Goal: Task Accomplishment & Management: Complete application form

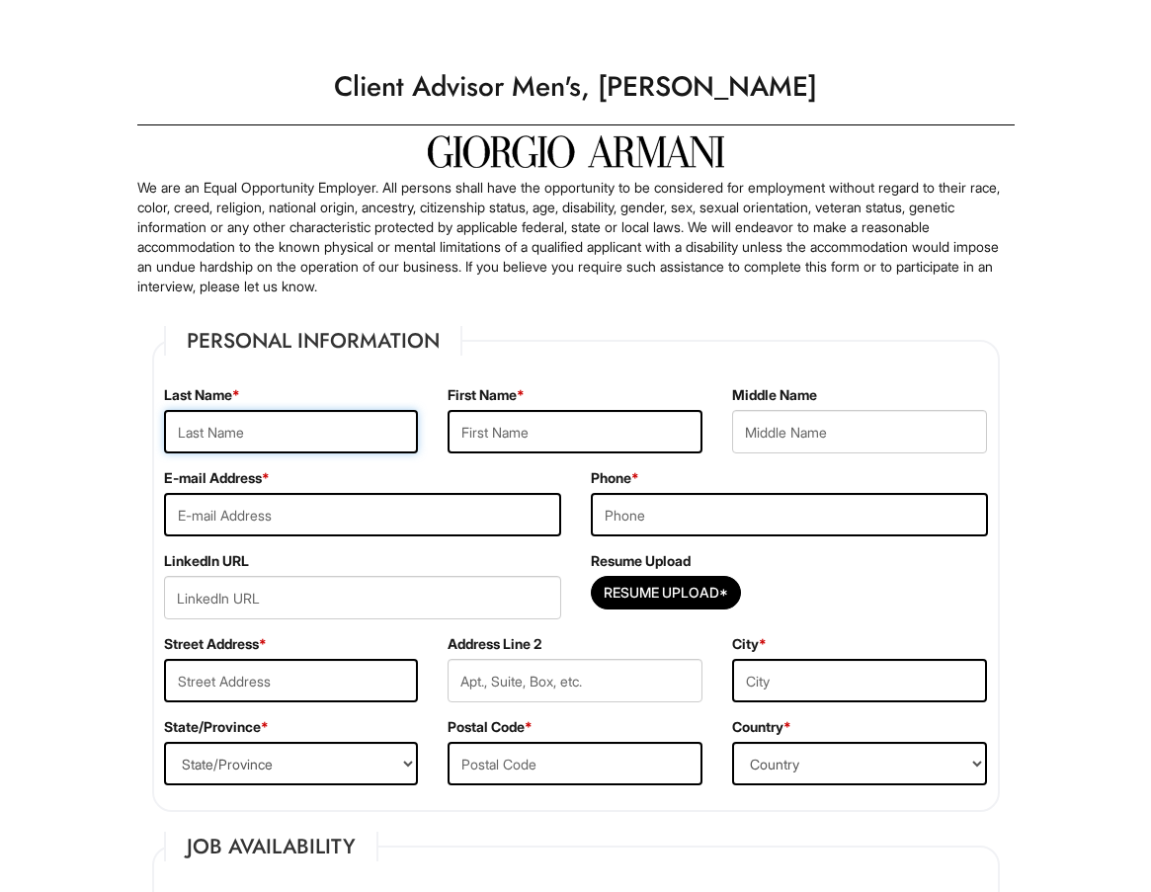
click at [217, 432] on input "text" at bounding box center [291, 431] width 255 height 43
type input "[PERSON_NAME]"
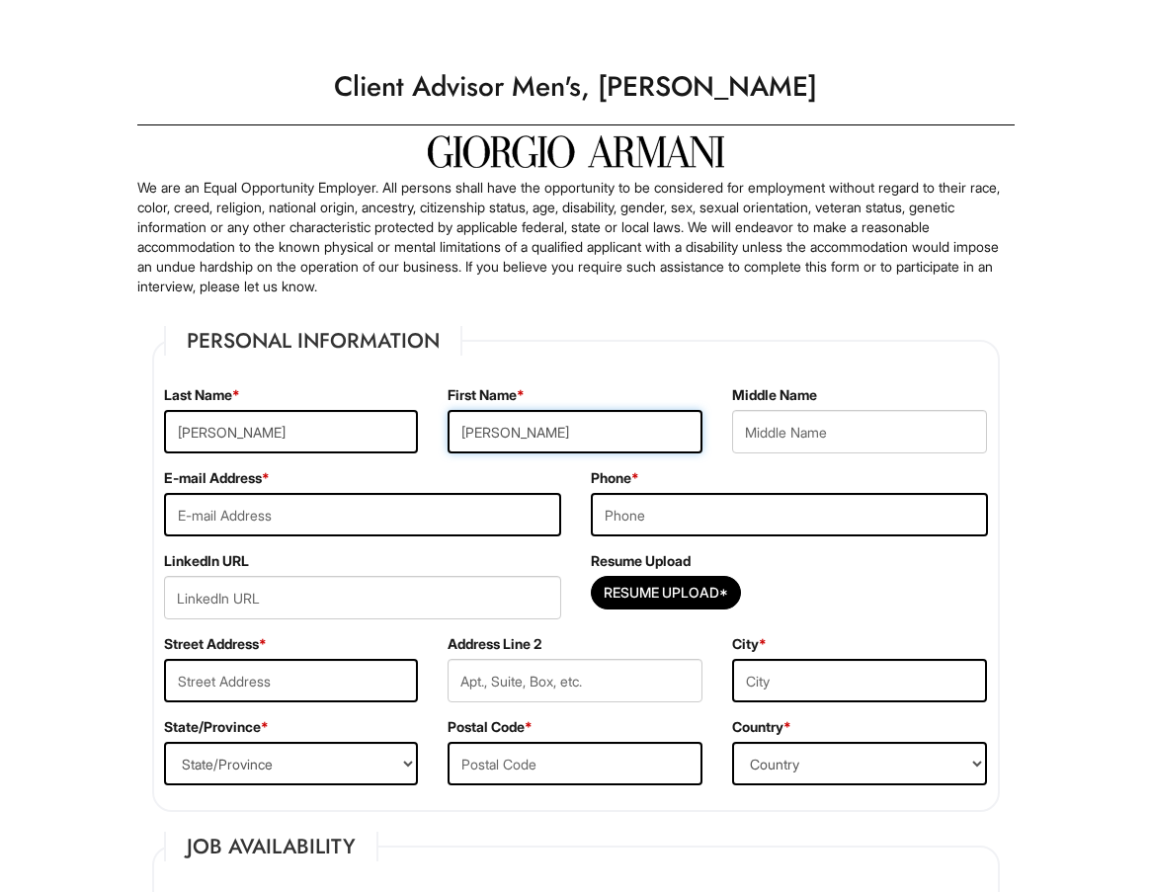
type input "[PERSON_NAME]"
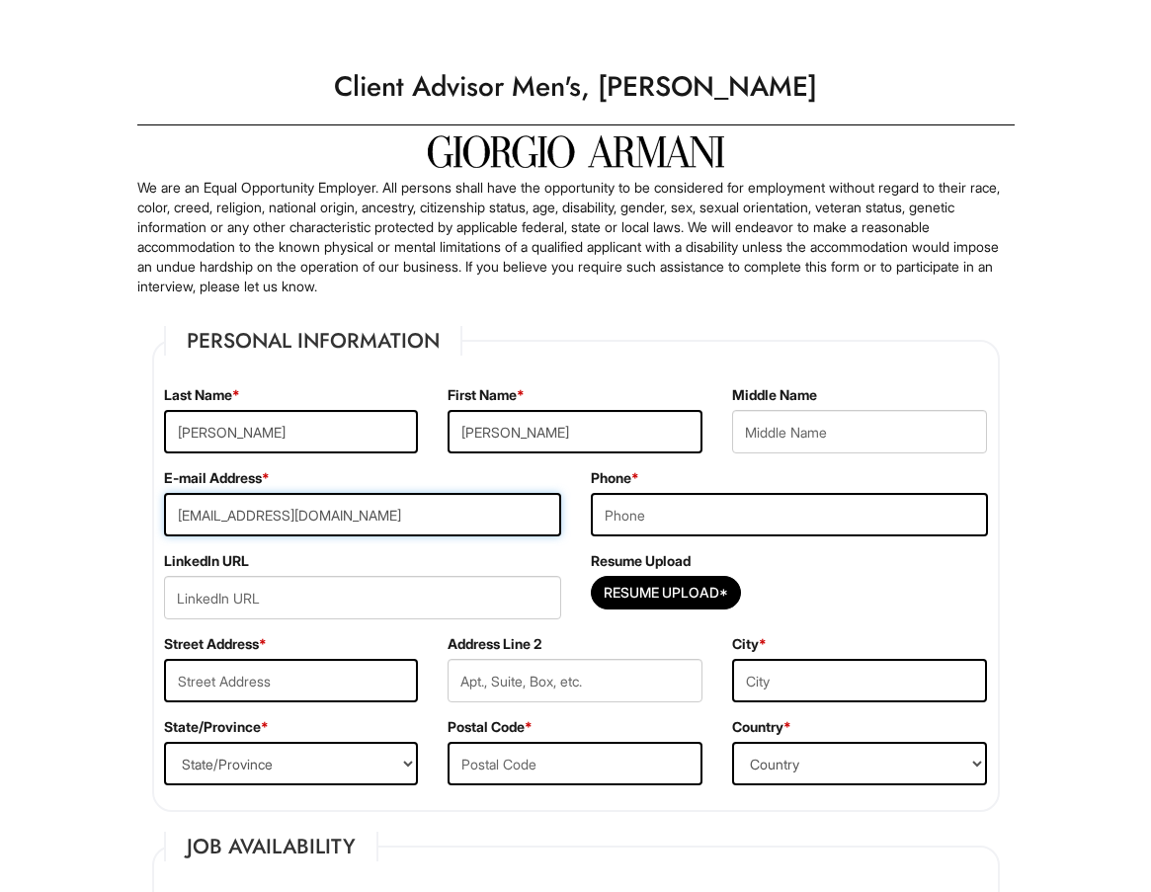
type input "jonahanjhz@gmail.com"
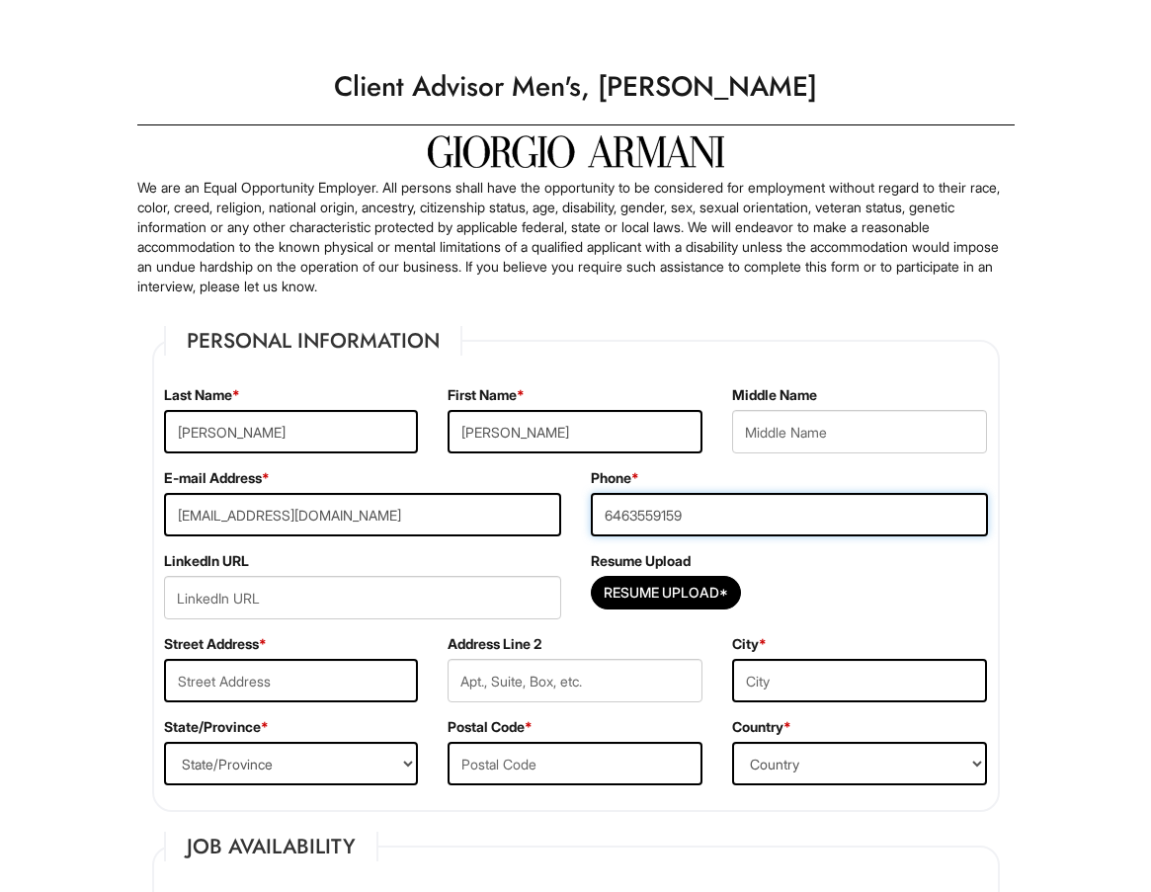
type input "6463559159"
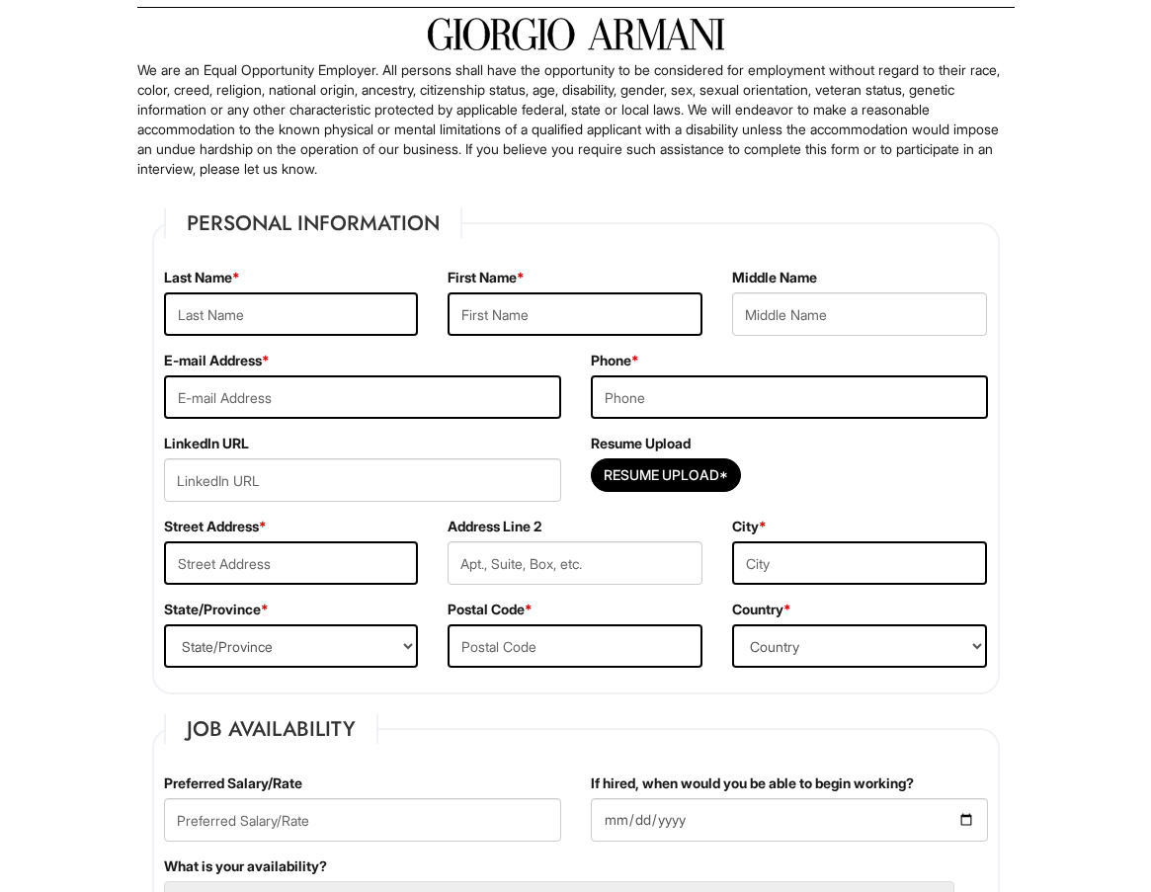
scroll to position [99, 0]
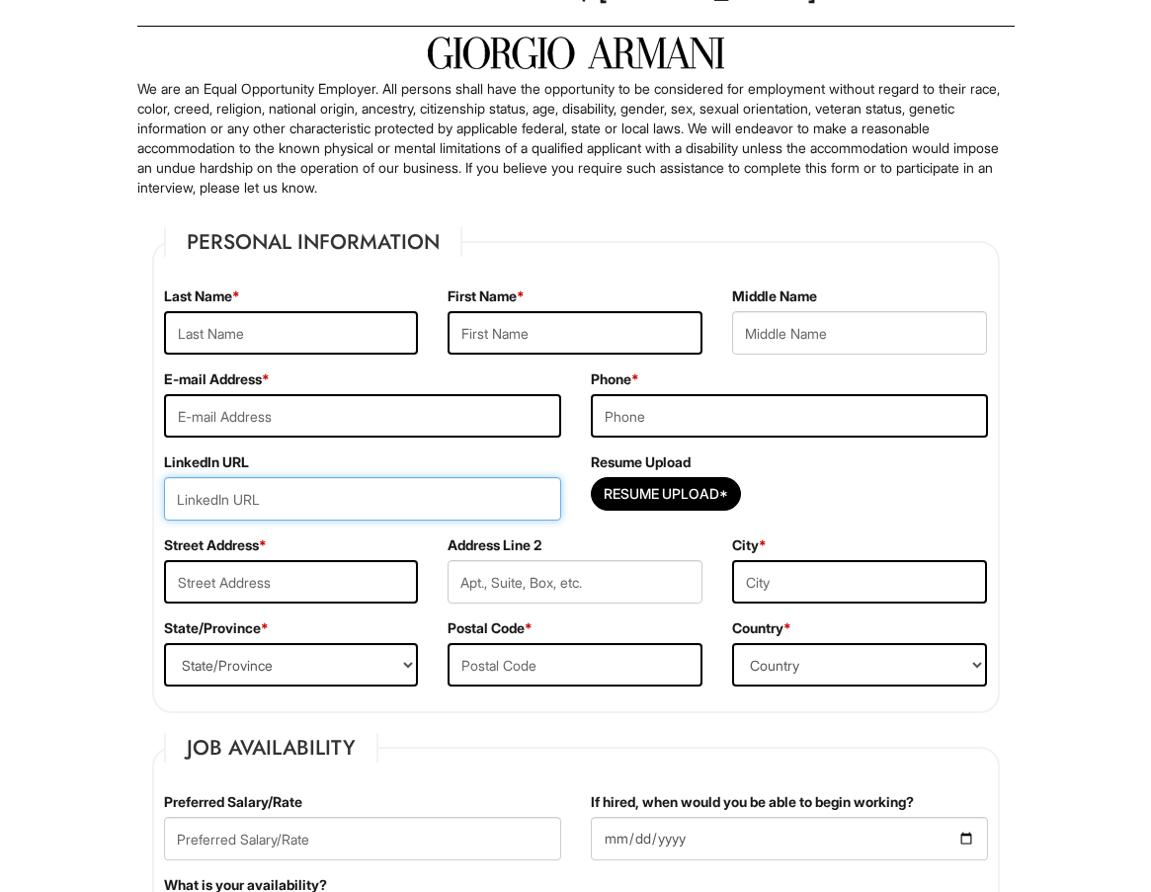
click at [280, 494] on input "url" at bounding box center [362, 498] width 397 height 43
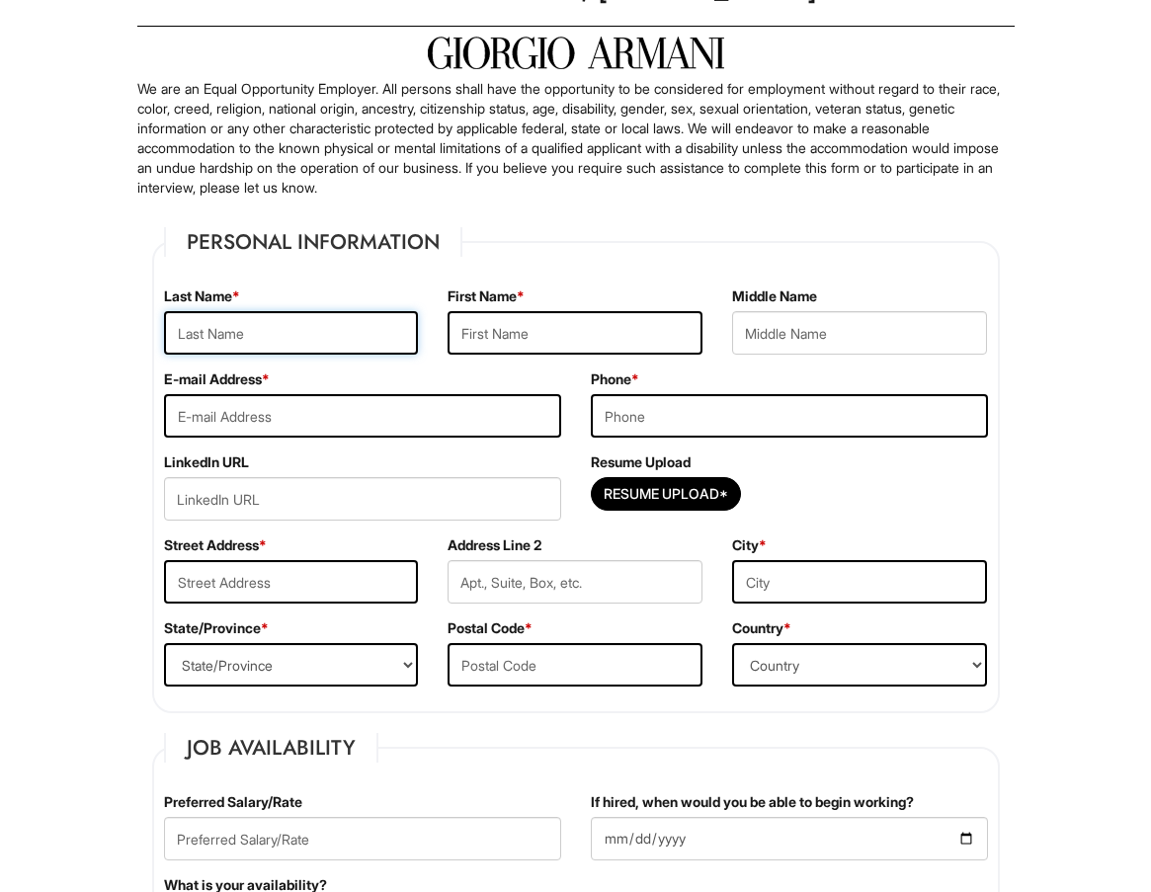
click at [289, 322] on input "text" at bounding box center [291, 332] width 255 height 43
type input "j"
type input "[PERSON_NAME]"
type input "H"
type input "[PERSON_NAME]"
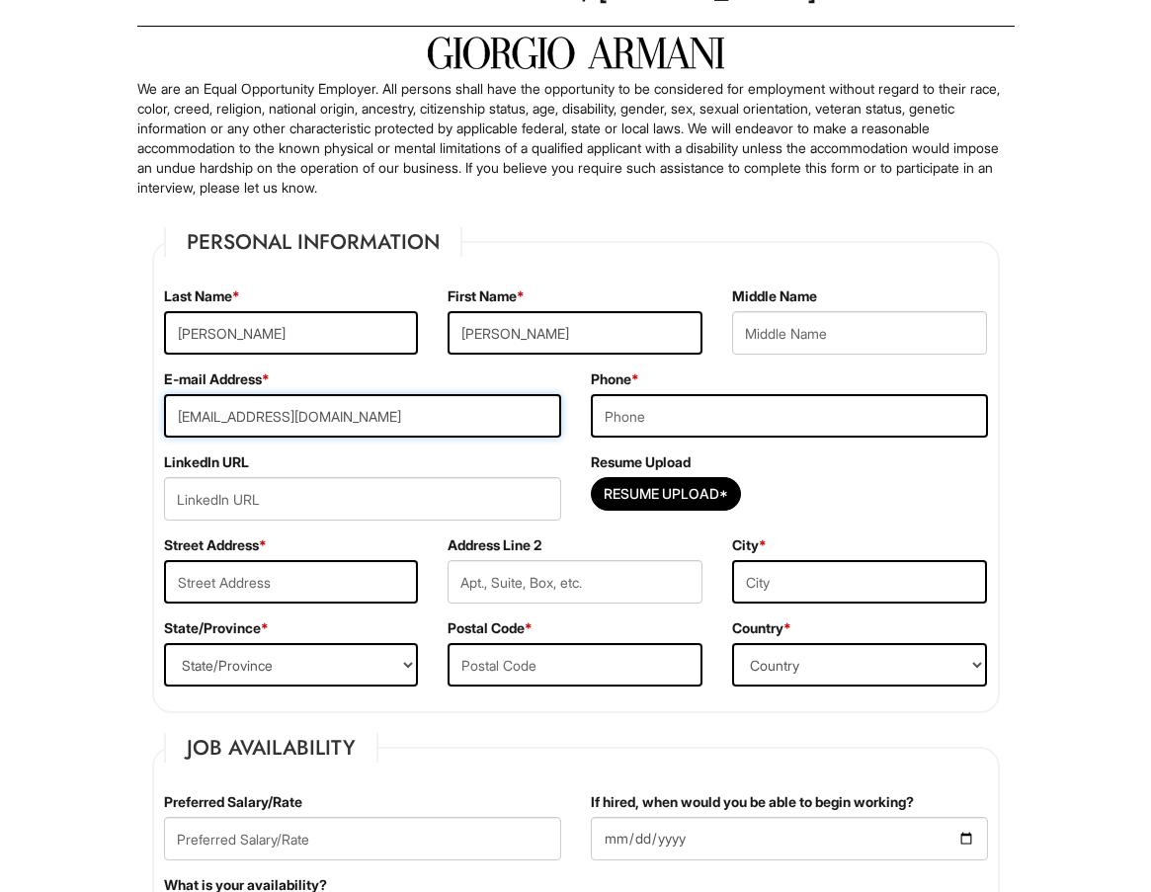
type input "[EMAIL_ADDRESS][DOMAIN_NAME]"
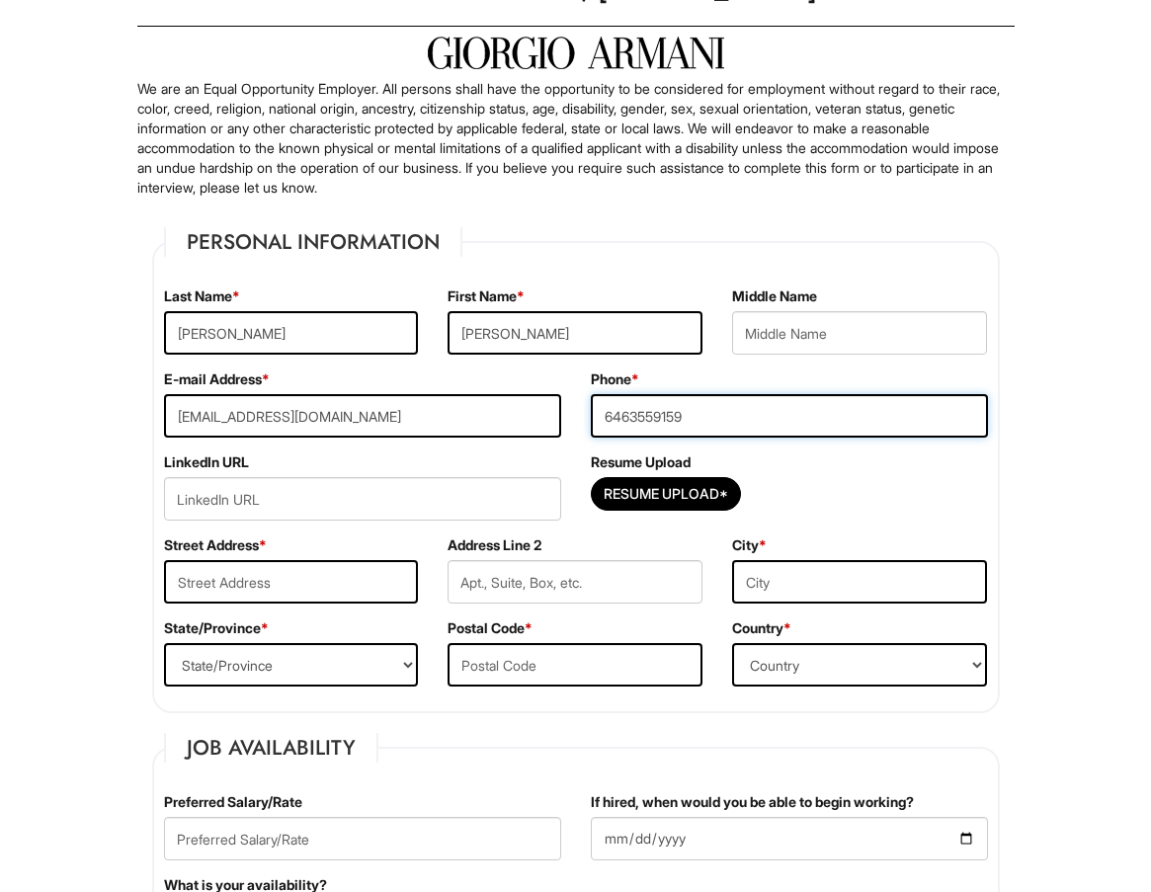
type input "6463559159"
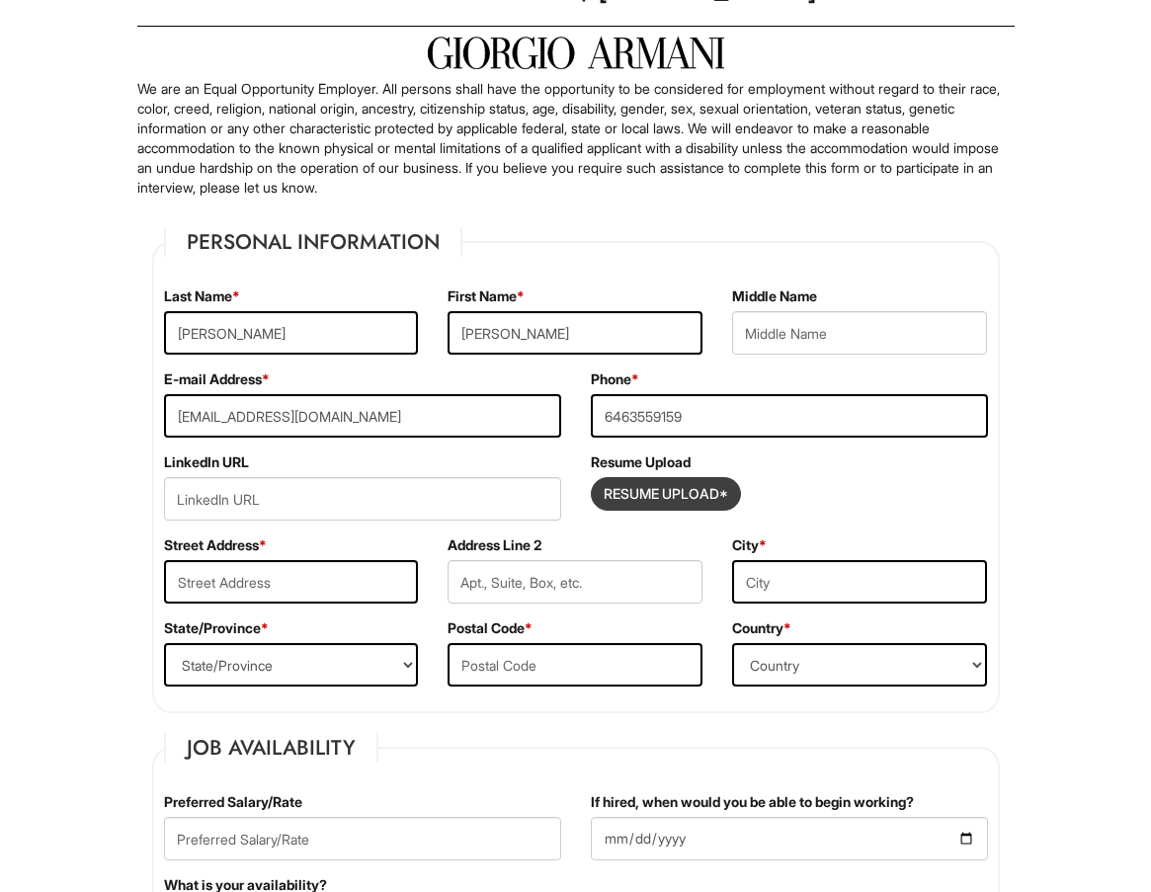
click at [694, 488] on input "Resume Upload*" at bounding box center [666, 494] width 148 height 32
type input "C:\fakepath\[PERSON_NAME].pdf"
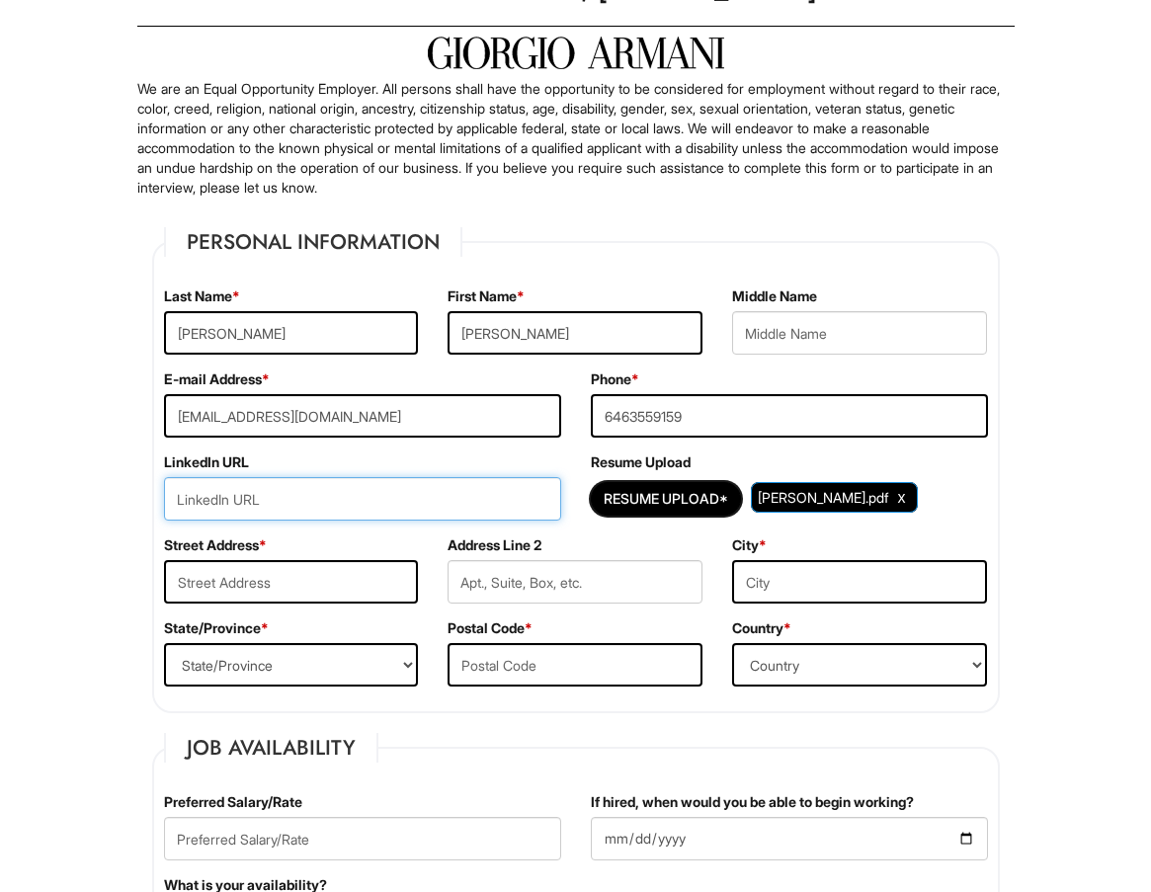
click at [216, 499] on input "url" at bounding box center [362, 498] width 397 height 43
click at [331, 494] on input "url" at bounding box center [362, 498] width 397 height 43
paste input "[DOMAIN_NAME][URL] [PERSON_NAME] URL name"
type input "[DOMAIN_NAME][URL] [PERSON_NAME] URL name"
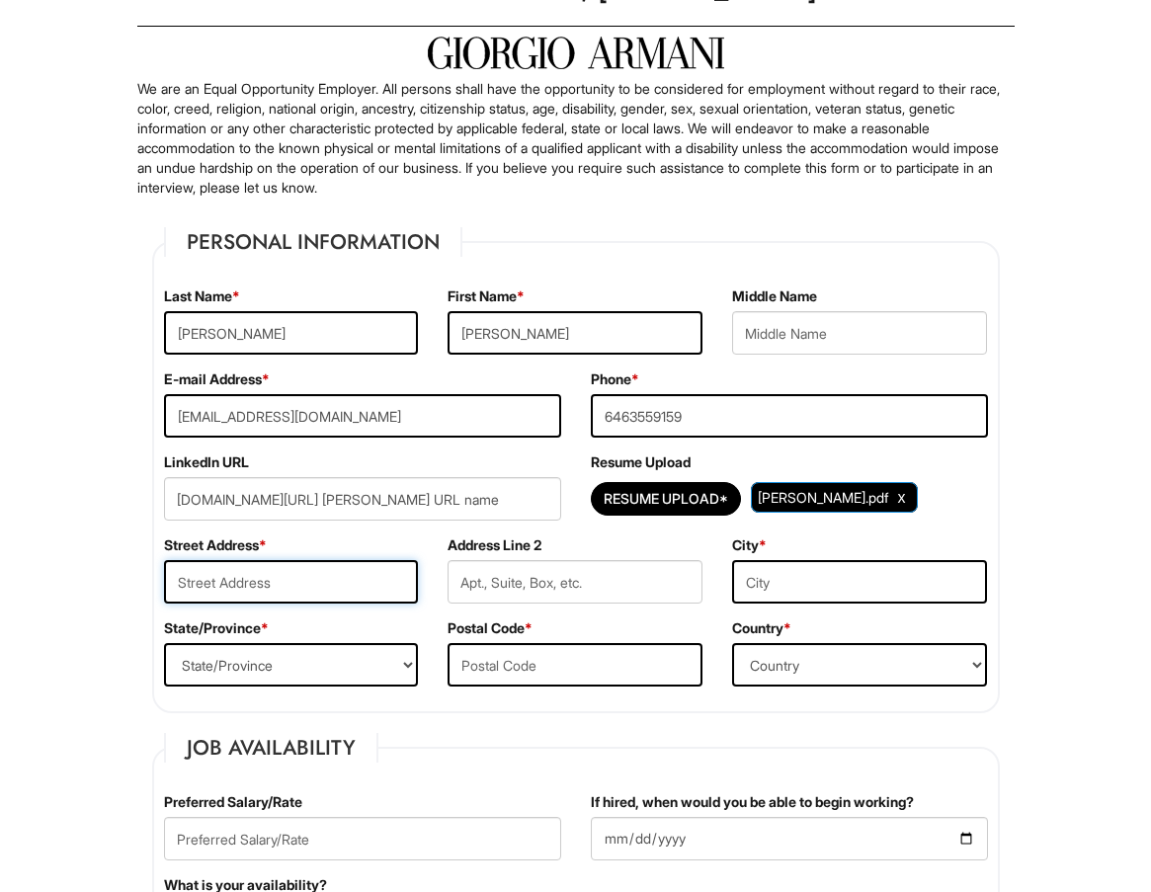
click at [316, 579] on input "text" at bounding box center [291, 581] width 255 height 43
type input "[STREET_ADDRESS]"
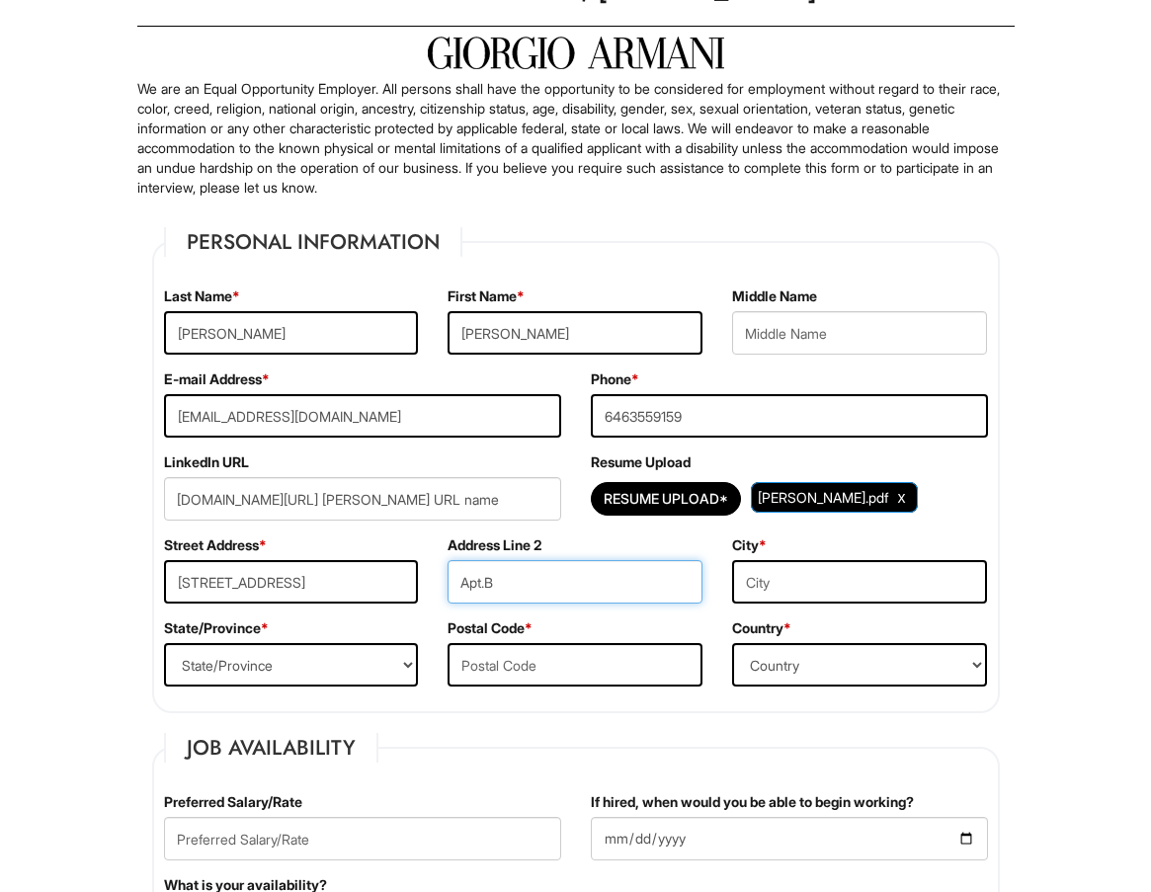
type input "Apt.B"
type input "FreshMeadows"
select select "NY"
type input "11365"
select select "[GEOGRAPHIC_DATA]"
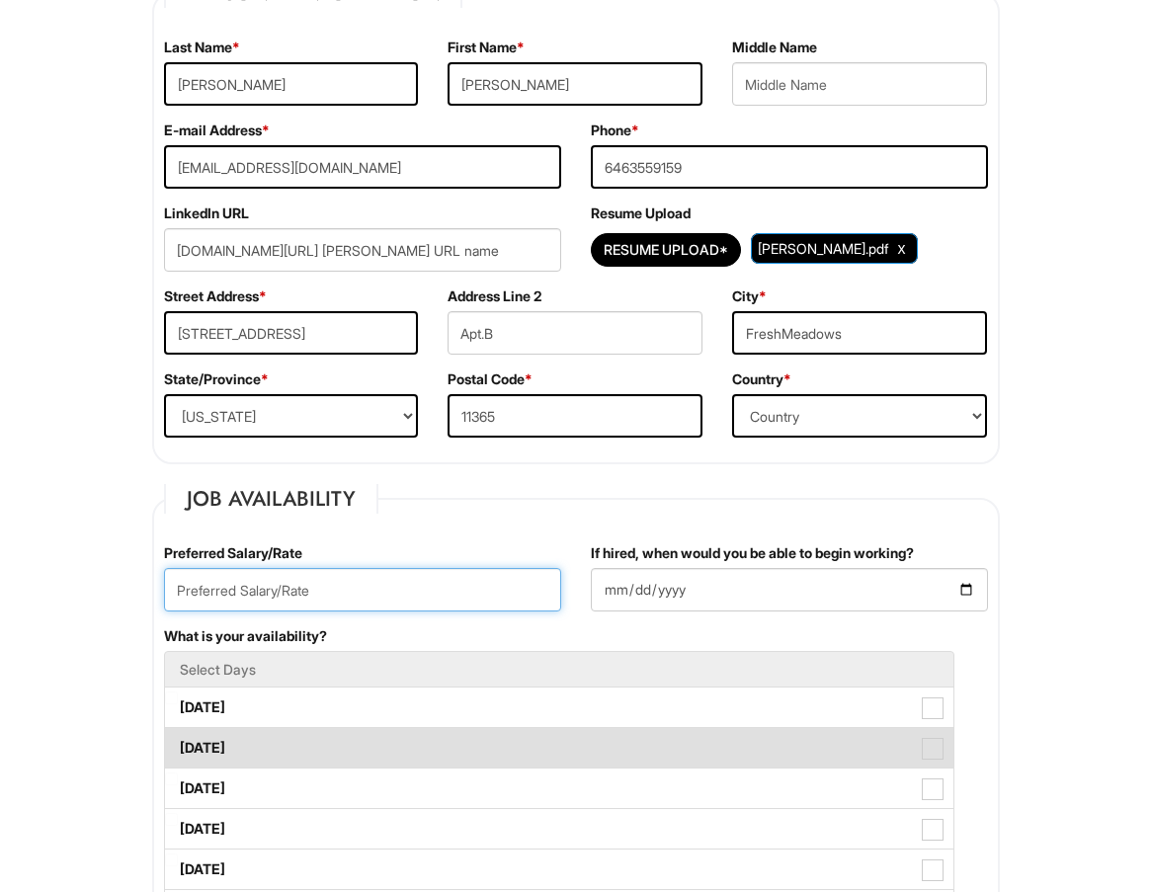
scroll to position [494, 0]
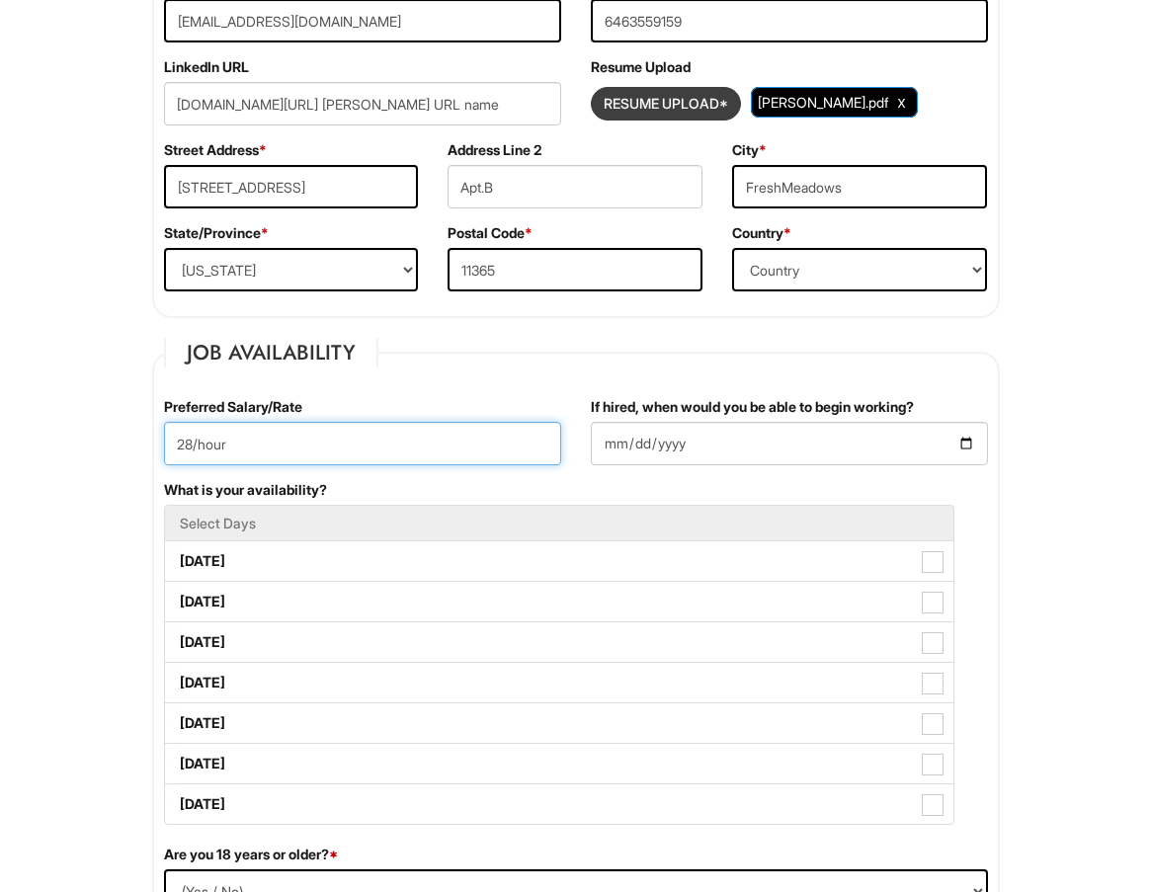
type input "28/hour"
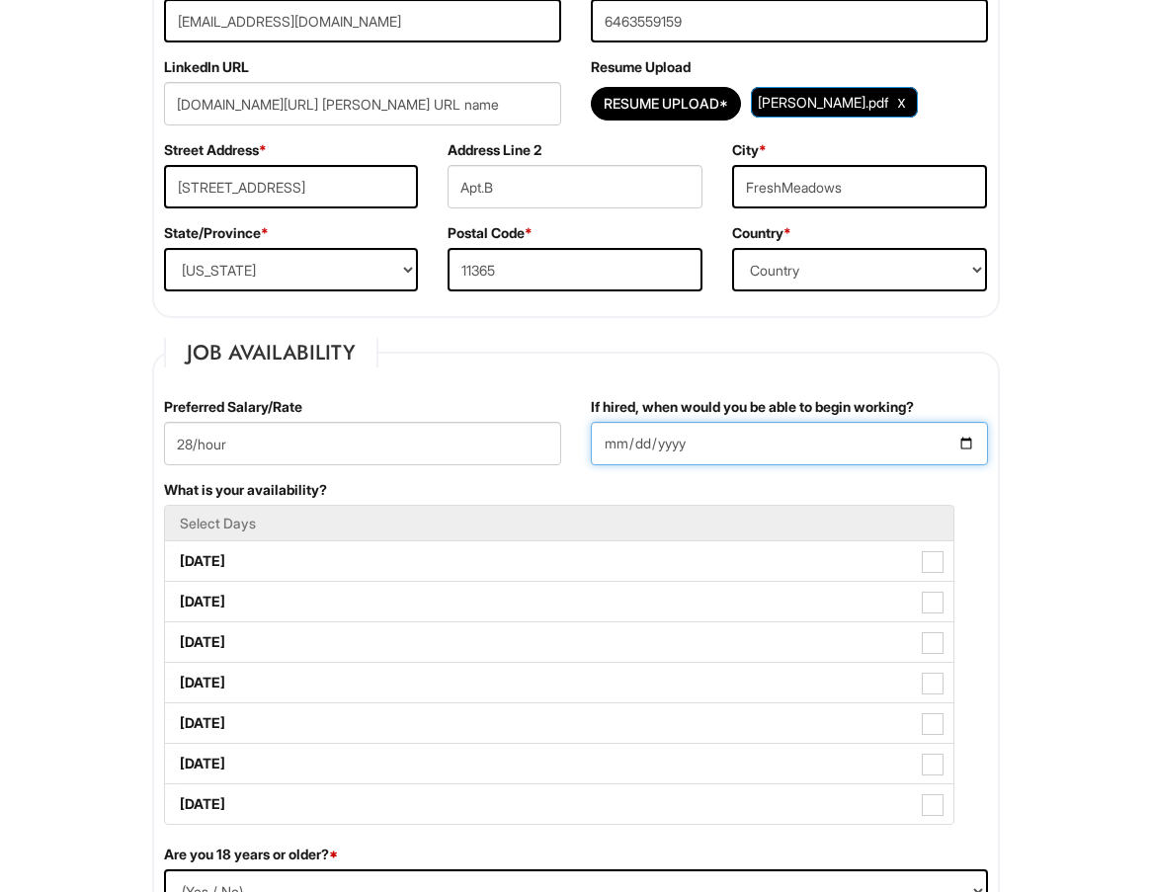
click at [963, 448] on input "If hired, when would you be able to begin working?" at bounding box center [789, 443] width 397 height 43
type input "[DATE]"
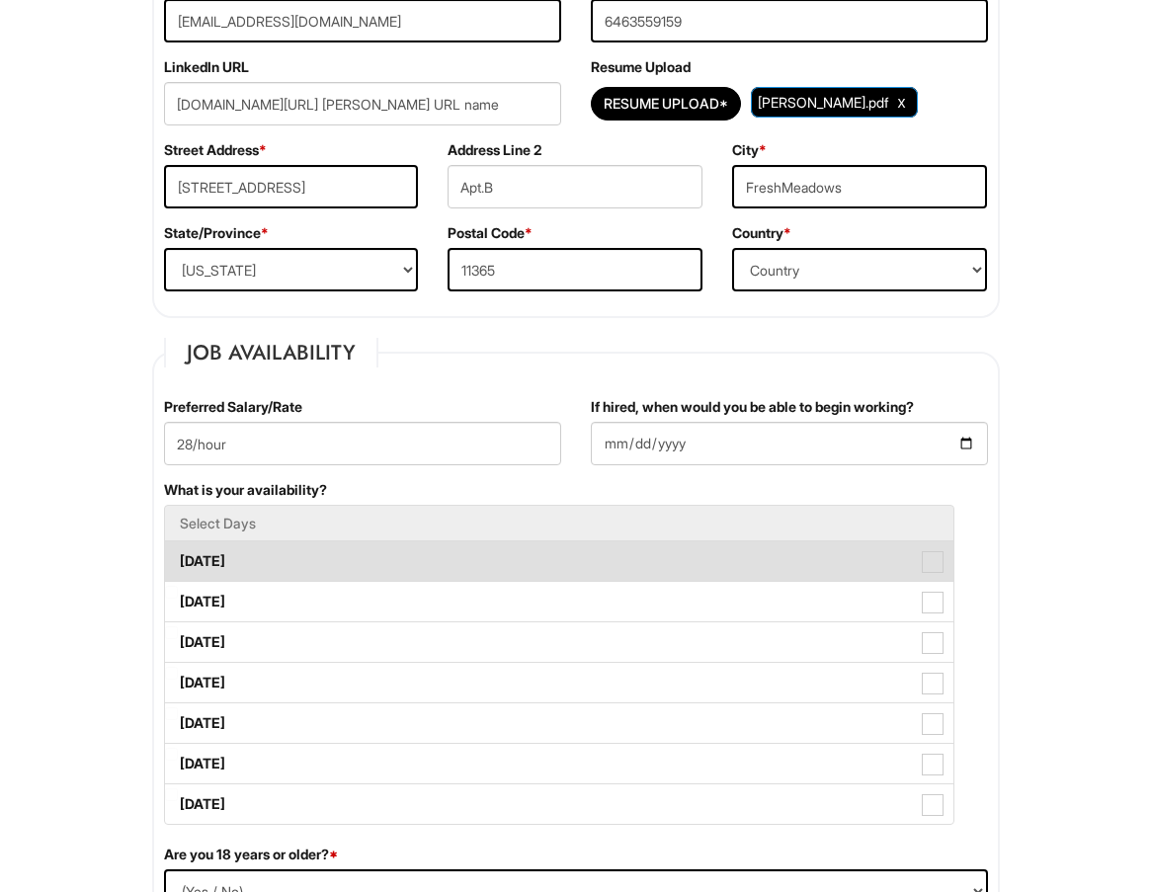
click at [305, 570] on label "[DATE]" at bounding box center [559, 561] width 788 height 40
click at [178, 558] on Available_Monday "[DATE]" at bounding box center [171, 551] width 13 height 13
checkbox Available_Monday "true"
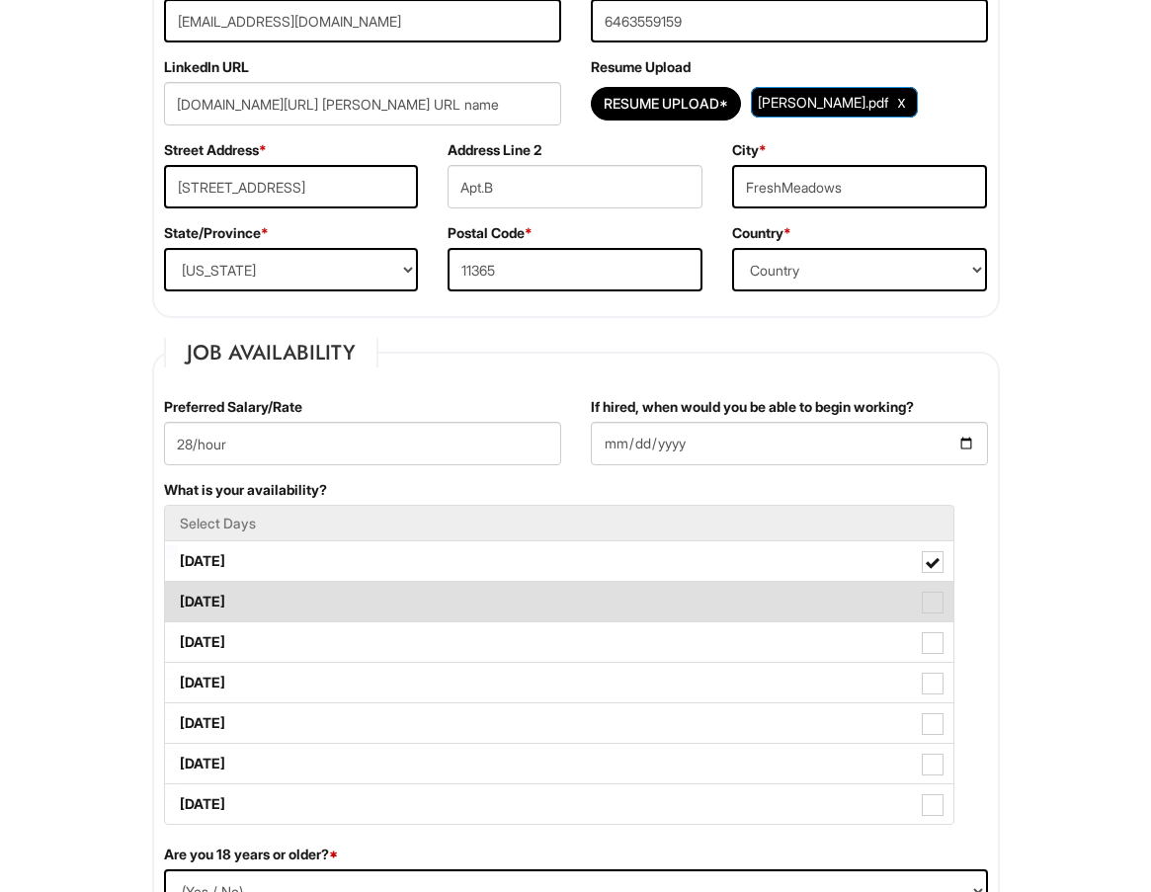
click at [298, 602] on label "[DATE]" at bounding box center [559, 602] width 788 height 40
click at [178, 599] on Available_Tuesday "[DATE]" at bounding box center [171, 592] width 13 height 13
click at [298, 612] on label "[DATE]" at bounding box center [559, 602] width 788 height 40
click at [178, 599] on Available_Tuesday "[DATE]" at bounding box center [171, 592] width 13 height 13
checkbox Available_Tuesday "false"
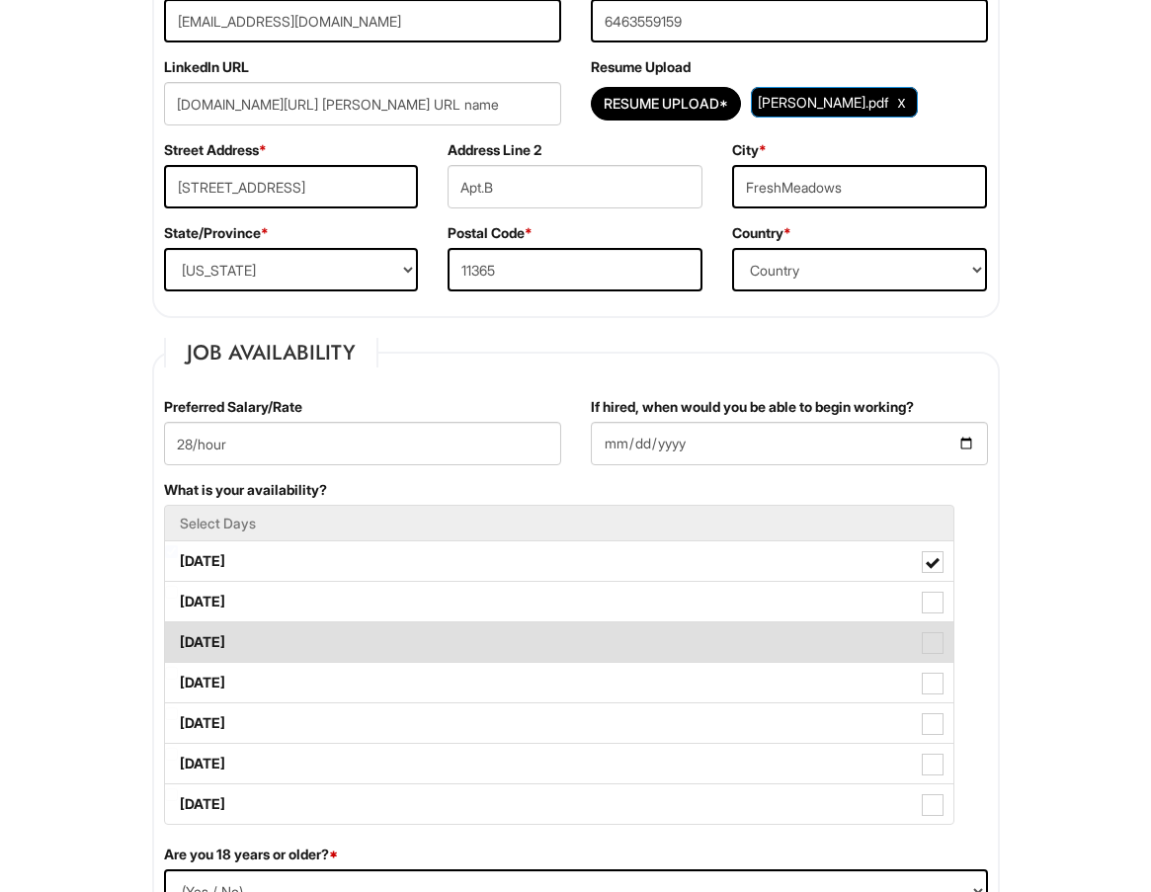
click at [296, 643] on label "[DATE]" at bounding box center [559, 642] width 788 height 40
click at [178, 639] on Available_Wednesday "[DATE]" at bounding box center [171, 632] width 13 height 13
checkbox Available_Wednesday "true"
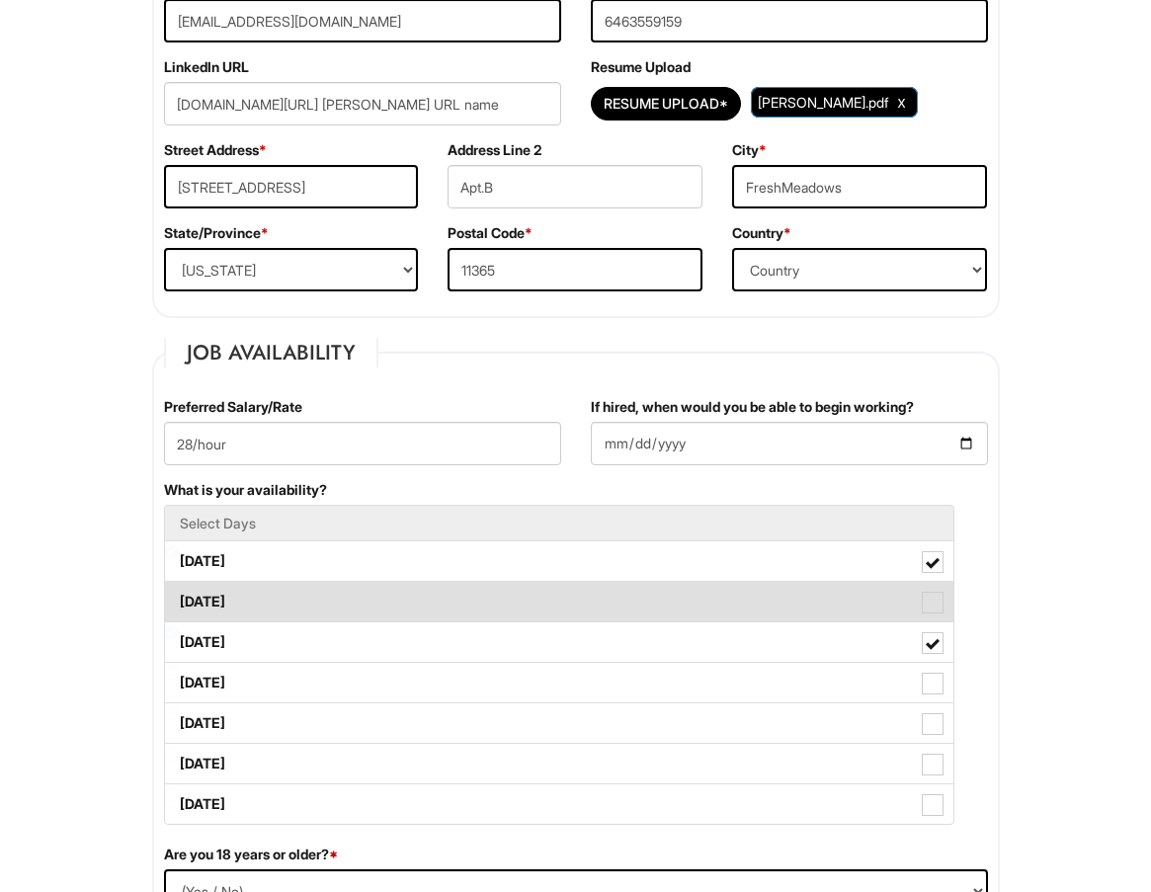
click at [302, 620] on label "[DATE]" at bounding box center [559, 602] width 788 height 40
click at [178, 599] on Available_Tuesday "[DATE]" at bounding box center [171, 592] width 13 height 13
checkbox Available_Tuesday "true"
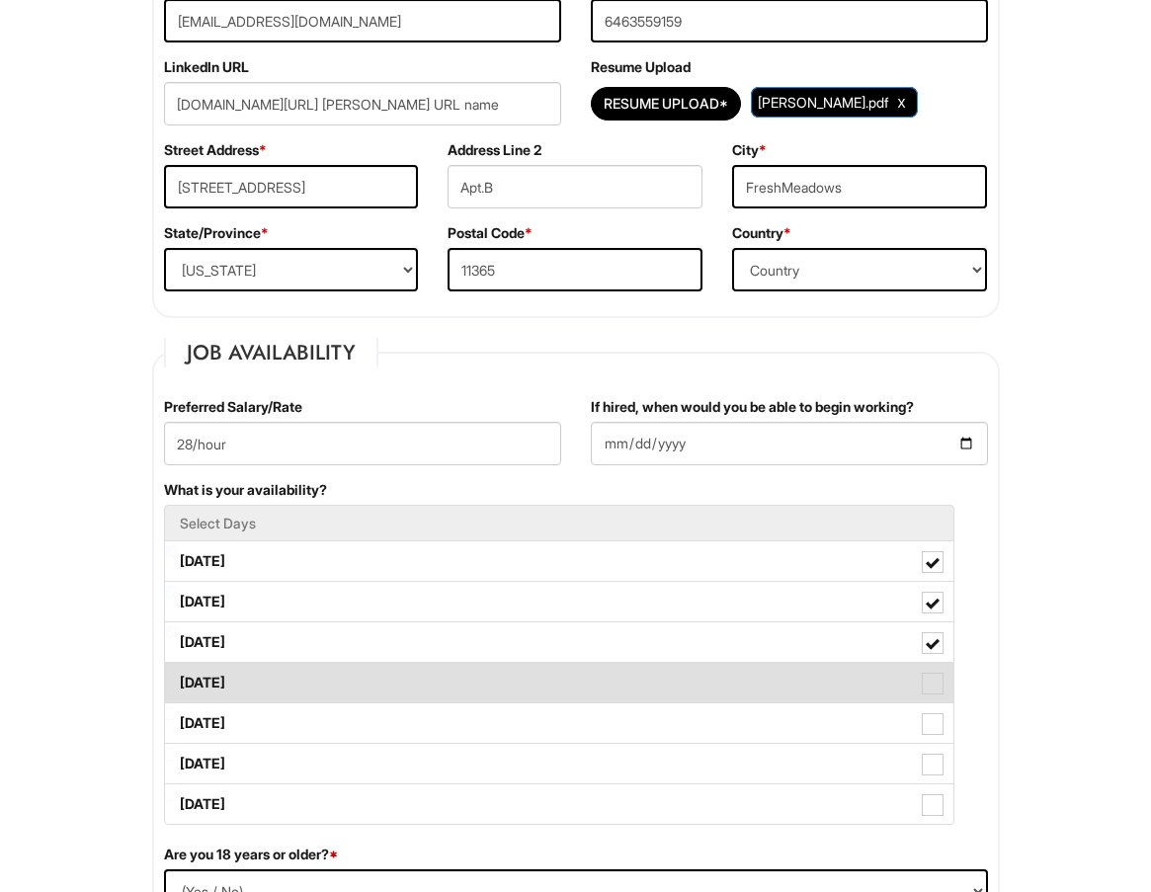
click at [294, 685] on label "[DATE]" at bounding box center [559, 683] width 788 height 40
click at [178, 680] on Available_Thursday "[DATE]" at bounding box center [171, 673] width 13 height 13
checkbox Available_Thursday "true"
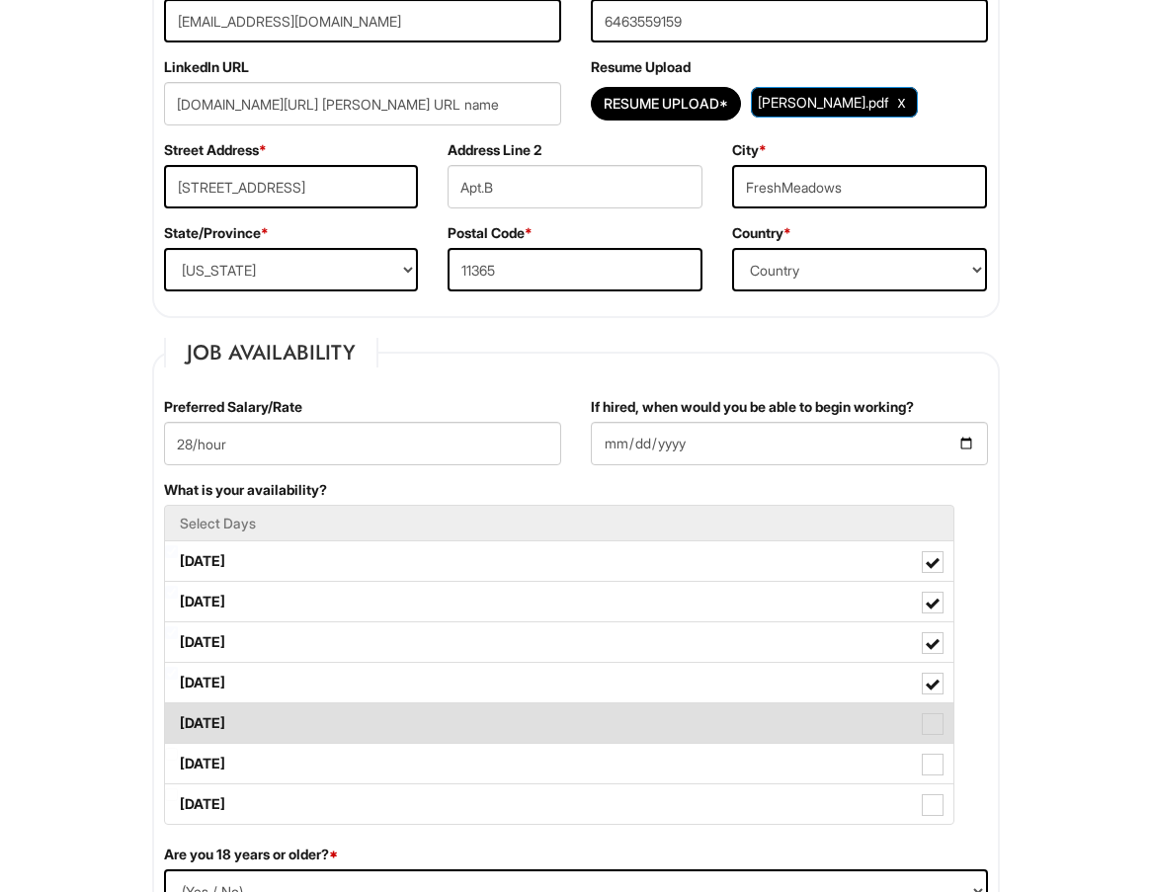
click at [287, 718] on label "[DATE]" at bounding box center [559, 723] width 788 height 40
click at [178, 718] on Available_Friday "[DATE]" at bounding box center [171, 713] width 13 height 13
checkbox Available_Friday "true"
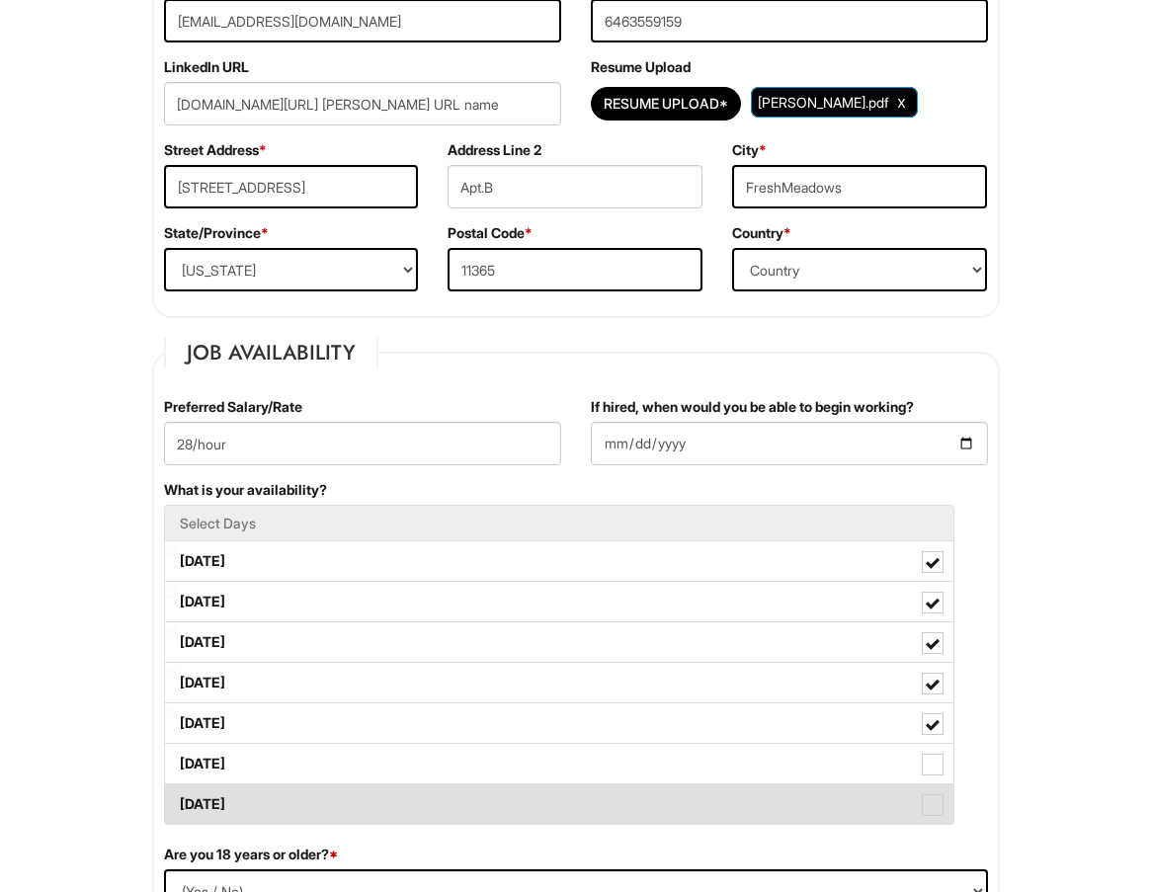
click at [283, 806] on label "[DATE]" at bounding box center [559, 804] width 788 height 40
click at [178, 801] on Available_Sunday "[DATE]" at bounding box center [171, 794] width 13 height 13
checkbox Available_Sunday "true"
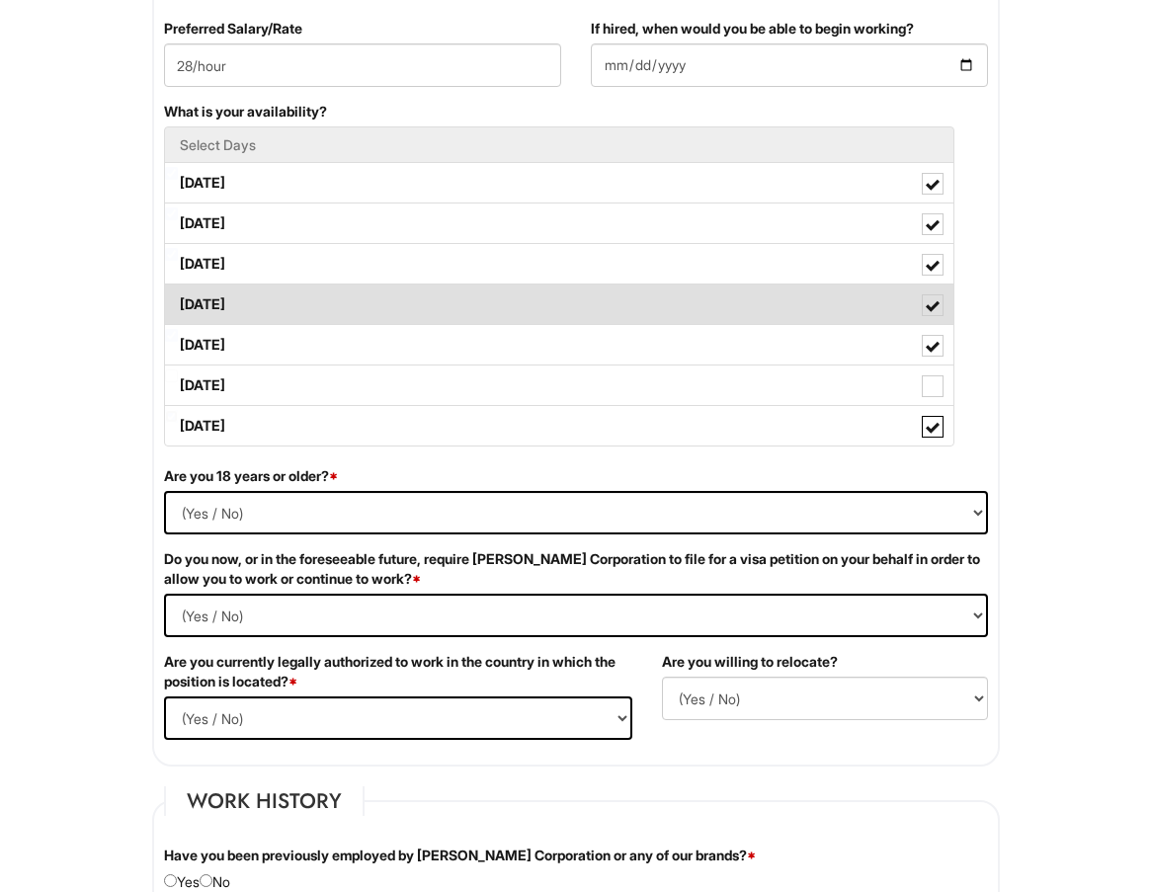
scroll to position [889, 0]
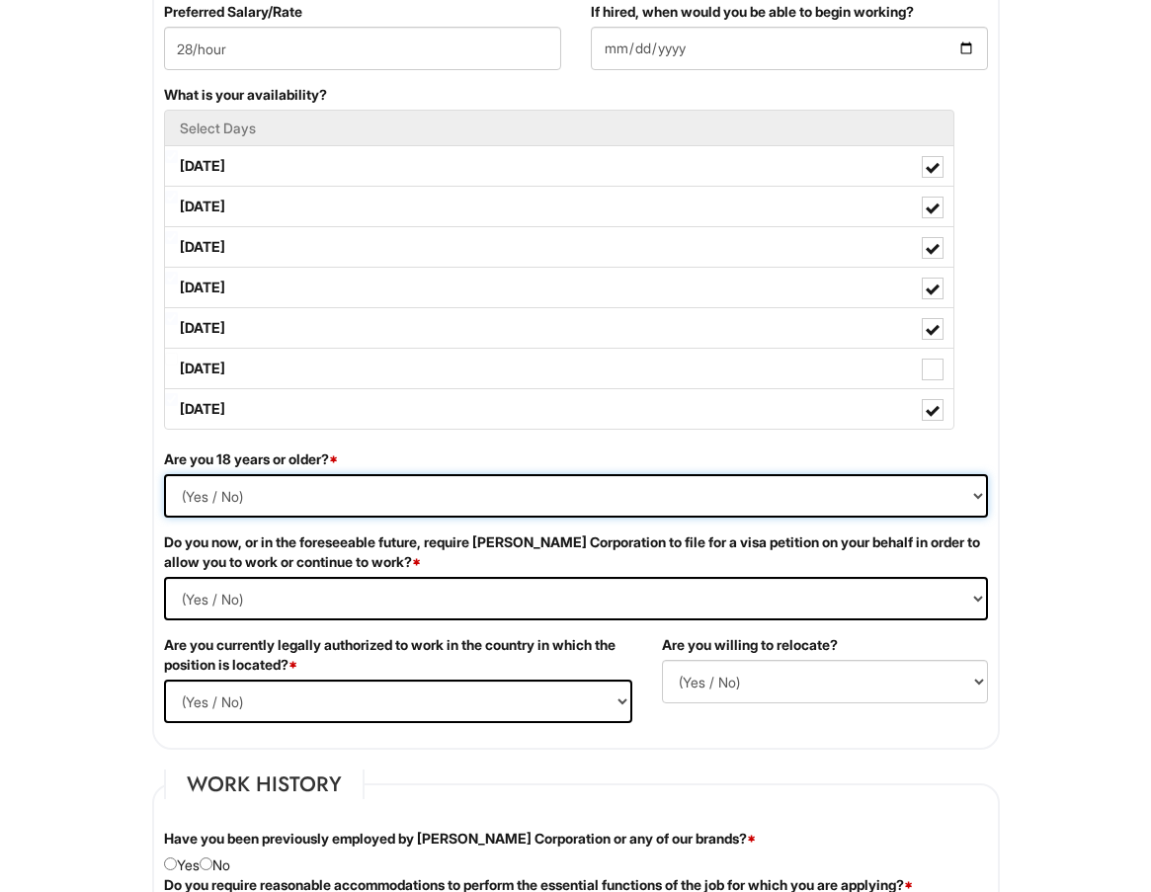
click at [290, 499] on select "(Yes / No) Yes No" at bounding box center [576, 495] width 824 height 43
select select "Yes"
click at [164, 474] on select "(Yes / No) Yes No" at bounding box center [576, 495] width 824 height 43
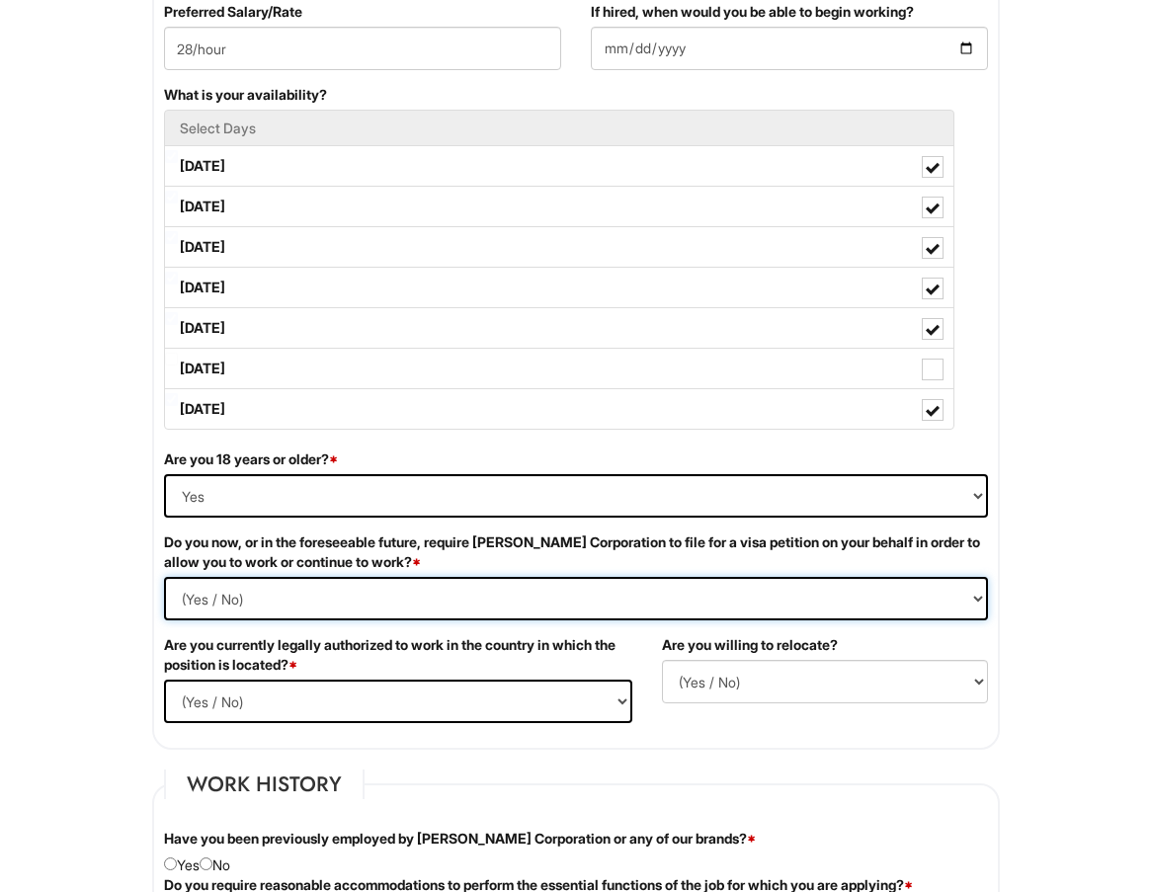
click at [229, 605] on Required "(Yes / No) Yes No" at bounding box center [576, 598] width 824 height 43
select Required "No"
click at [164, 577] on Required "(Yes / No) Yes No" at bounding box center [576, 598] width 824 height 43
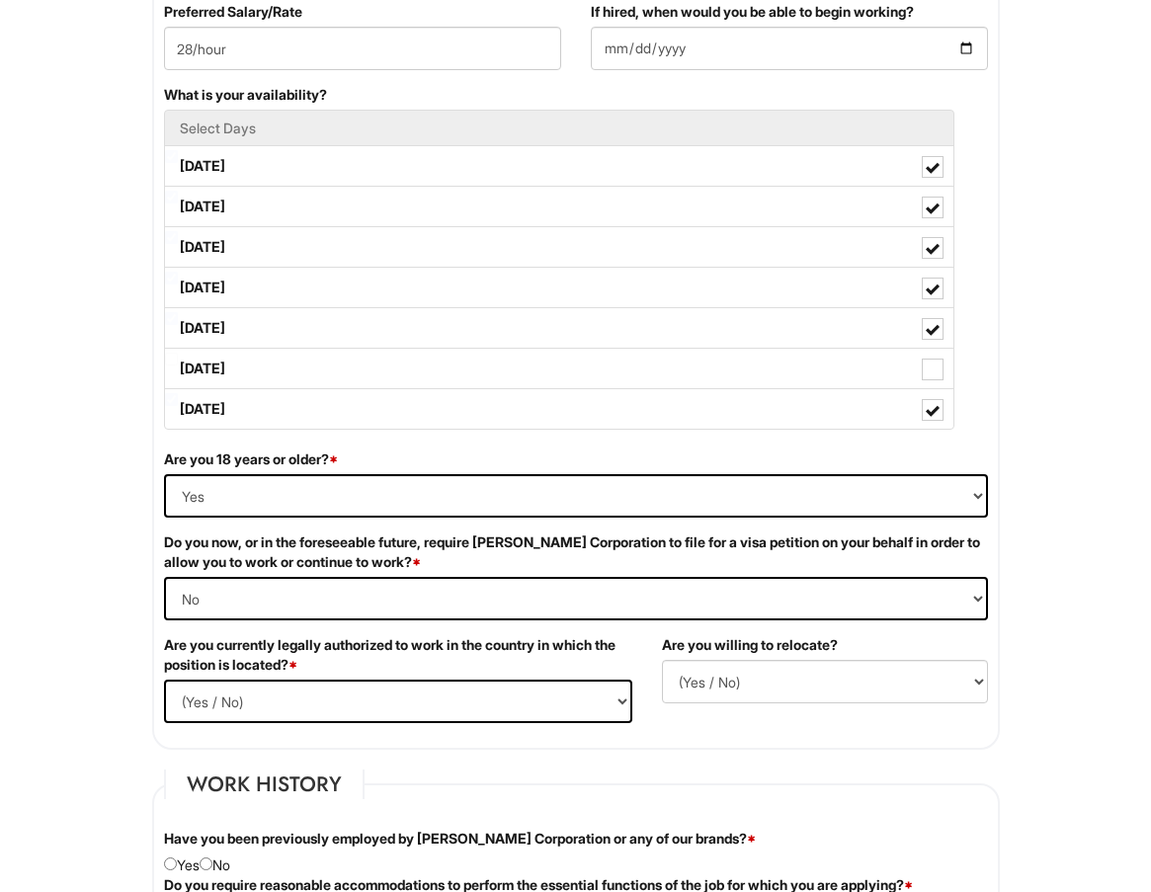
click at [306, 709] on select "(Yes / No) Yes No" at bounding box center [398, 701] width 468 height 43
select select "Yes"
click at [164, 680] on select "(Yes / No) Yes No" at bounding box center [398, 701] width 468 height 43
click at [753, 686] on select "(Yes / No) No Yes" at bounding box center [825, 681] width 326 height 43
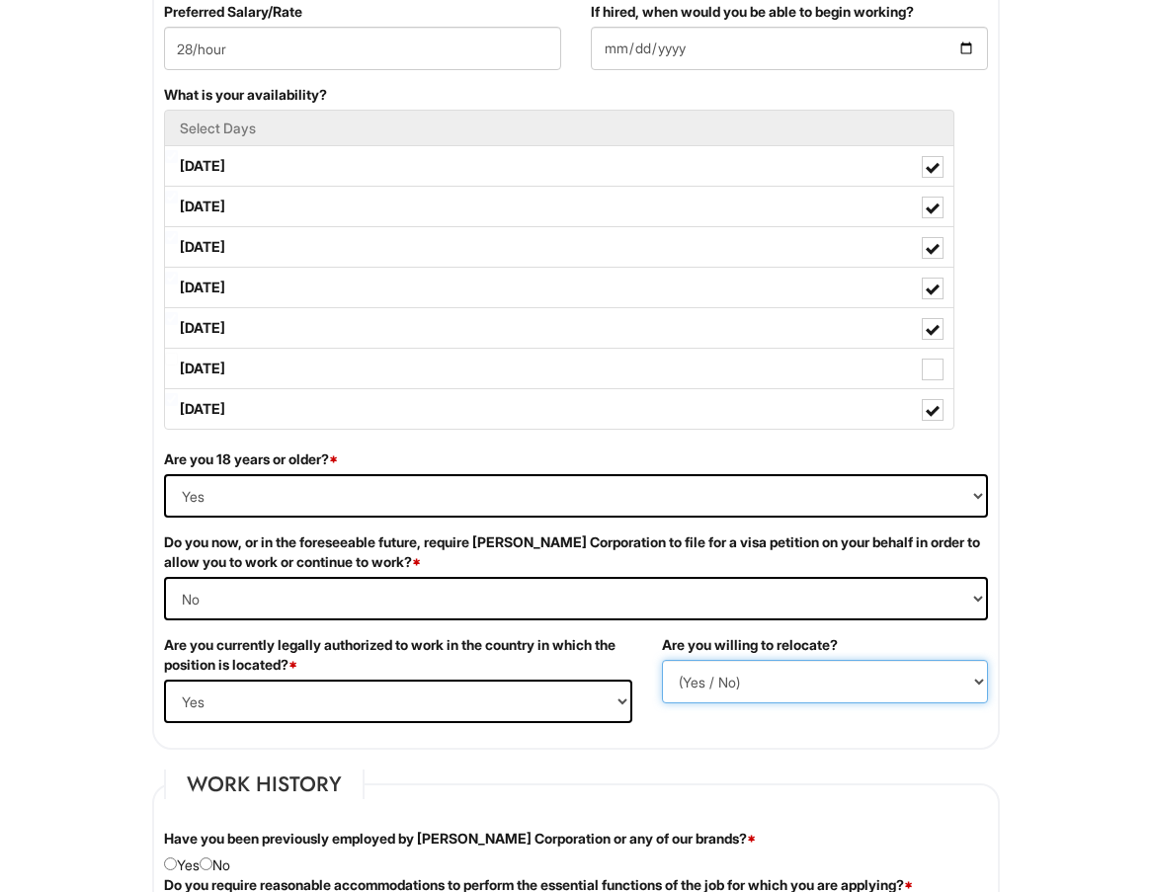
select select "Y"
click at [662, 660] on select "(Yes / No) No Yes" at bounding box center [825, 681] width 326 height 43
click at [657, 744] on fieldset "Job Availability Preferred Salary/Rate 28/hour If hired, when would you be able…" at bounding box center [576, 346] width 848 height 807
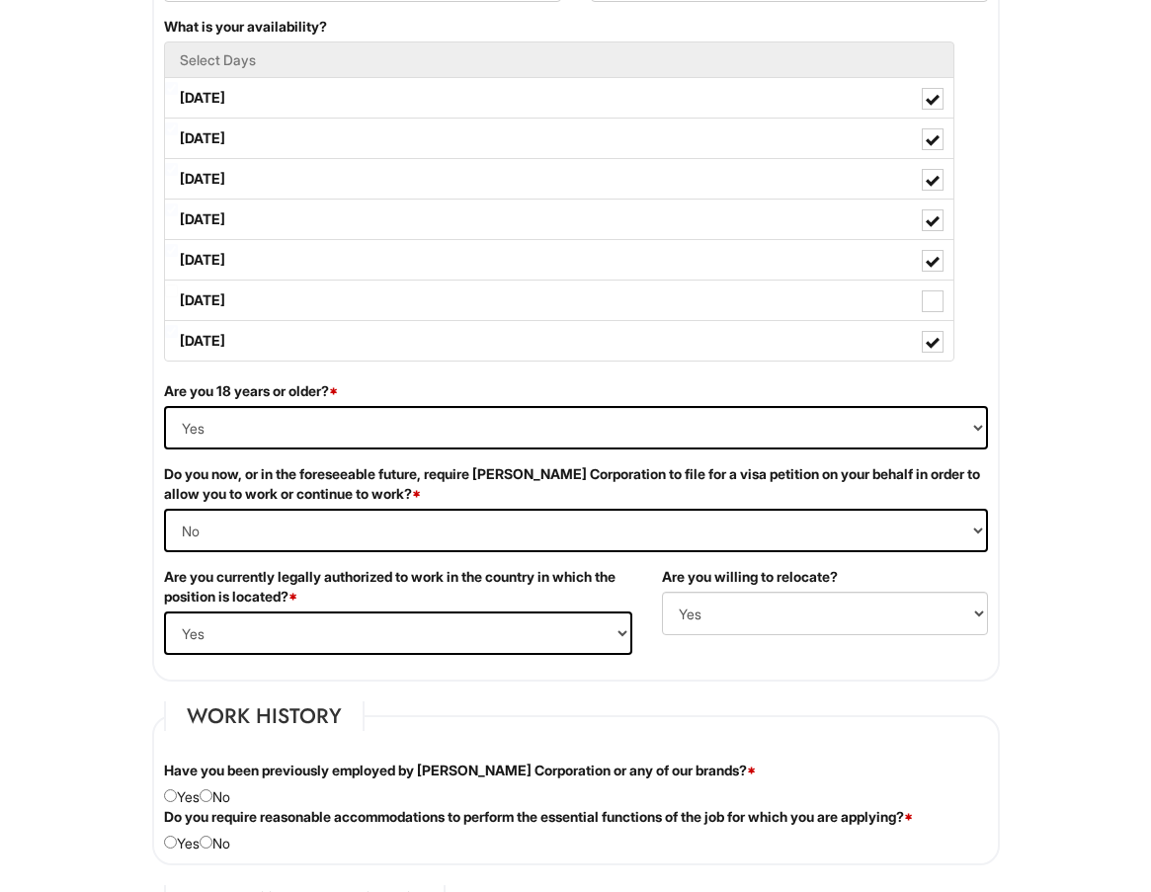
scroll to position [1186, 0]
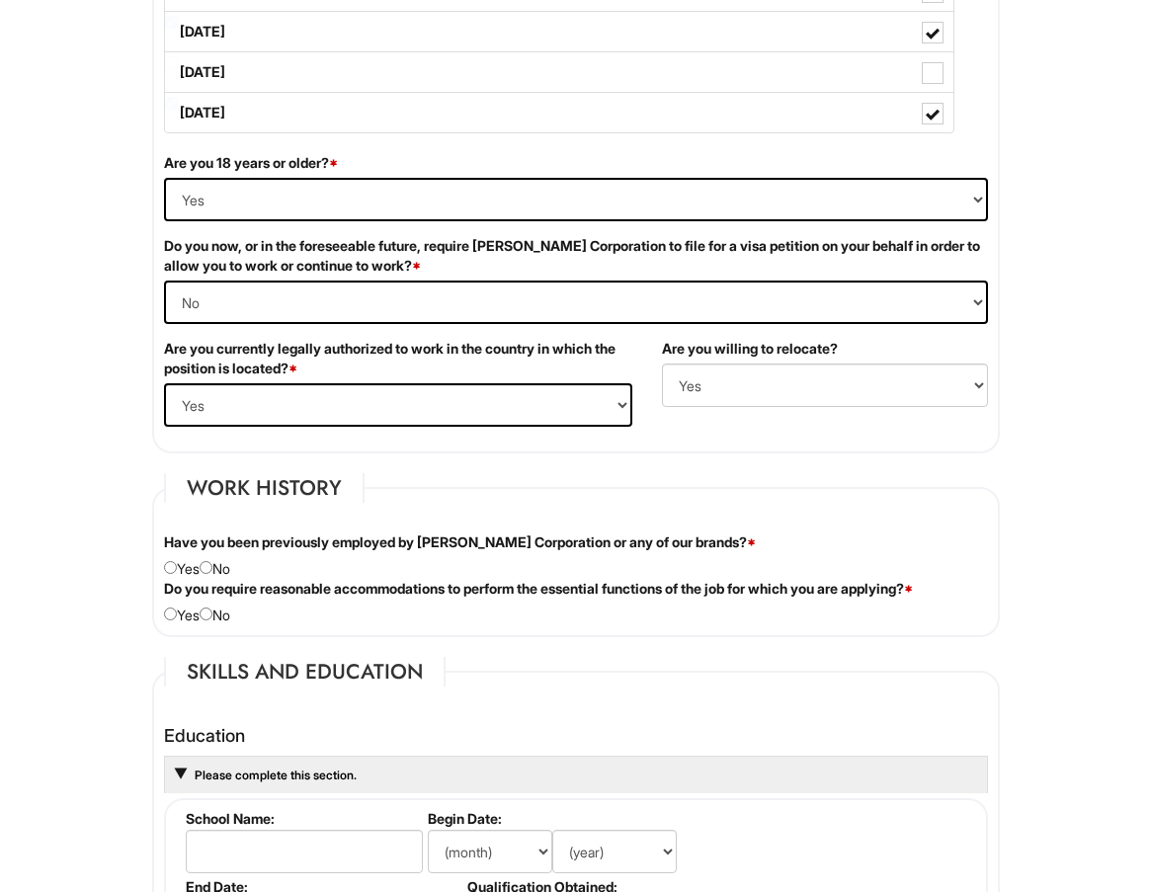
click at [220, 566] on div "Have you been previously employed by [PERSON_NAME] Corporation or any of our br…" at bounding box center [576, 556] width 854 height 46
click at [212, 566] on input "radio" at bounding box center [206, 567] width 13 height 13
radio input "true"
click at [212, 614] on input "radio" at bounding box center [206, 614] width 13 height 13
radio input "true"
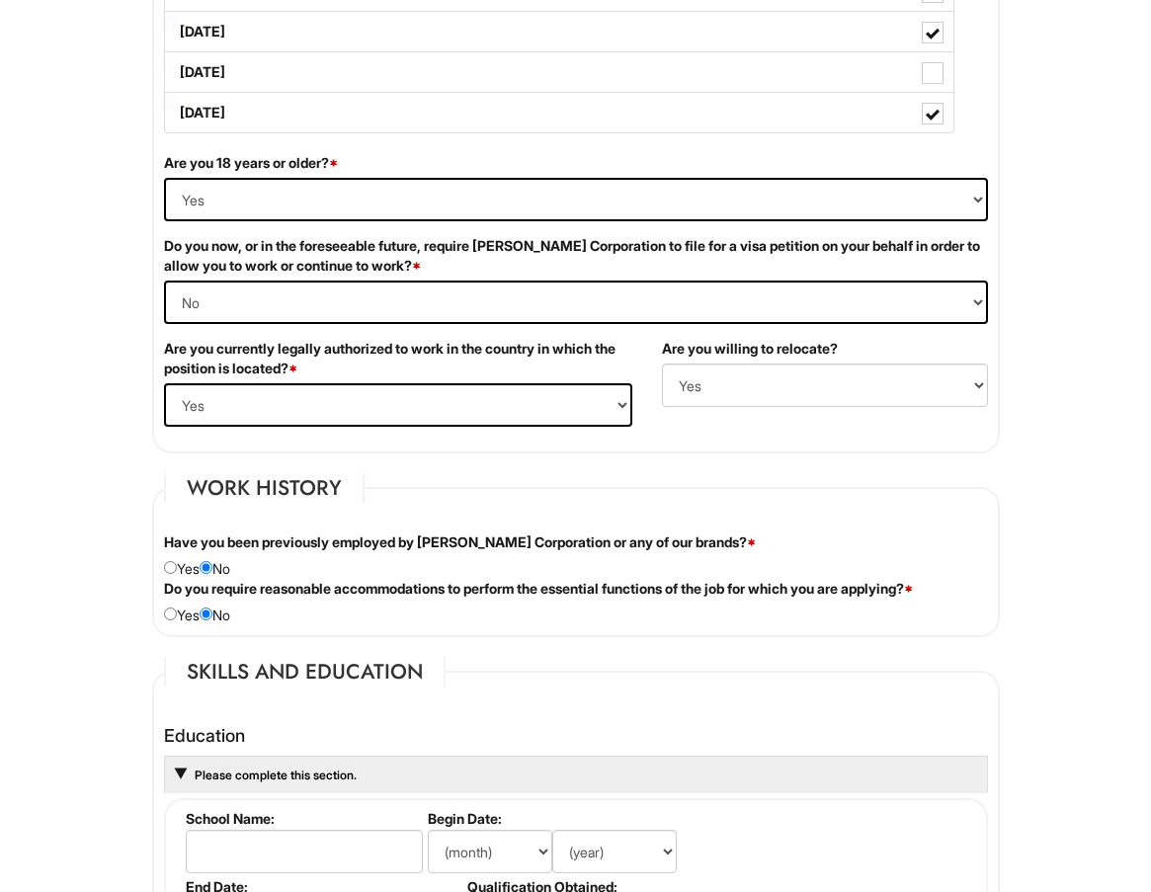
click at [331, 642] on div "Personal Information Last Name * [PERSON_NAME] First Name * [PERSON_NAME] Middl…" at bounding box center [575, 799] width 877 height 3356
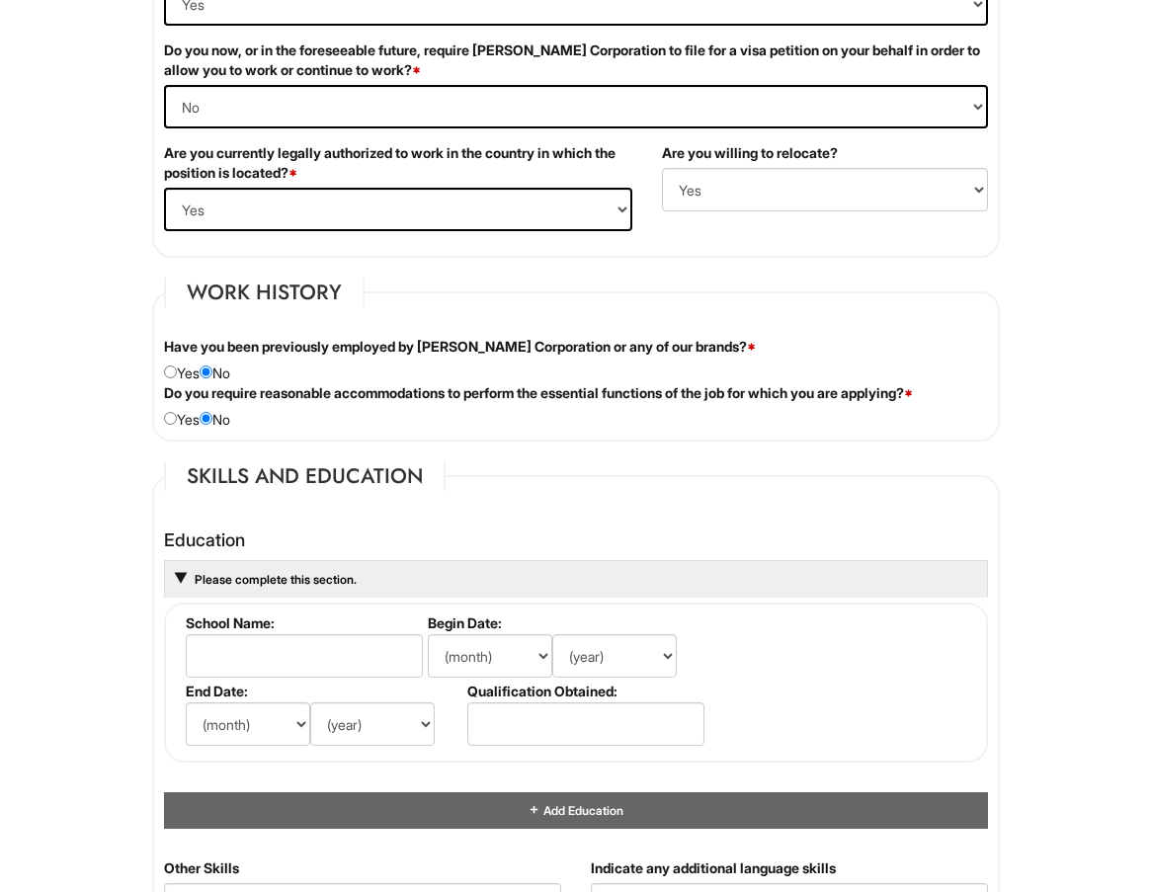
scroll to position [1383, 0]
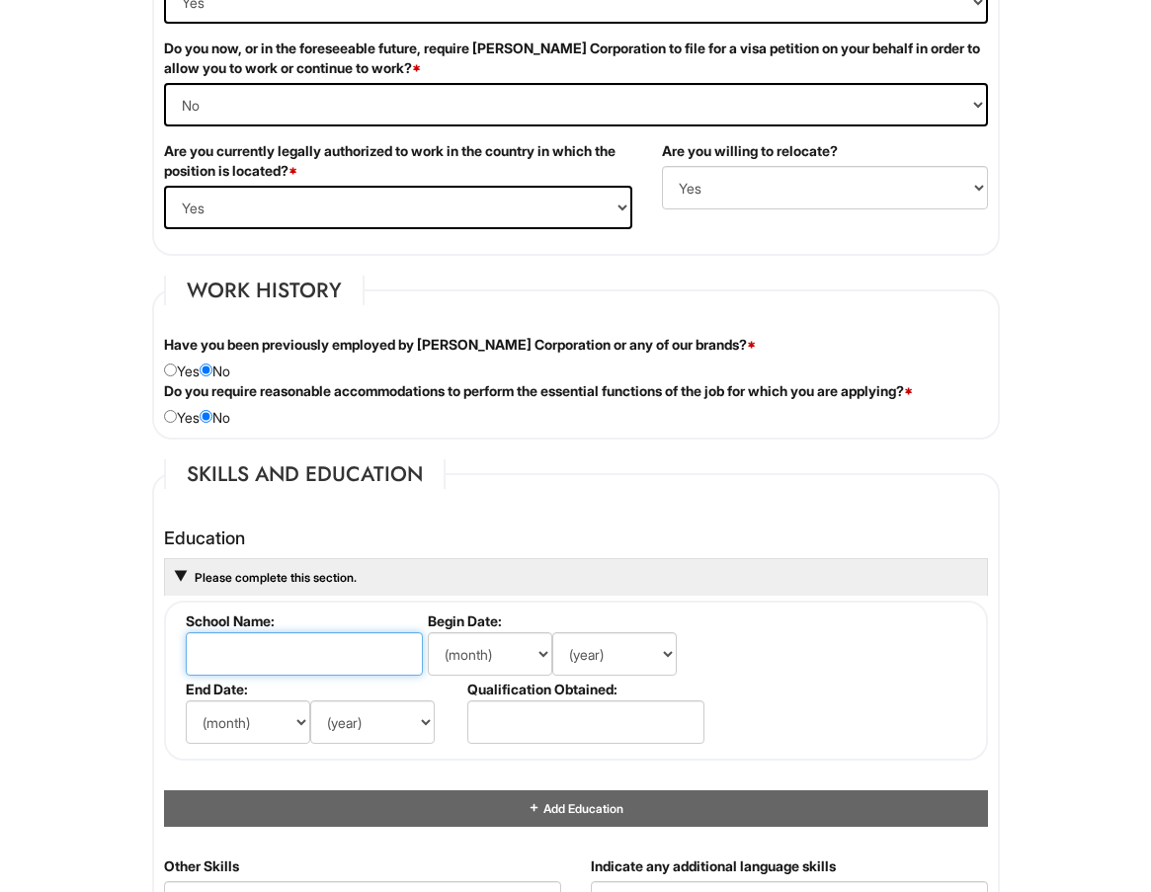
click at [292, 652] on input "text" at bounding box center [304, 653] width 237 height 43
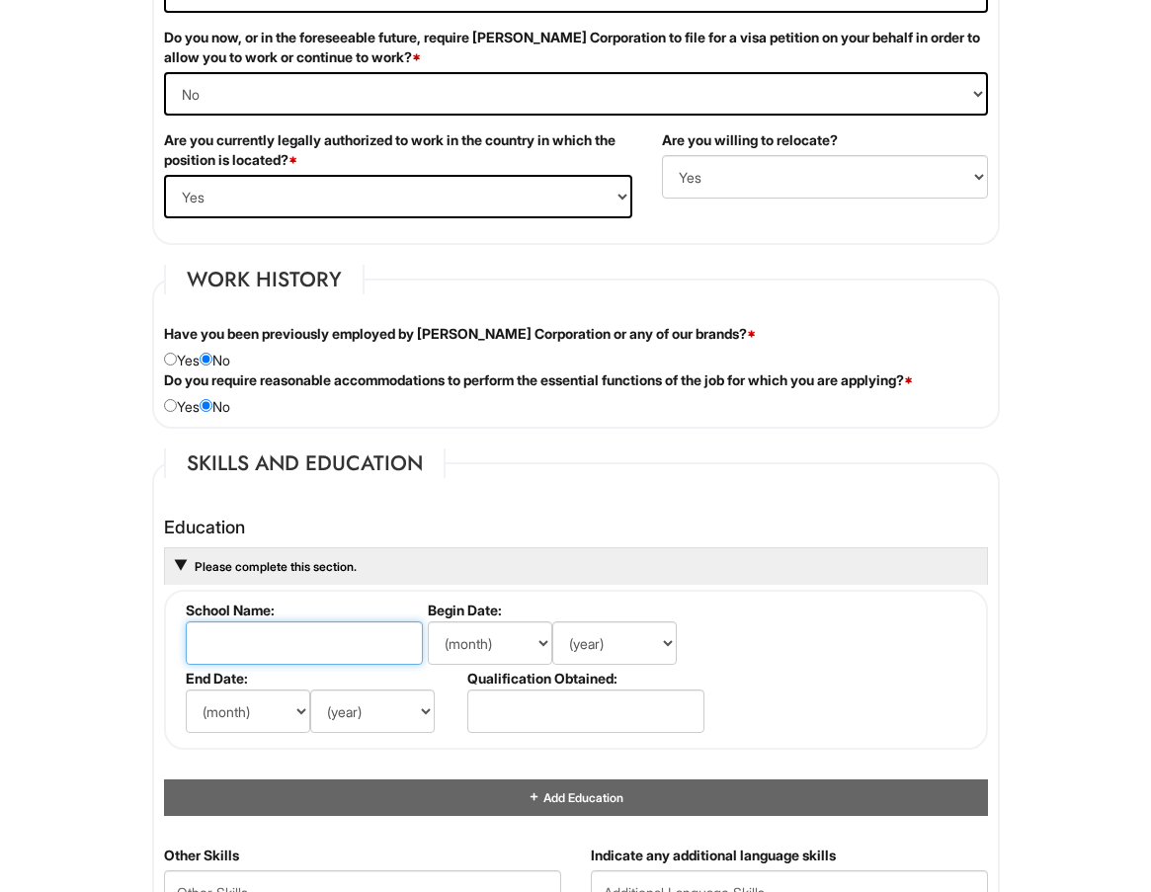
scroll to position [1581, 0]
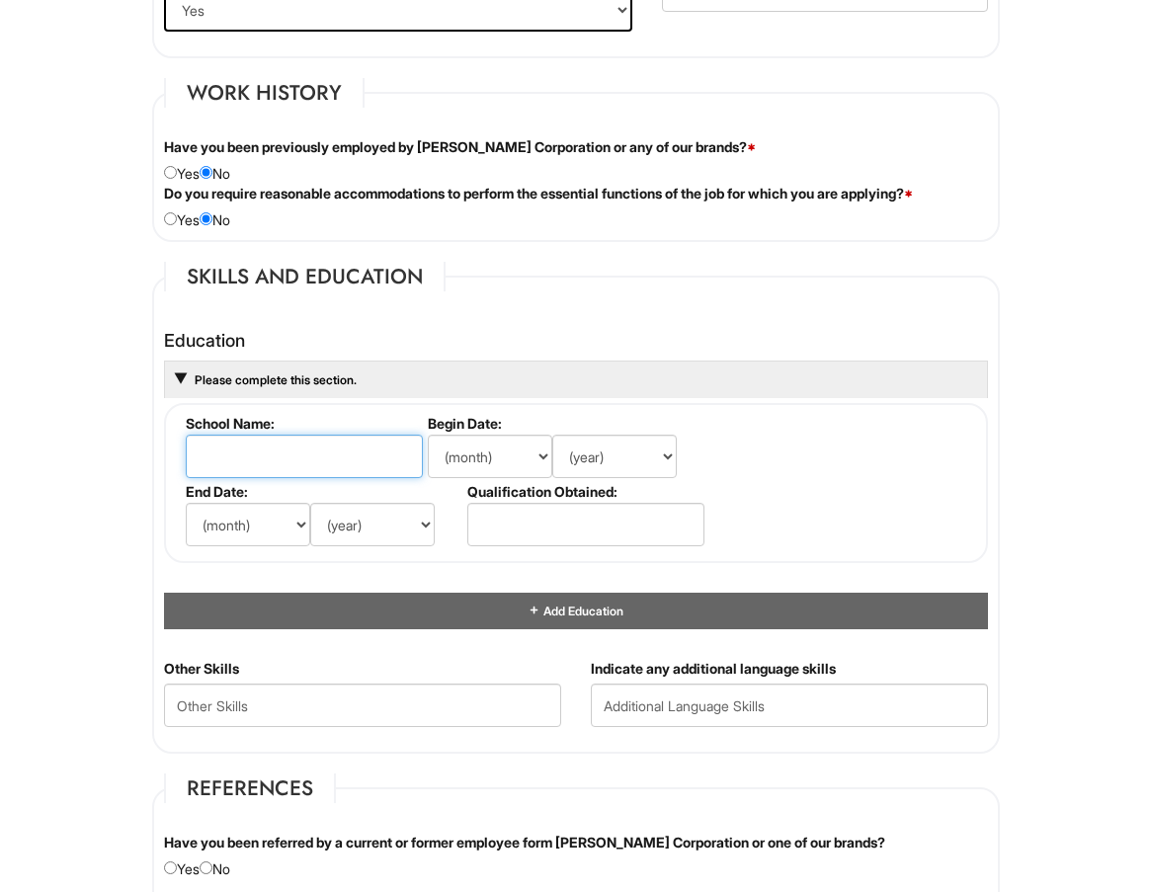
type input "s"
type input "SVA"
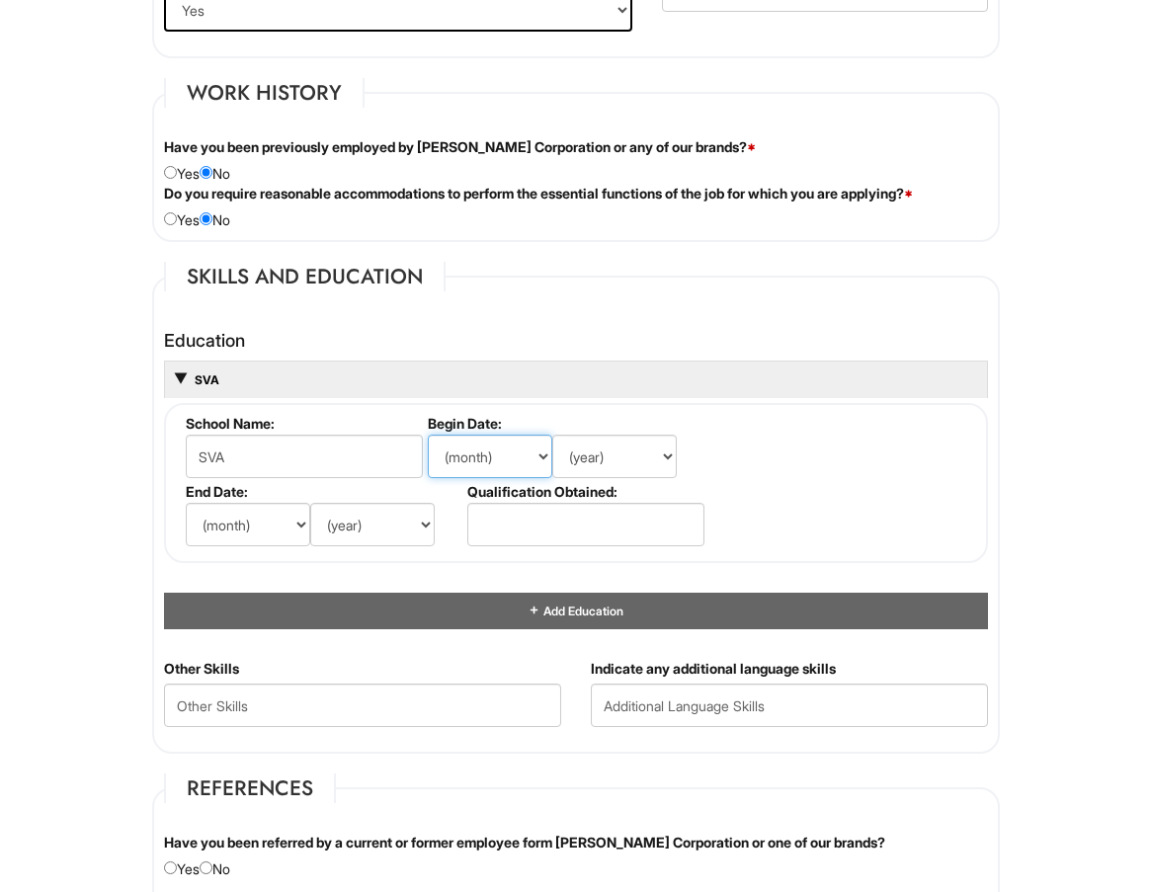
click at [458, 458] on select "(month) Jan Feb Mar Apr May Jun [DATE] Aug Sep Oct Nov Dec" at bounding box center [490, 456] width 124 height 43
select select "9"
click at [428, 435] on select "(month) Jan Feb Mar Apr May Jun [DATE] Aug Sep Oct Nov Dec" at bounding box center [490, 456] width 124 height 43
click at [620, 453] on select "(year) 2029 2028 2027 2026 2025 2024 2023 2022 2021 2020 2019 2018 2017 2016 20…" at bounding box center [614, 456] width 124 height 43
click at [552, 435] on select "(year) 2029 2028 2027 2026 2025 2024 2023 2022 2021 2020 2019 2018 2017 2016 20…" at bounding box center [614, 456] width 124 height 43
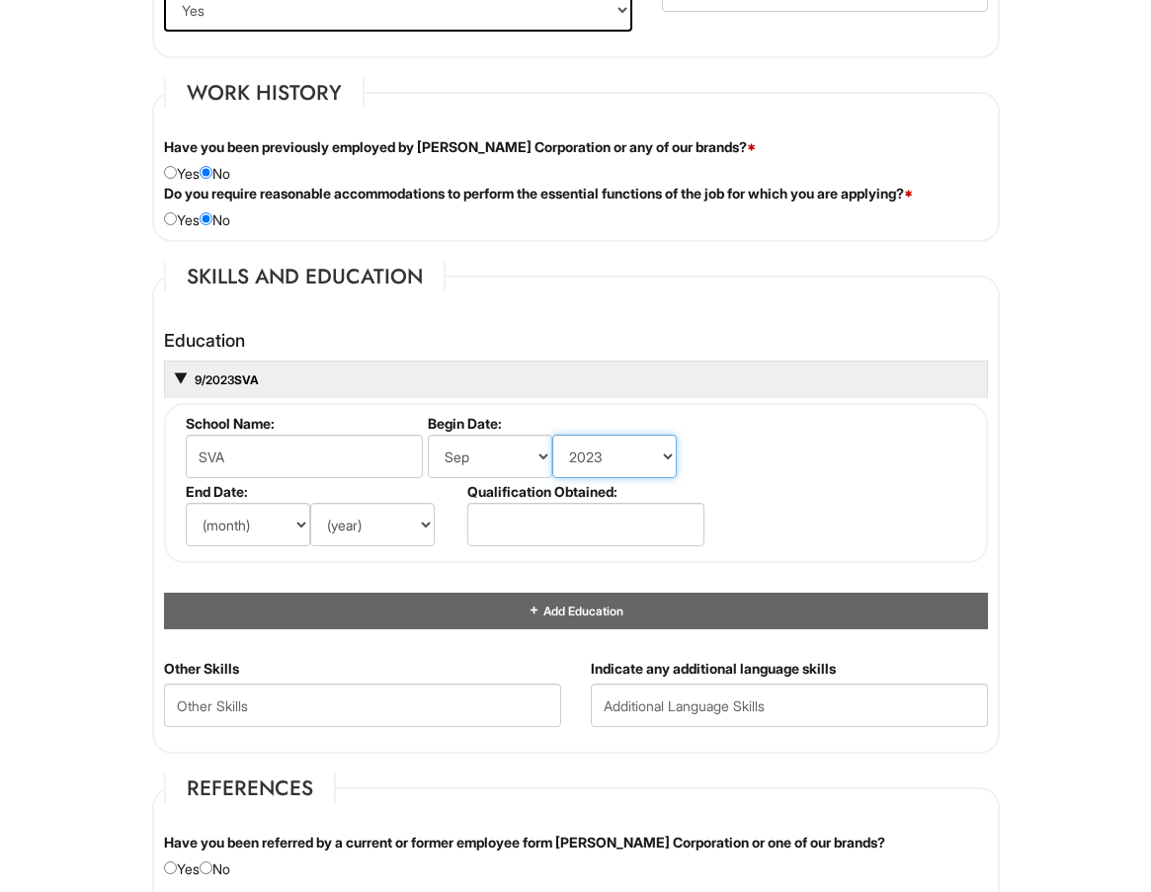
click at [629, 455] on select "(year) 2029 2028 2027 2026 2025 2024 2023 2022 2021 2020 2019 2018 2017 2016 20…" at bounding box center [614, 456] width 124 height 43
select select "2013"
click at [552, 435] on select "(year) 2029 2028 2027 2026 2025 2024 2023 2022 2021 2020 2019 2018 2017 2016 20…" at bounding box center [614, 456] width 124 height 43
click at [744, 480] on fieldset "School Name: SVA Begin Date: (month) Jan Feb Mar Apr May Jun [DATE] Aug Sep Oct…" at bounding box center [576, 483] width 824 height 160
click at [252, 526] on select "(month) Jan Feb Mar Apr May Jun [DATE] Aug Sep Oct Nov Dec" at bounding box center [248, 524] width 124 height 43
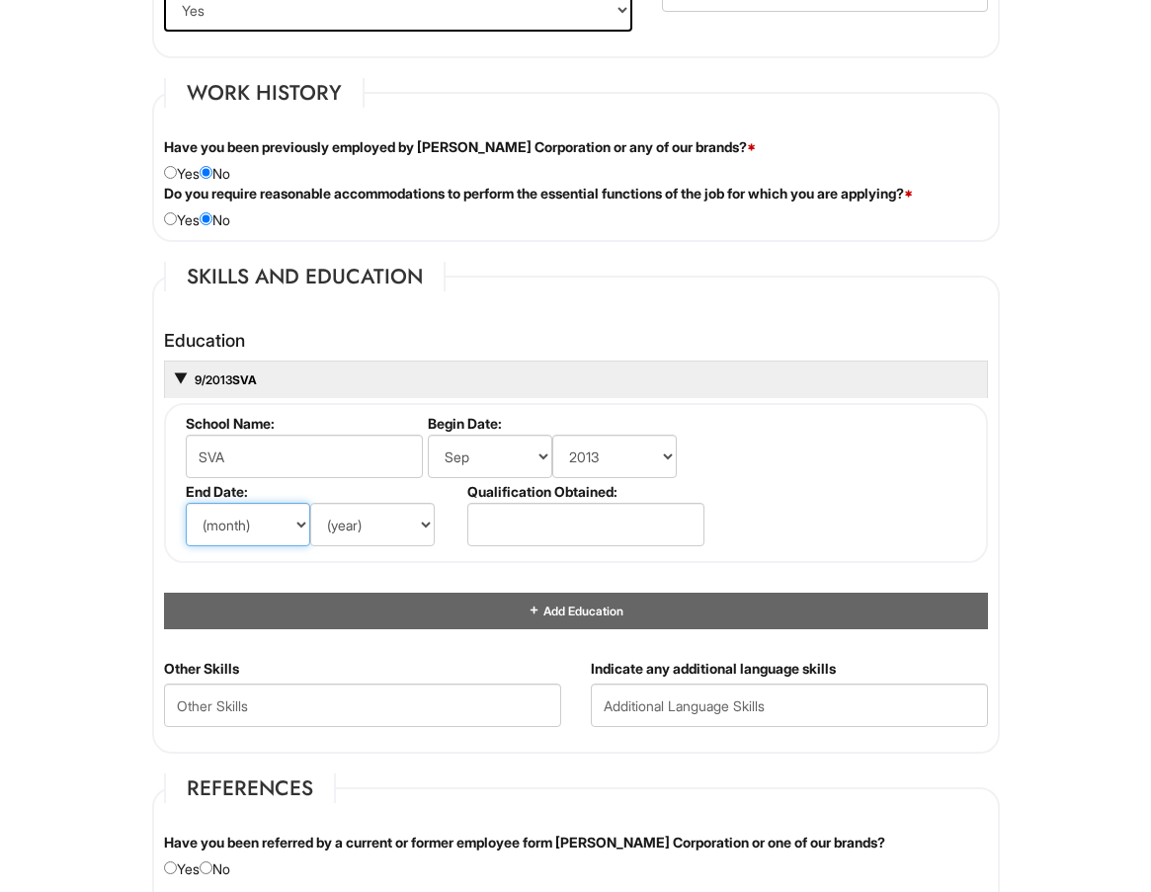
select select "6"
click at [186, 503] on select "(month) Jan Feb Mar Apr May Jun [DATE] Aug Sep Oct Nov Dec" at bounding box center [248, 524] width 124 height 43
click at [361, 518] on select "(year) 2029 2028 2027 2026 2025 2024 2023 2022 2021 2020 2019 2018 2017 2016 20…" at bounding box center [372, 524] width 124 height 43
select select "2015"
click at [310, 503] on select "(year) 2029 2028 2027 2026 2025 2024 2023 2022 2021 2020 2019 2018 2017 2016 20…" at bounding box center [372, 524] width 124 height 43
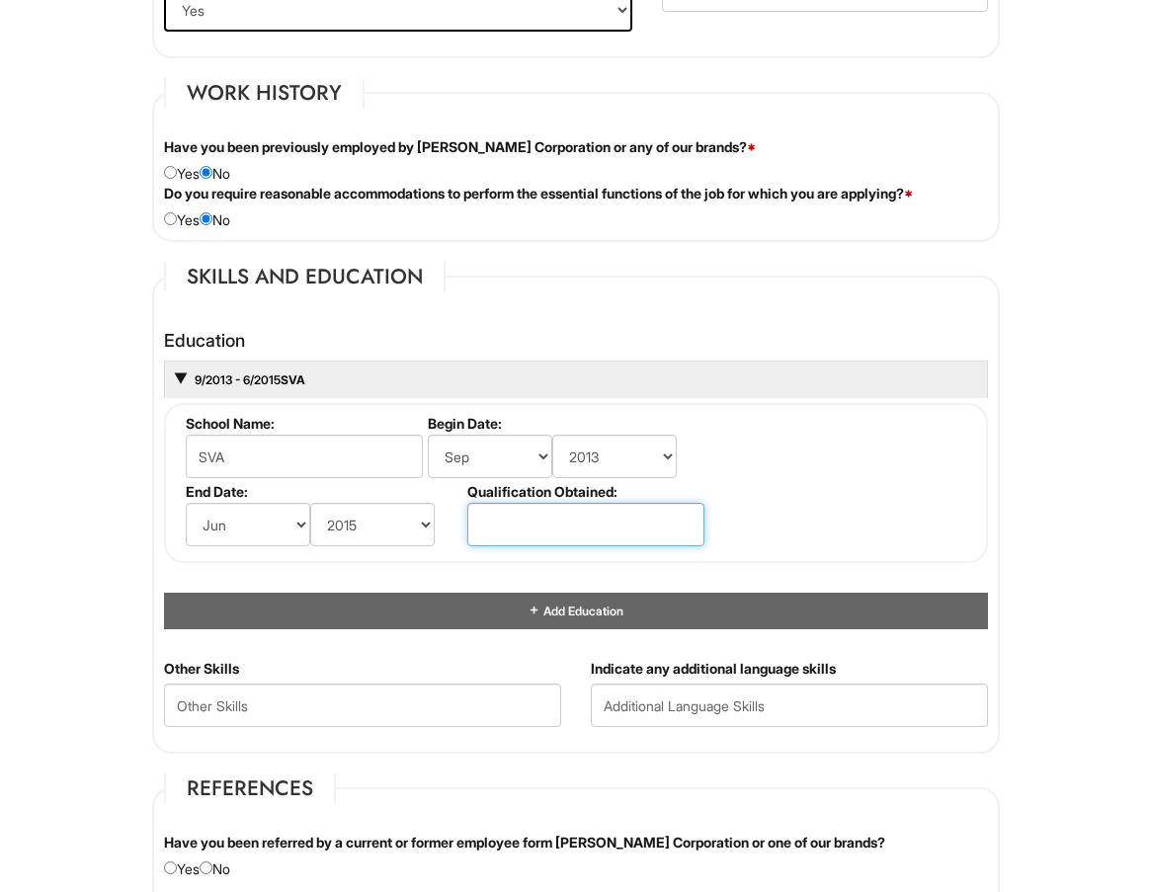
click at [598, 521] on input "text" at bounding box center [585, 524] width 237 height 43
type input "a"
click at [532, 536] on input "Art assioated" at bounding box center [585, 524] width 237 height 43
click at [537, 525] on input "Art assioated" at bounding box center [585, 524] width 237 height 43
drag, startPoint x: 535, startPoint y: 524, endPoint x: 1013, endPoint y: 282, distance: 535.1
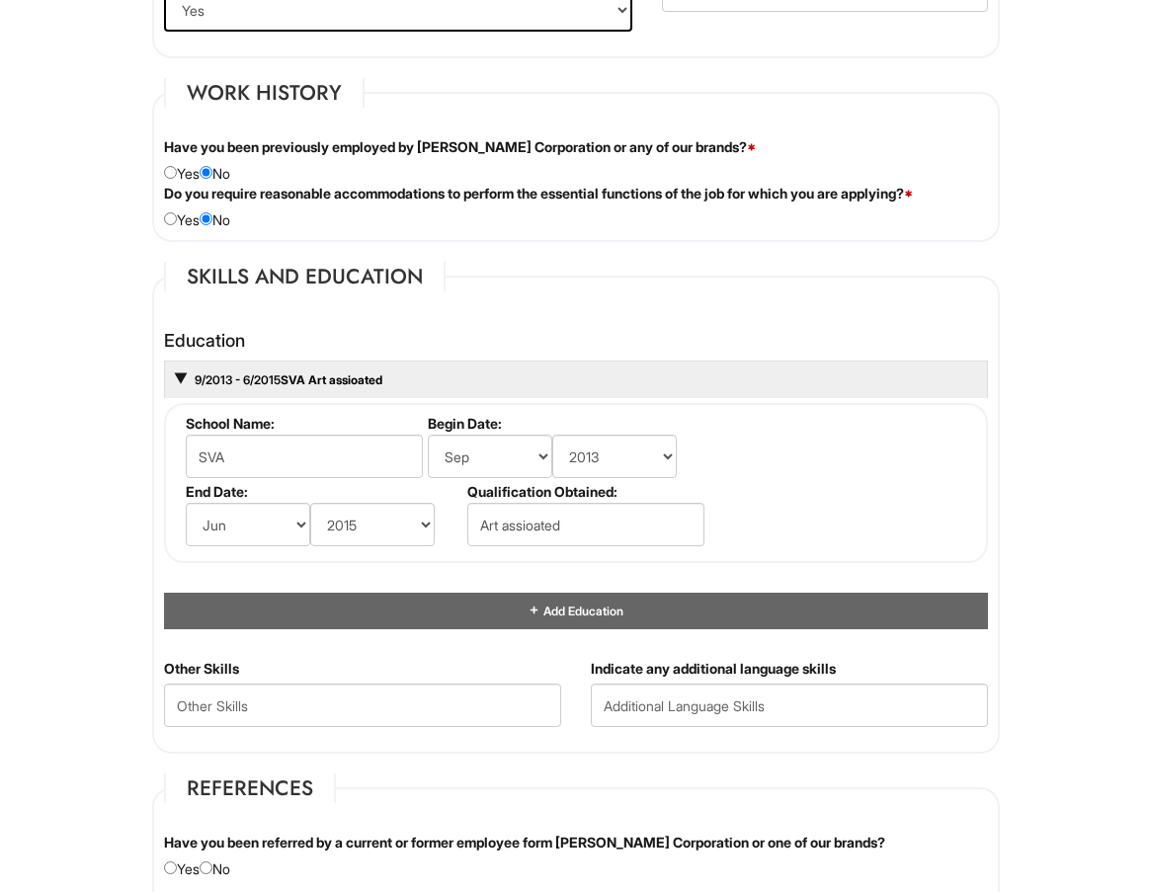
click at [1011, 284] on div "Personal Information Last Name * [PERSON_NAME] First Name * [PERSON_NAME] Middl…" at bounding box center [575, 404] width 877 height 3356
click at [584, 525] on input "Art assioated" at bounding box center [585, 524] width 237 height 43
drag, startPoint x: 584, startPoint y: 525, endPoint x: 523, endPoint y: 530, distance: 61.5
click at [523, 530] on input "Art assioated" at bounding box center [585, 524] width 237 height 43
type input "Art associated"
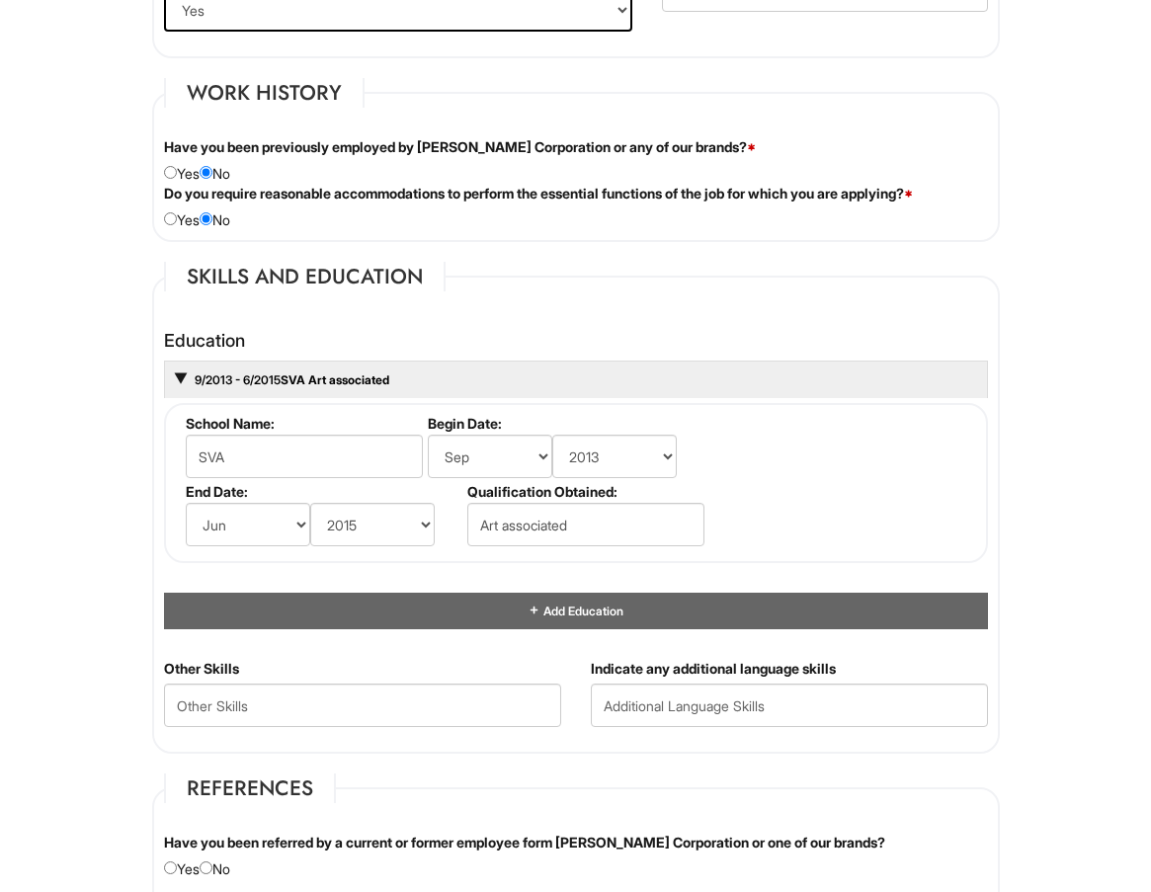
click at [717, 533] on fieldset "School Name: SVA Begin Date: (month) Jan Feb Mar Apr May Jun [DATE] Aug Sep Oct…" at bounding box center [576, 483] width 824 height 160
click at [412, 631] on div "Education 9/2013 - 6/2015 SVA Art associated School Name: SVA Begin Date: (mont…" at bounding box center [576, 490] width 854 height 338
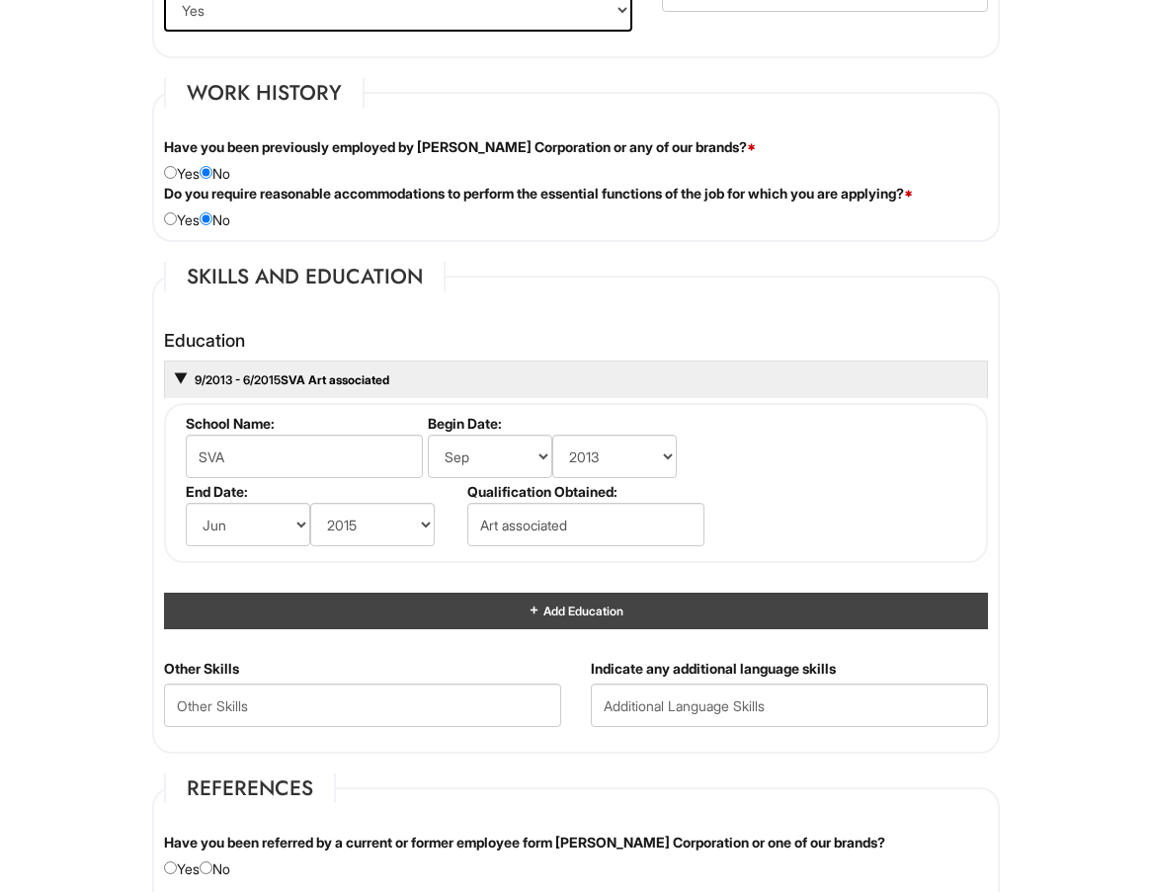
click at [415, 623] on div "Add Education" at bounding box center [576, 611] width 824 height 37
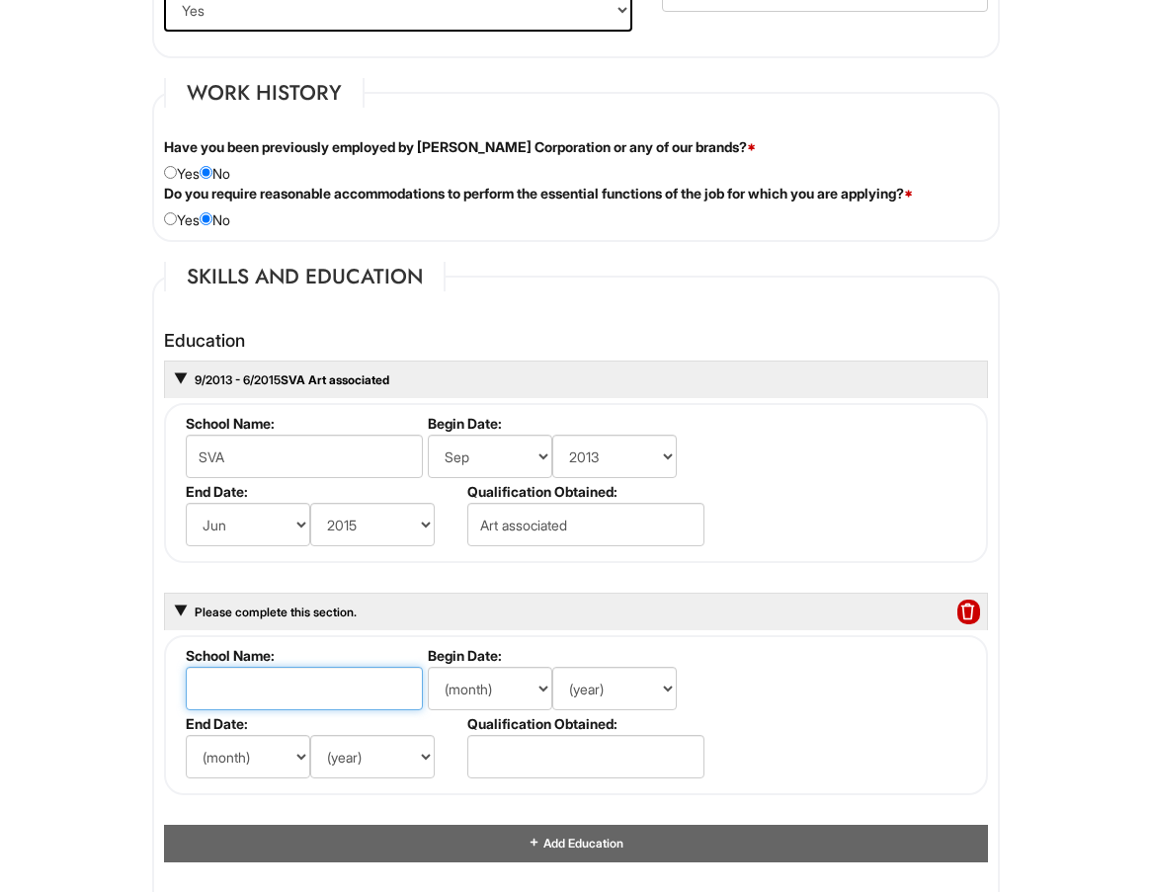
click at [304, 688] on input "text" at bounding box center [304, 688] width 237 height 43
type input "high school of art and design"
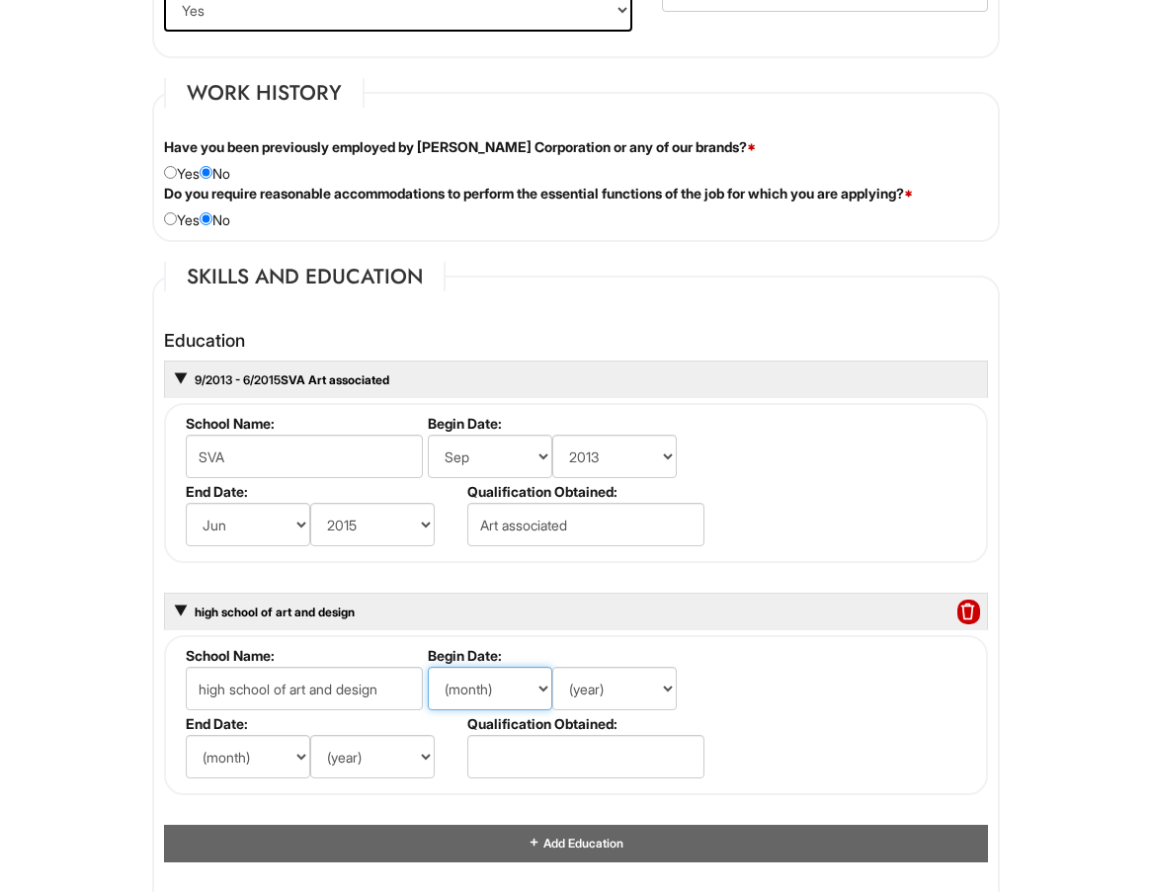
select select "9"
click at [595, 701] on select "(year) 2029 2028 2027 2026 2025 2024 2023 2022 2021 2020 2019 2018 2017 2016 20…" at bounding box center [614, 688] width 124 height 43
select select "2007"
click at [552, 667] on select "(year) 2029 2028 2027 2026 2025 2024 2023 2022 2021 2020 2019 2018 2017 2016 20…" at bounding box center [614, 688] width 124 height 43
click at [856, 709] on fieldset "School Name: high school of art and design Begin Date: (month) Jan Feb Mar Apr …" at bounding box center [576, 715] width 824 height 160
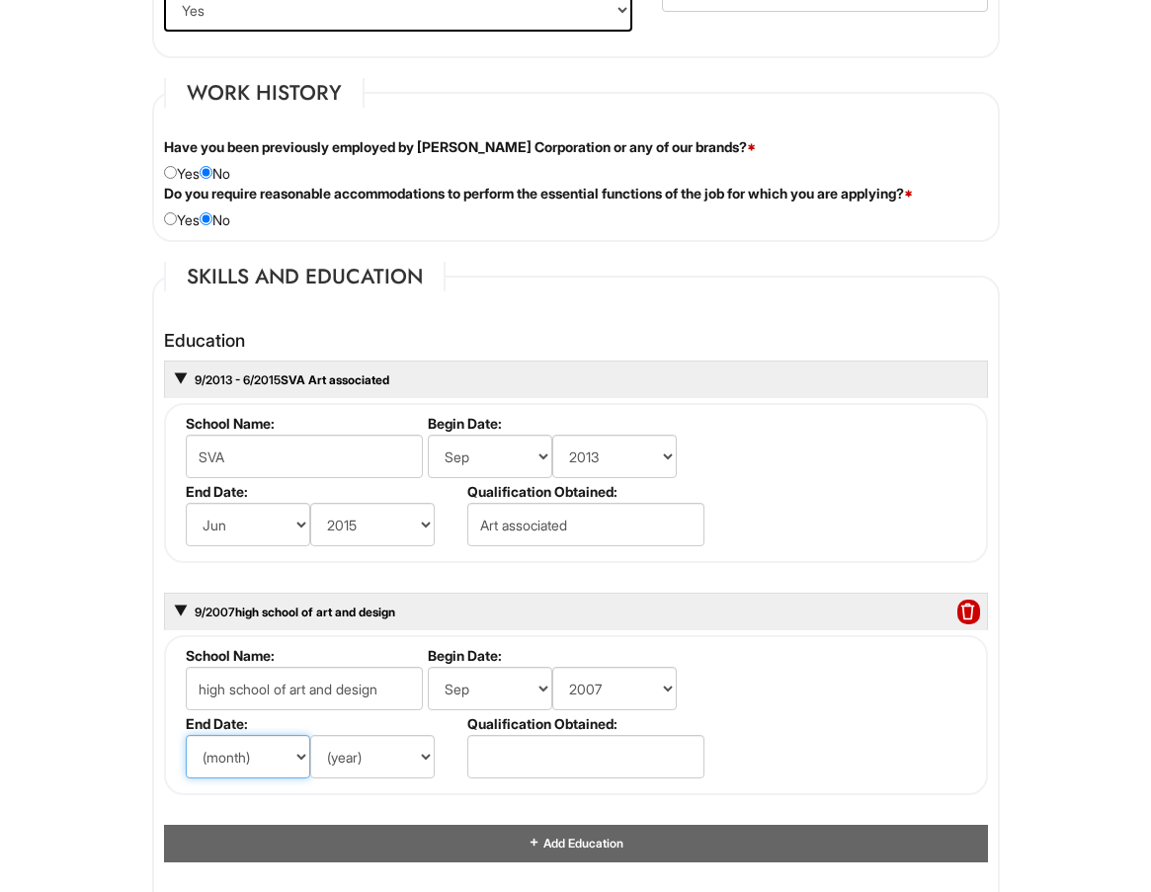
click at [230, 752] on select "(month) Jan Feb Mar Apr May Jun [DATE] Aug Sep Oct Nov Dec" at bounding box center [248, 756] width 124 height 43
select select "6"
click at [186, 735] on select "(month) Jan Feb Mar Apr May Jun [DATE] Aug Sep Oct Nov Dec" at bounding box center [248, 756] width 124 height 43
click at [351, 763] on select "(year) 2029 2028 2027 2026 2025 2024 2023 2022 2021 2020 2019 2018 2017 2016 20…" at bounding box center [372, 756] width 124 height 43
select select "2011"
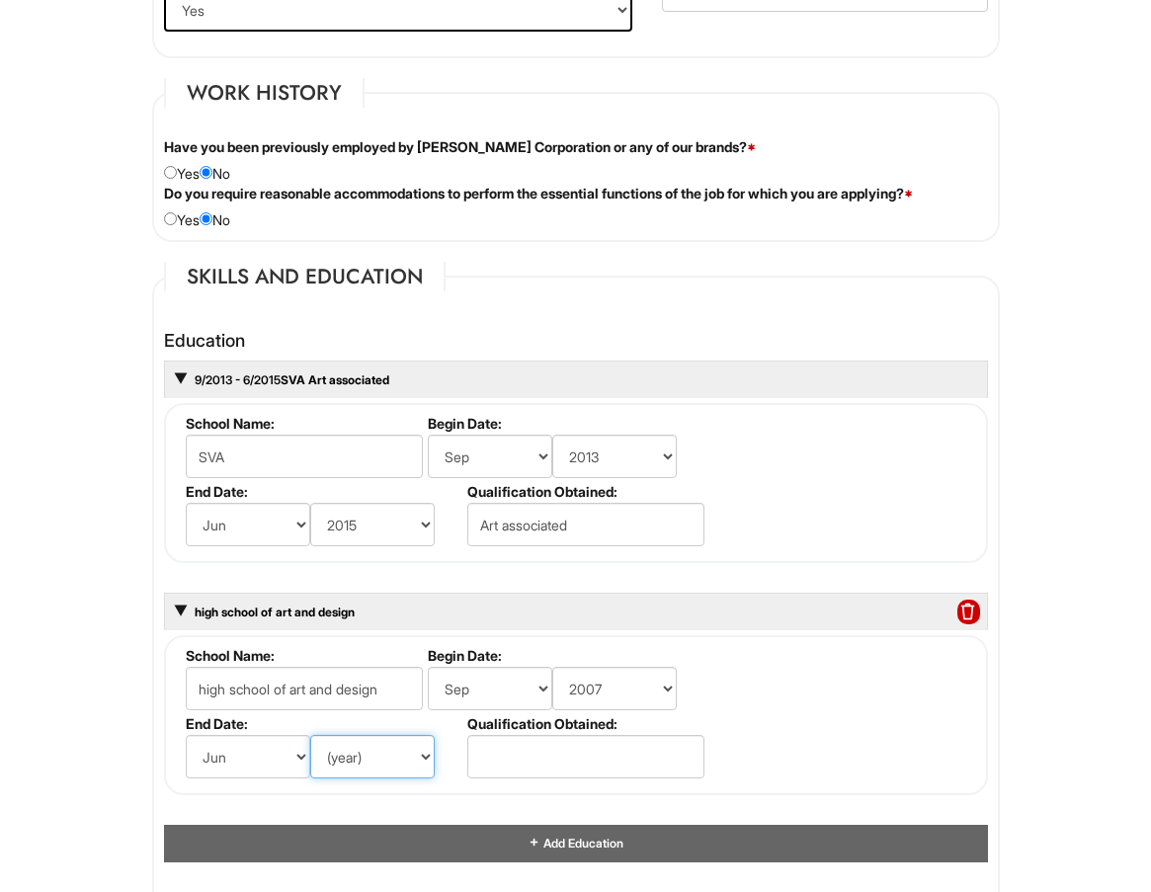
click at [310, 735] on select "(year) 2029 2028 2027 2026 2025 2024 2023 2022 2021 2020 2019 2018 2017 2016 20…" at bounding box center [372, 756] width 124 height 43
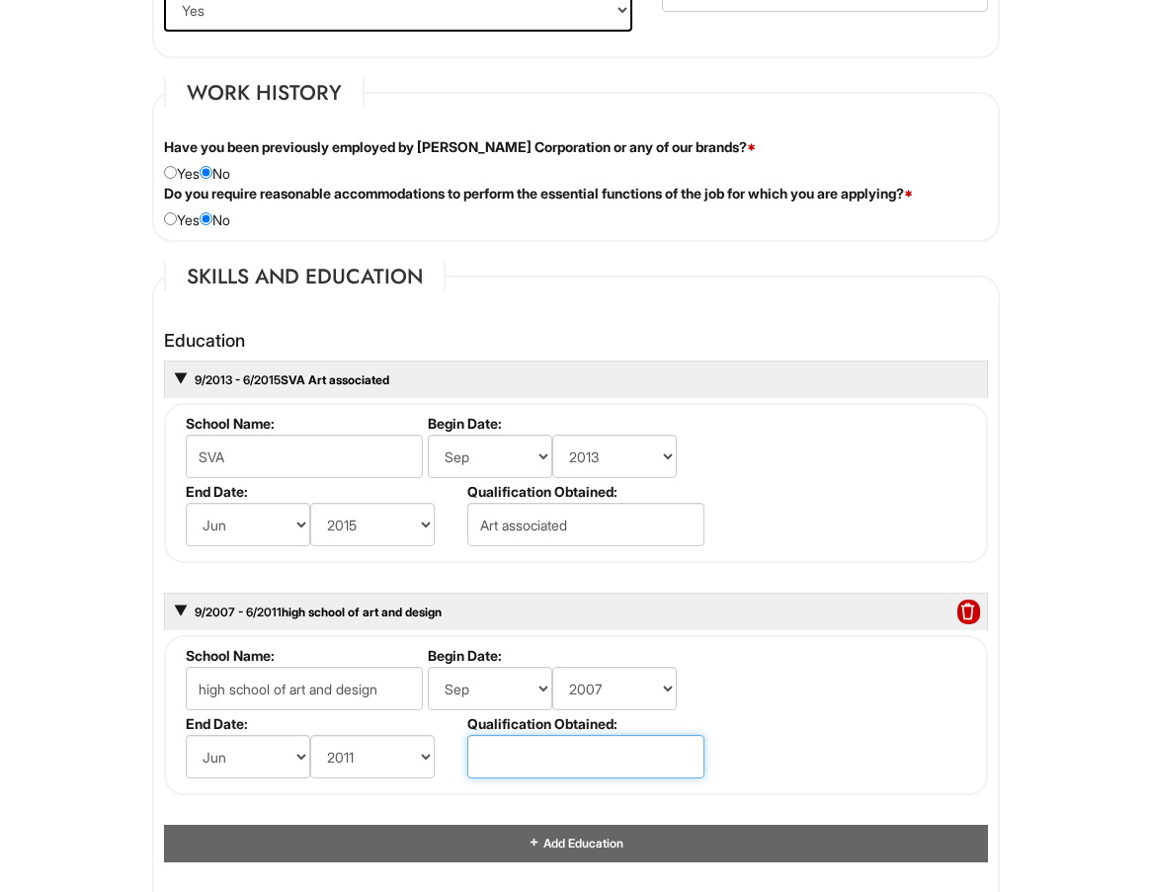
click at [586, 752] on input "text" at bounding box center [585, 756] width 237 height 43
type input "high school diploma"
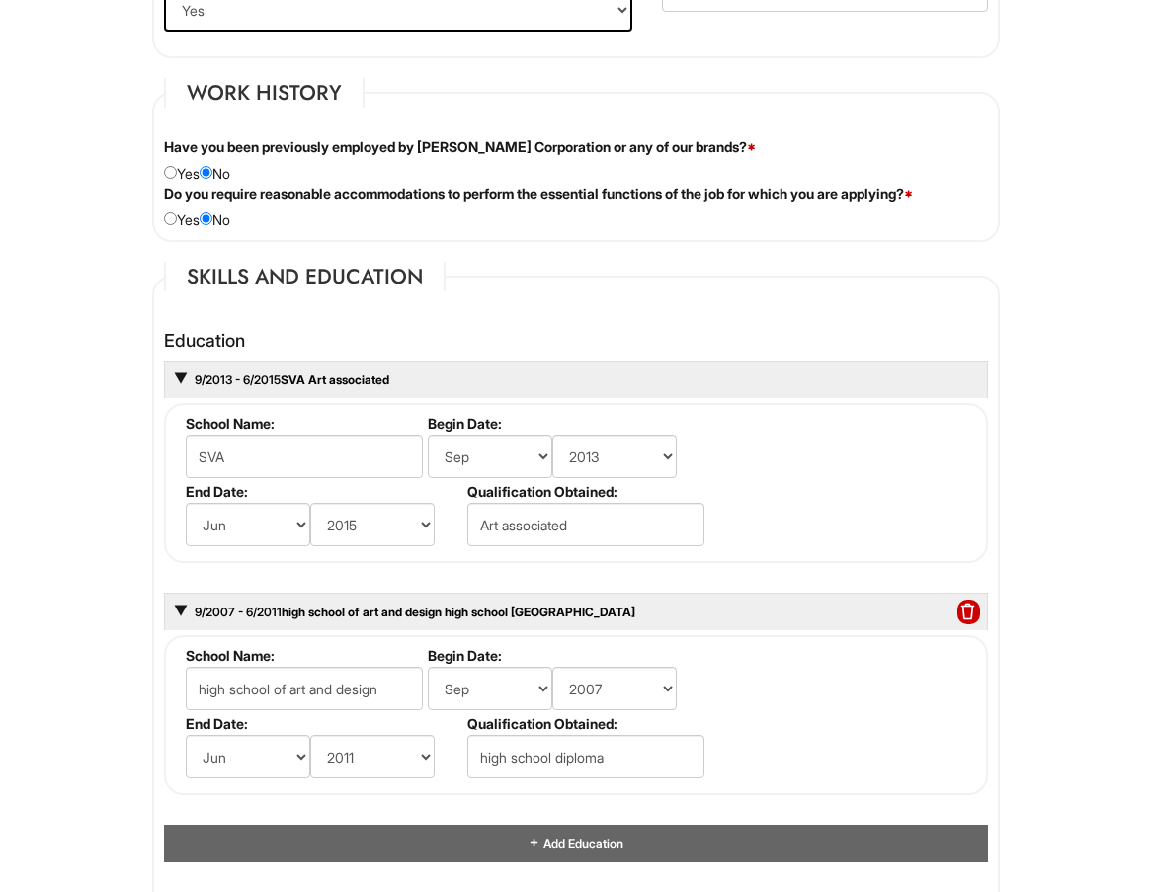
click at [895, 714] on fieldset "School Name: high school of art and design Begin Date: (month) Jan Feb Mar Apr …" at bounding box center [576, 715] width 824 height 160
click at [841, 471] on fieldset "School Name: SVA Begin Date: (month) Jan Feb Mar Apr May Jun [DATE] Aug Sep Oct…" at bounding box center [576, 483] width 824 height 160
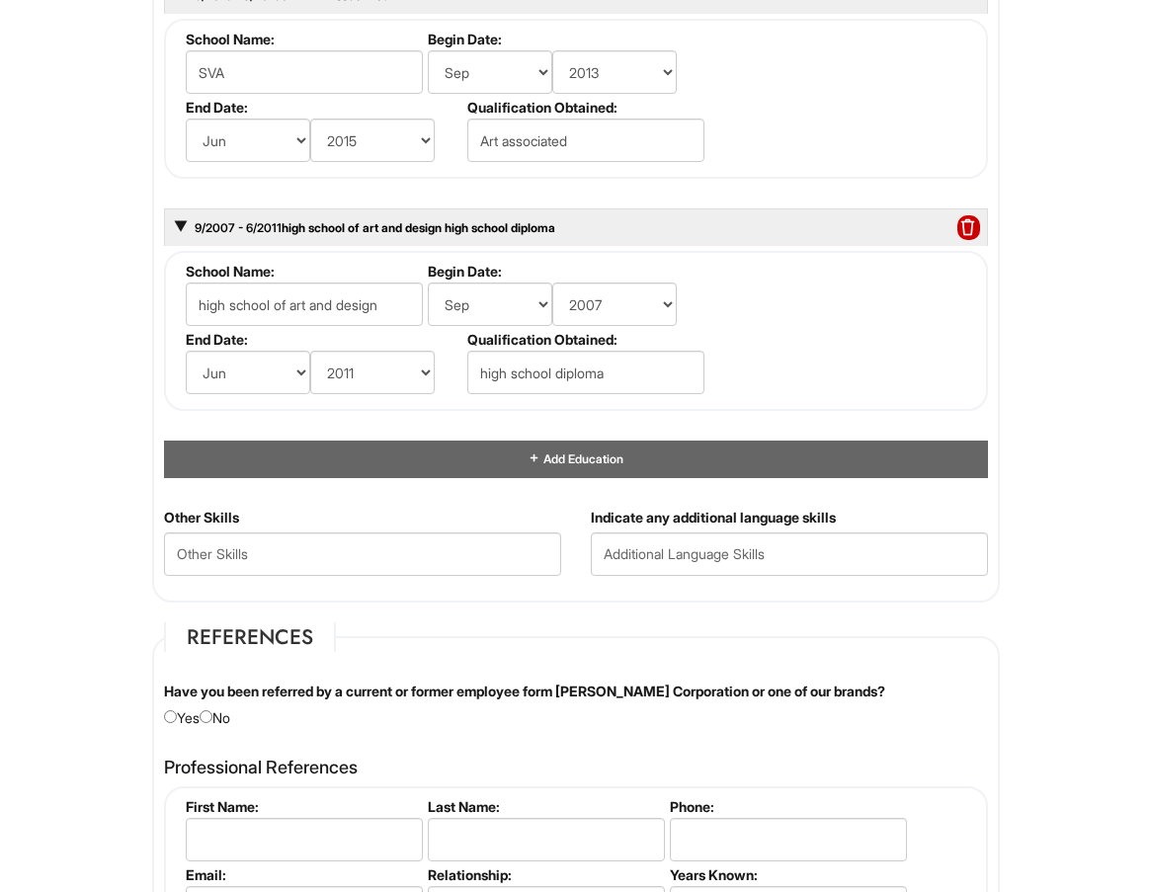
scroll to position [1976, 0]
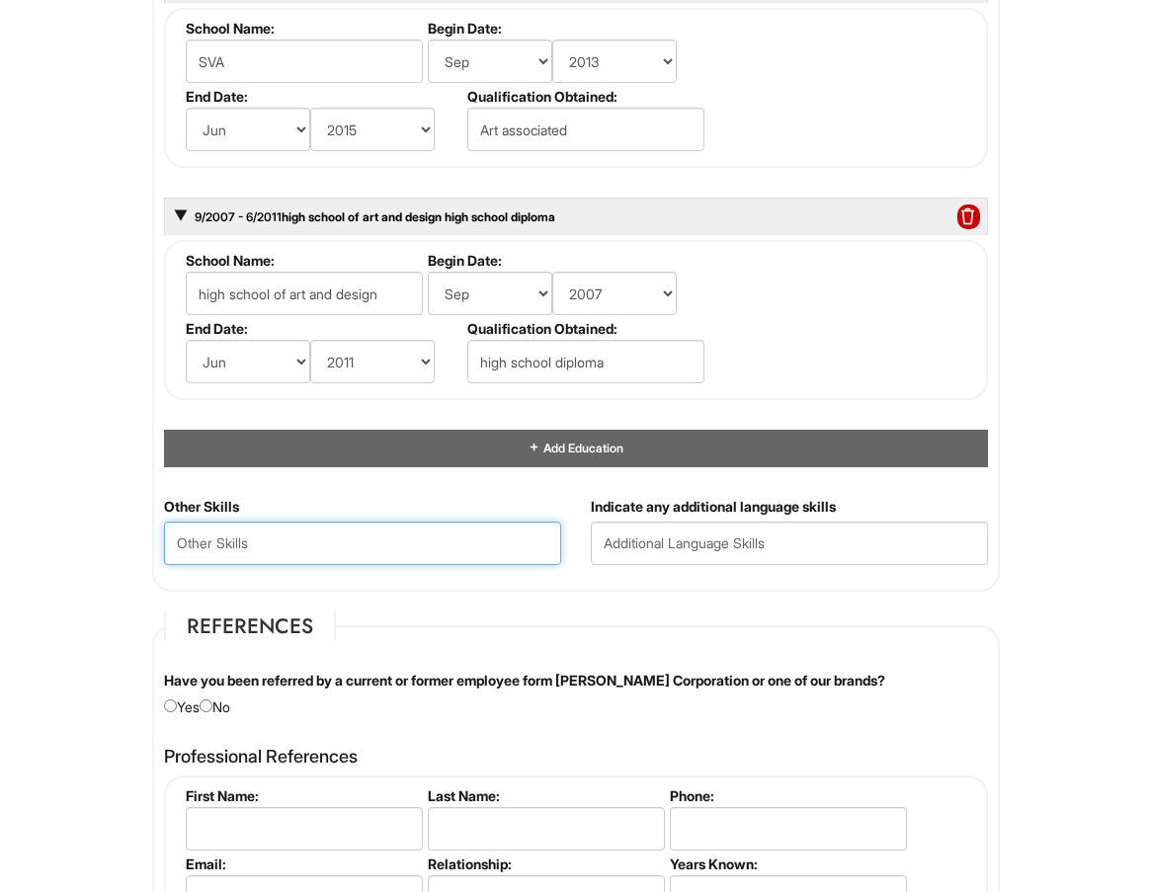
click at [282, 550] on Skills "text" at bounding box center [362, 543] width 397 height 43
type Skills "r"
type Skills "retail management, customer services management, jack of all trades"
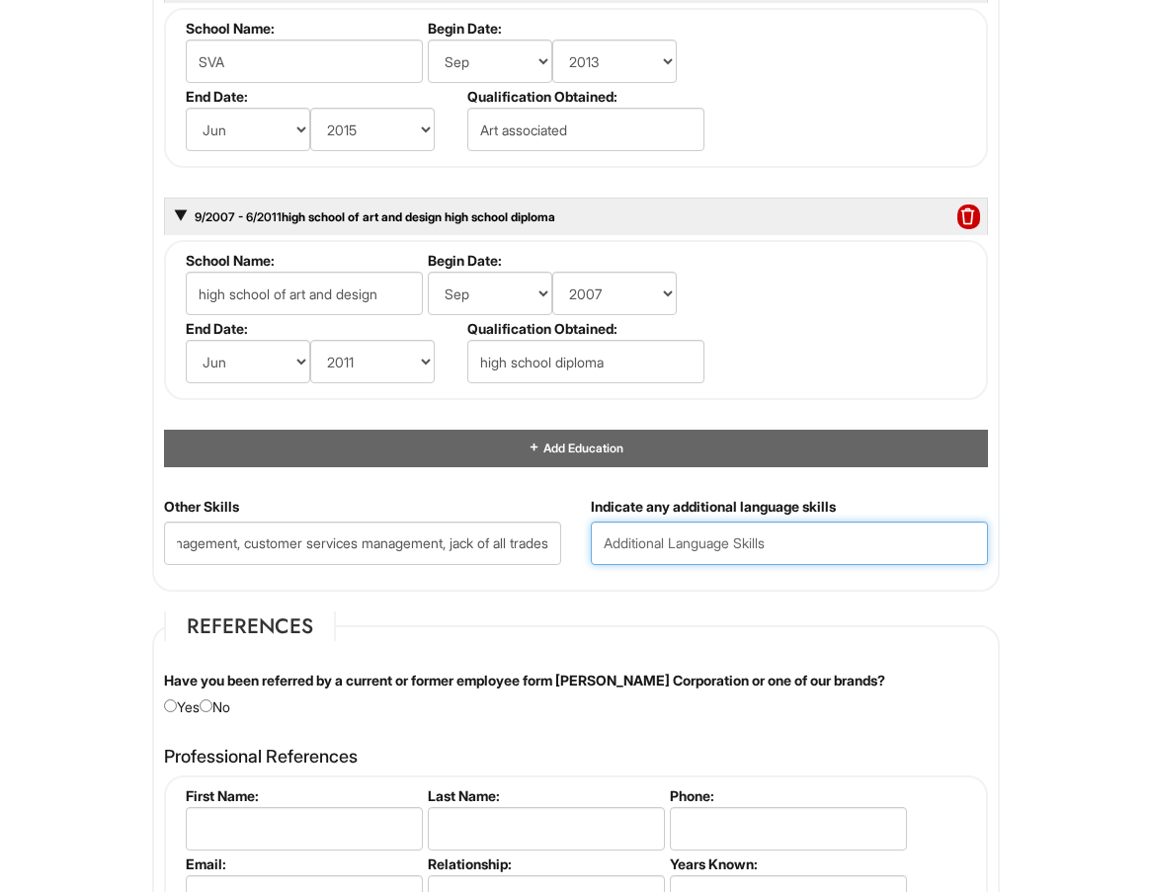
scroll to position [0, 0]
type input "english, chinese"
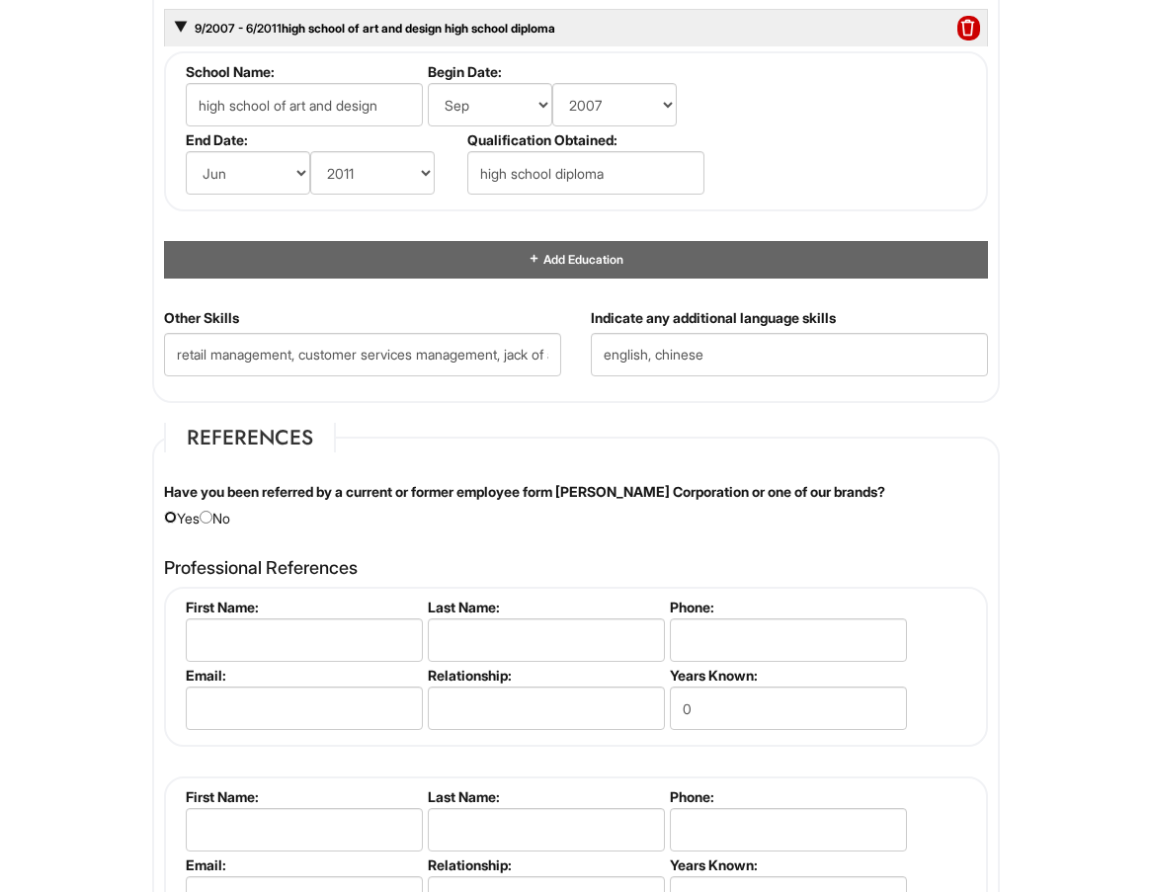
scroll to position [2173, 0]
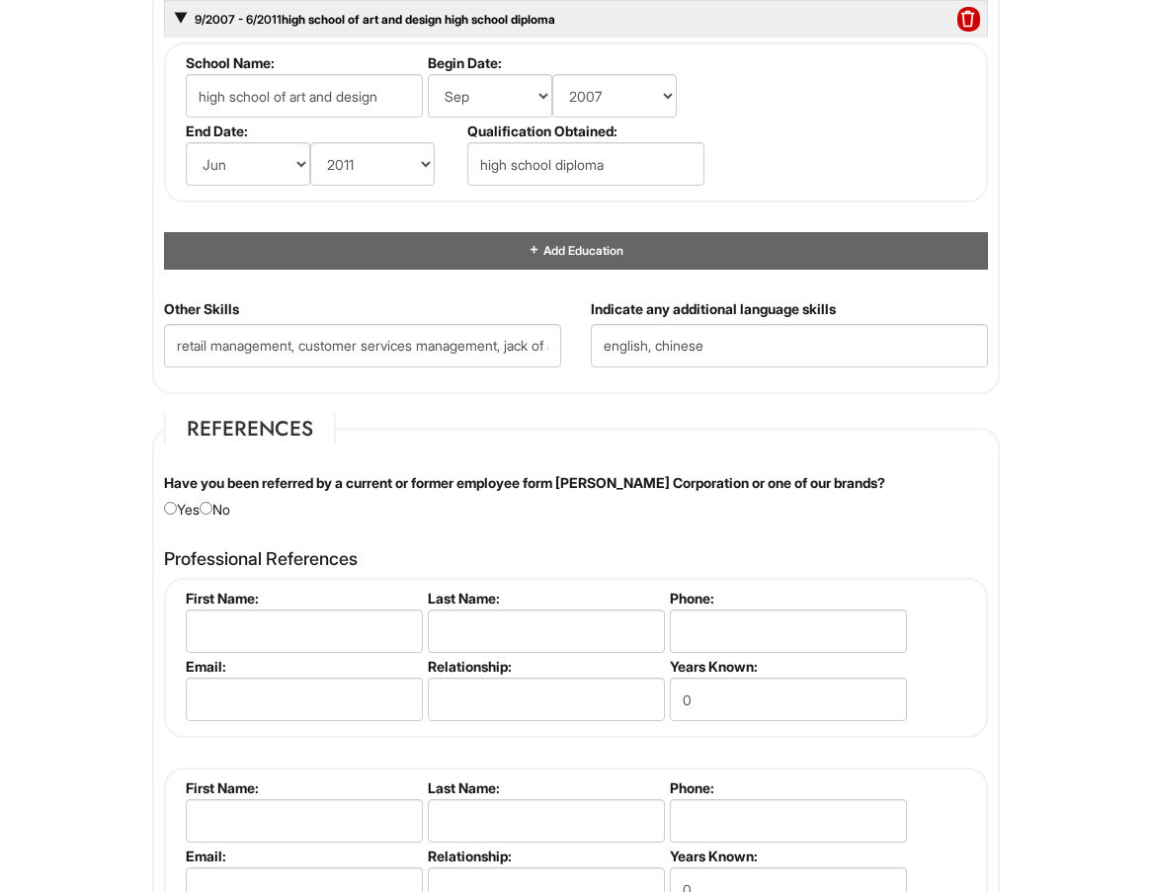
click at [213, 515] on div "Have you been referred by a current or former employee form [PERSON_NAME] Corpo…" at bounding box center [576, 496] width 854 height 46
click at [212, 510] on input "radio" at bounding box center [206, 508] width 13 height 13
radio input "true"
click at [360, 510] on div "Have you been referred by a current or former employee form [PERSON_NAME] Corpo…" at bounding box center [576, 496] width 854 height 46
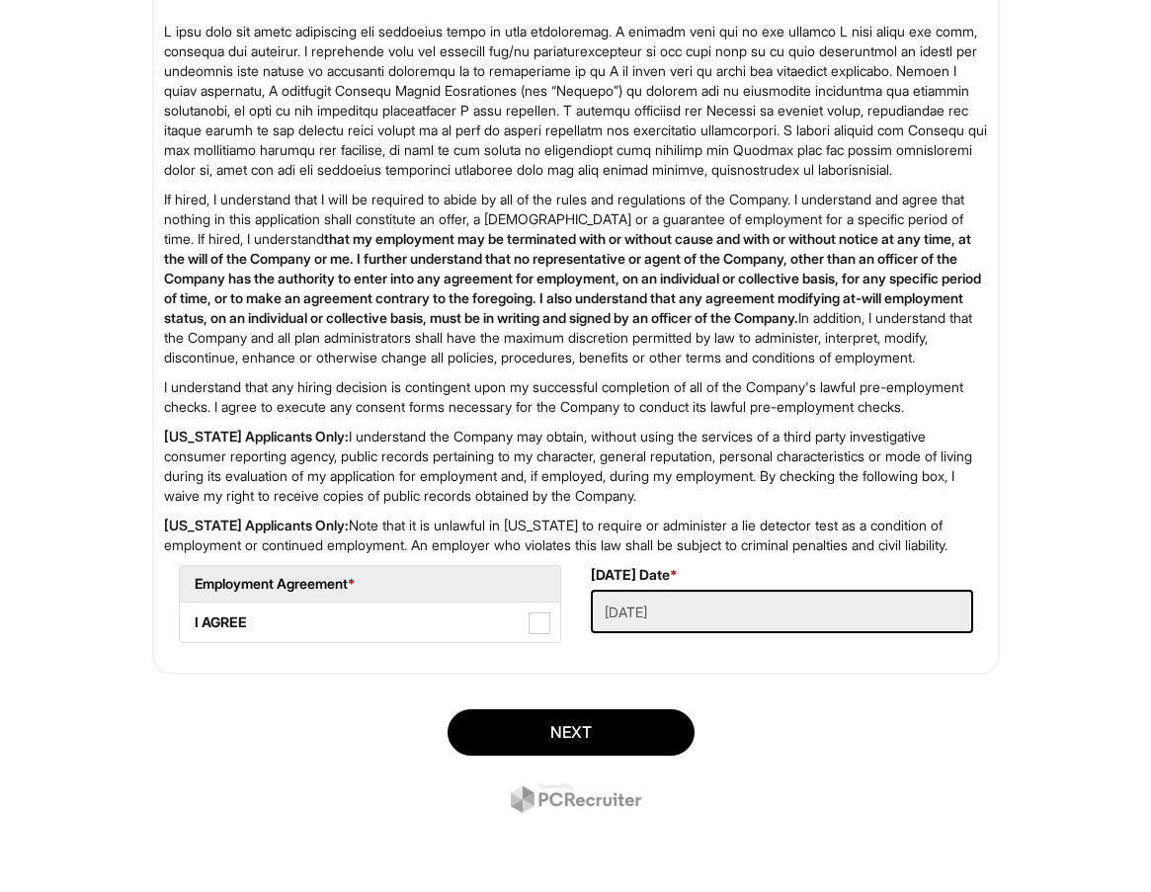
scroll to position [3279, 0]
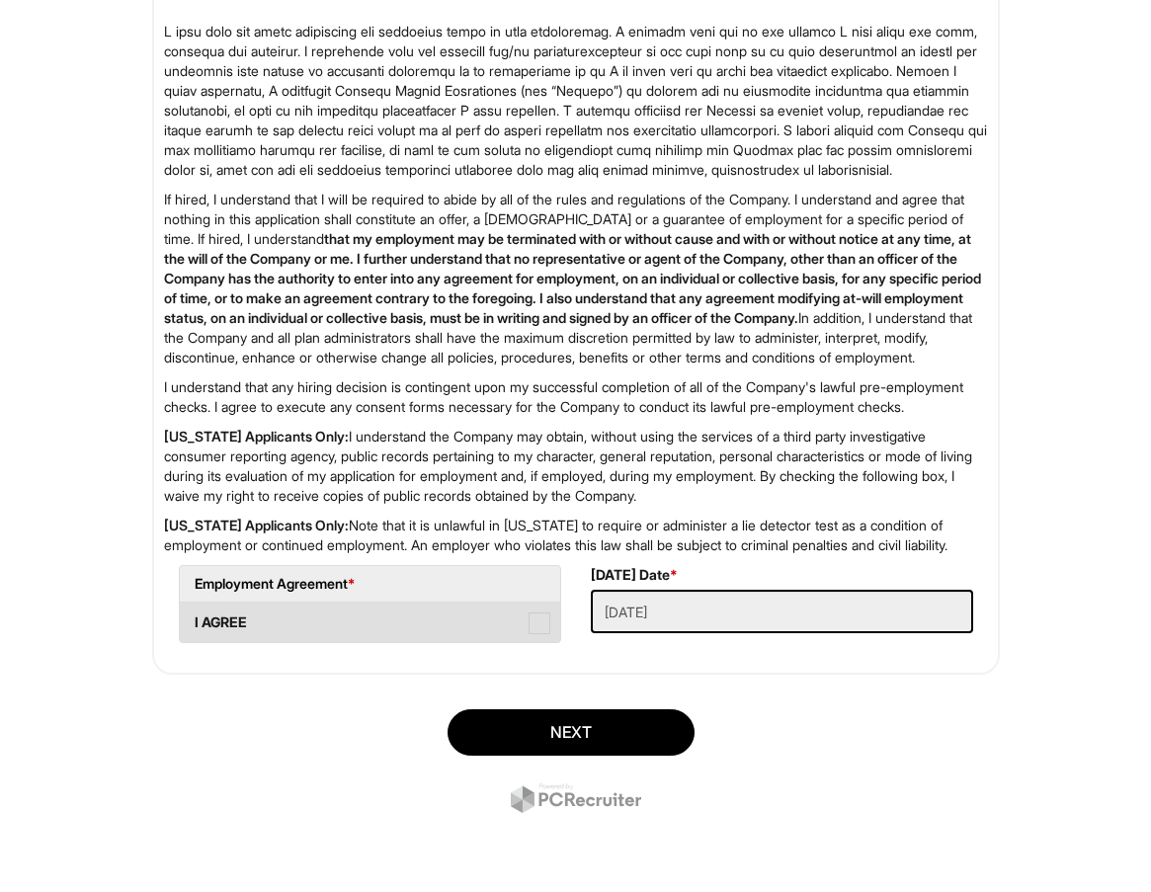
click at [525, 620] on label "I AGREE" at bounding box center [370, 623] width 380 height 40
click at [193, 619] on AGREE "I AGREE" at bounding box center [186, 613] width 13 height 13
checkbox AGREE "true"
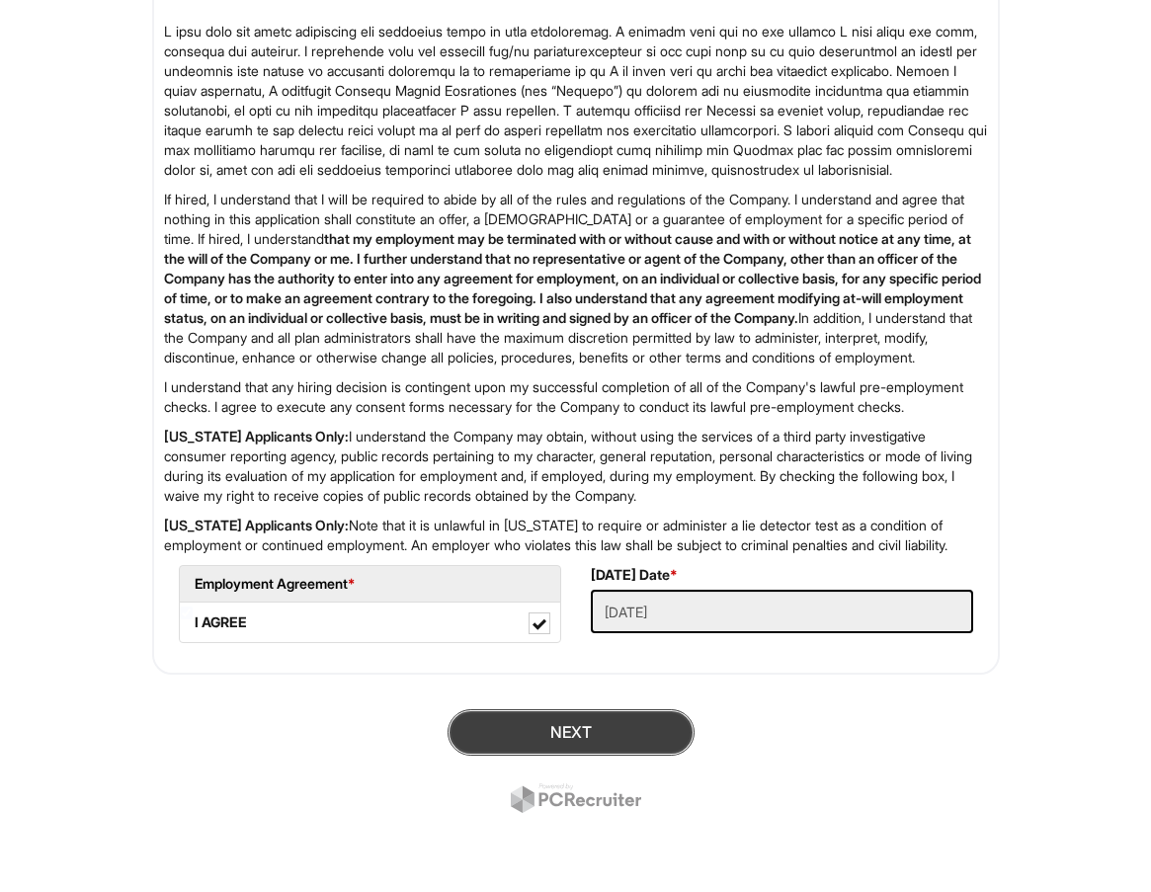
click at [601, 734] on button "Next" at bounding box center [571, 732] width 247 height 46
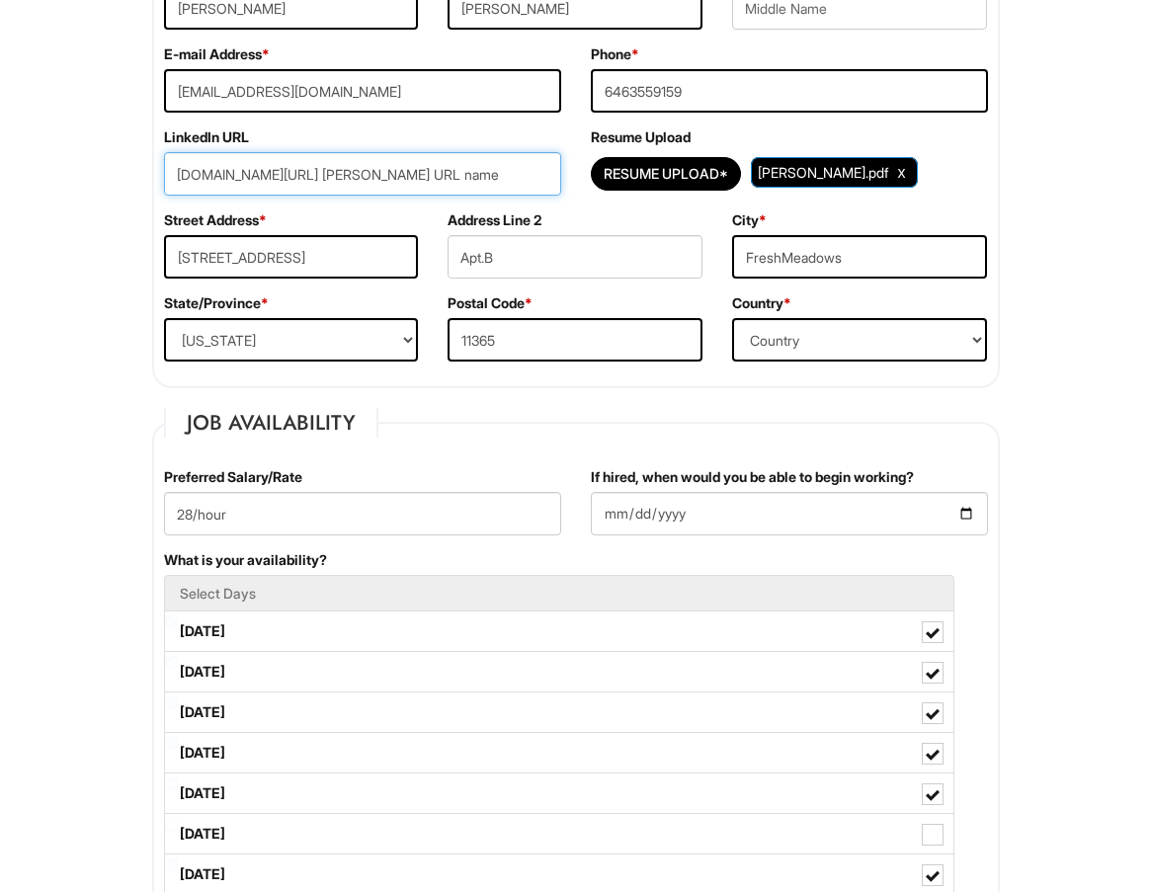
scroll to position [280, 0]
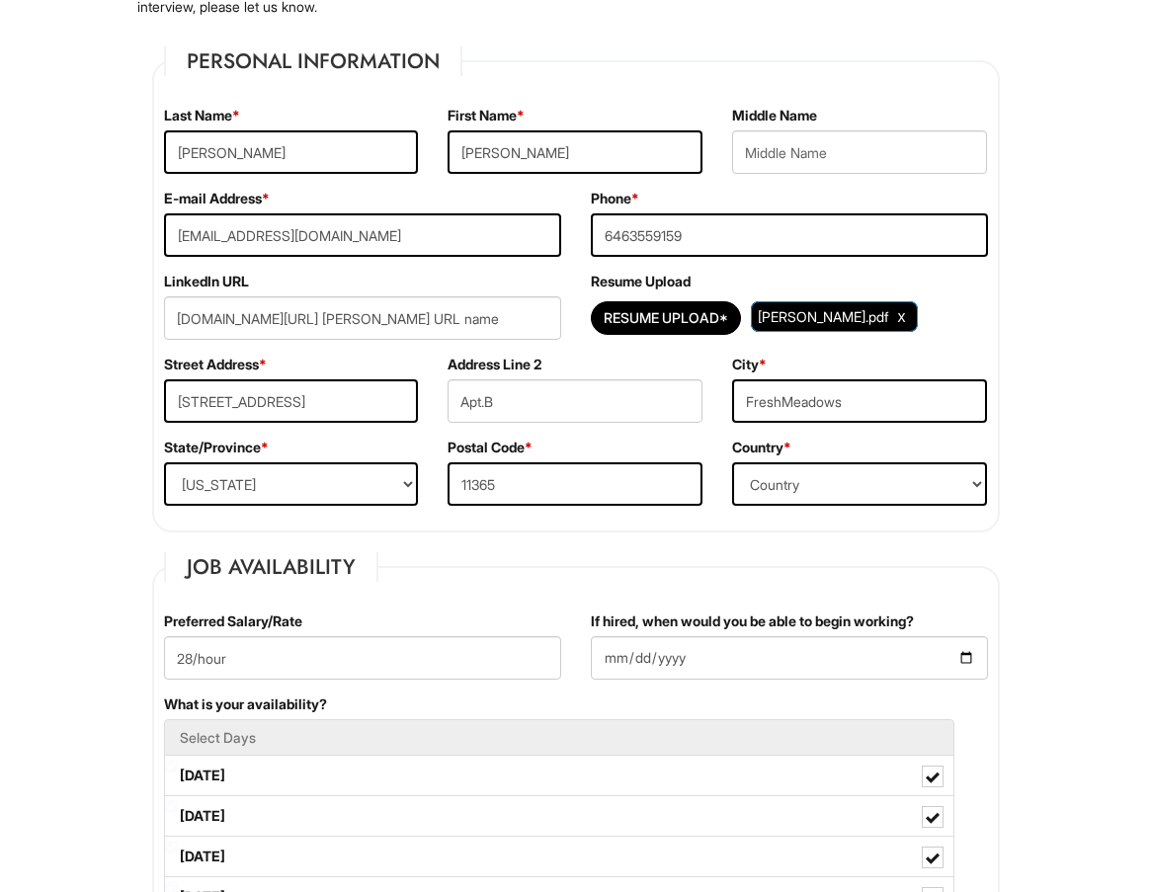
click at [341, 369] on div "Street Address * [STREET_ADDRESS]" at bounding box center [291, 396] width 285 height 83
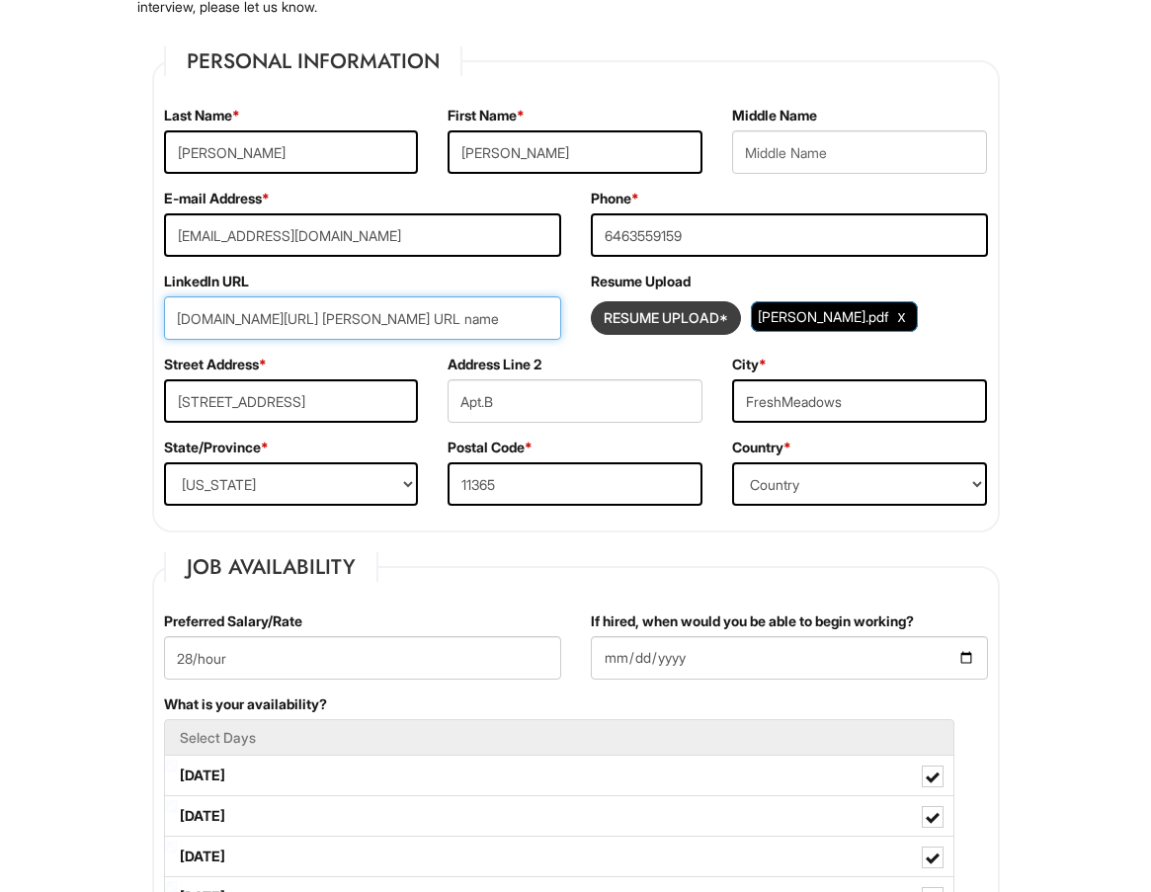
drag, startPoint x: 500, startPoint y: 319, endPoint x: 639, endPoint y: 318, distance: 139.3
click at [639, 318] on div "LinkedIn URL [DOMAIN_NAME][URL] [PERSON_NAME] URL name Resume Upload Resume Upl…" at bounding box center [576, 313] width 854 height 83
click at [513, 326] on input "[DOMAIN_NAME][URL] [PERSON_NAME] URL name" at bounding box center [362, 317] width 397 height 43
drag, startPoint x: 425, startPoint y: 319, endPoint x: 566, endPoint y: 325, distance: 141.4
click at [566, 325] on div "LinkedIn URL [DOMAIN_NAME][URL] [PERSON_NAME] URL name" at bounding box center [362, 313] width 427 height 83
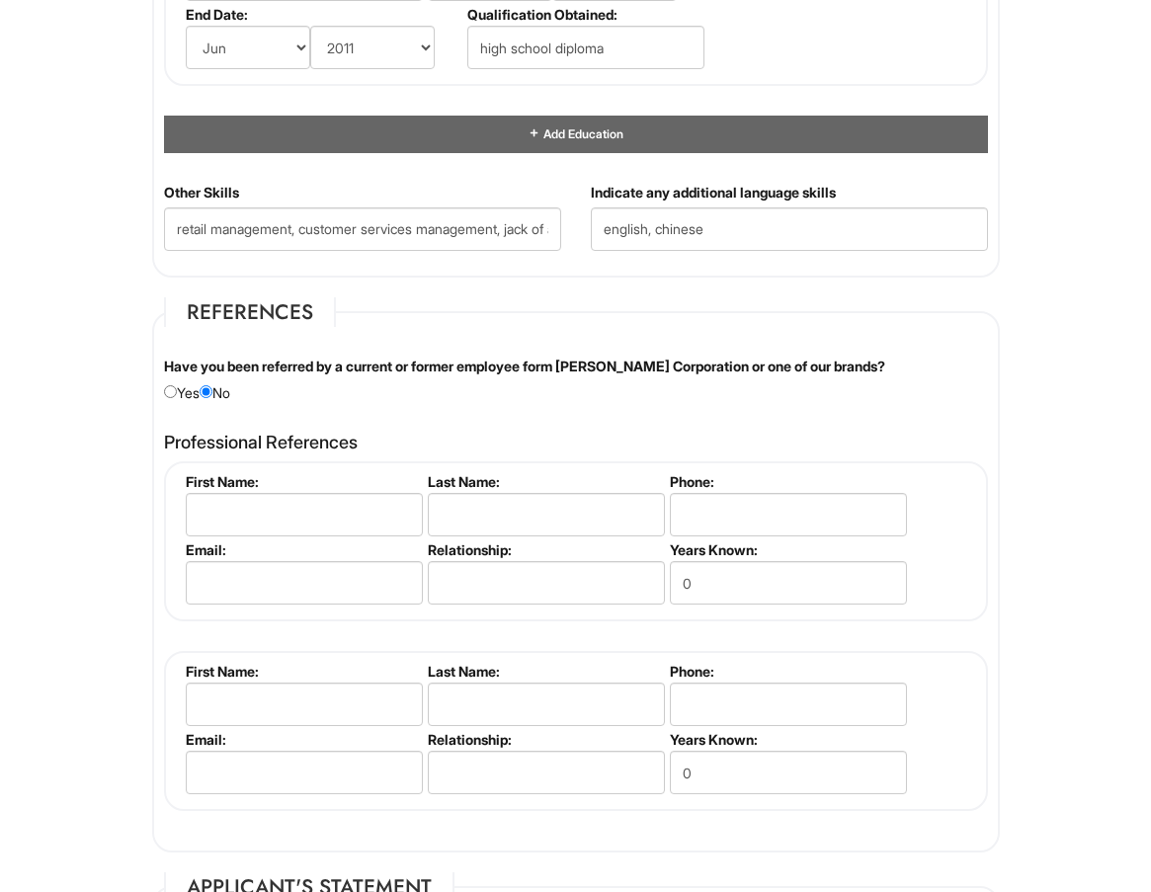
scroll to position [2058, 0]
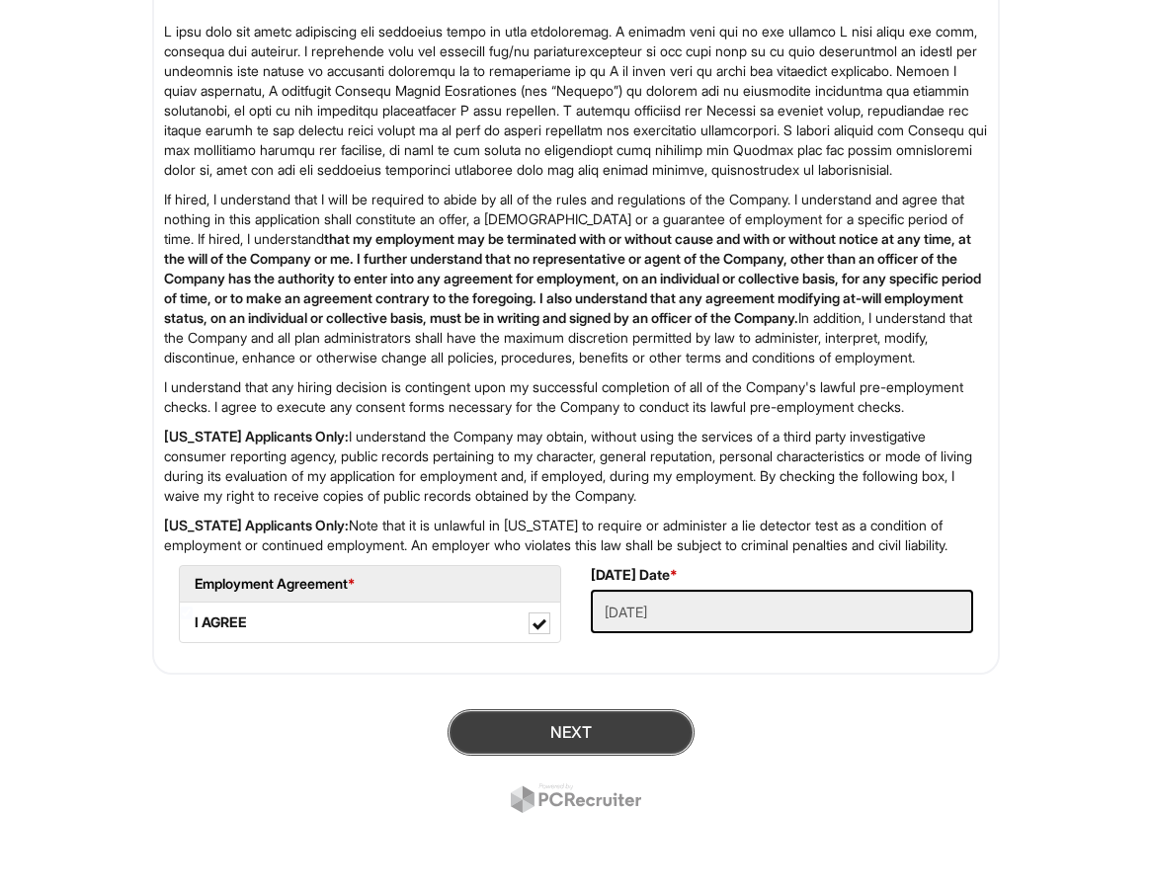
click at [547, 743] on button "Next" at bounding box center [571, 732] width 247 height 46
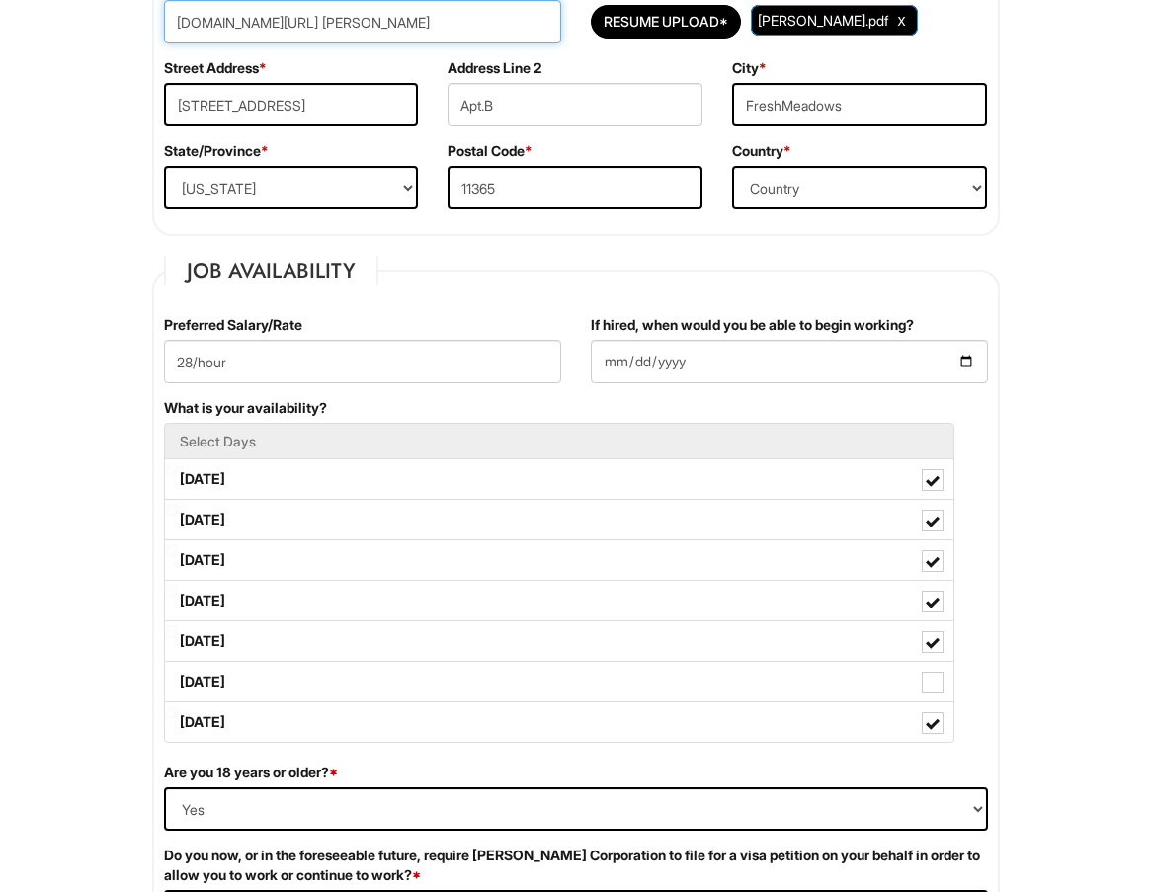
scroll to position [280, 0]
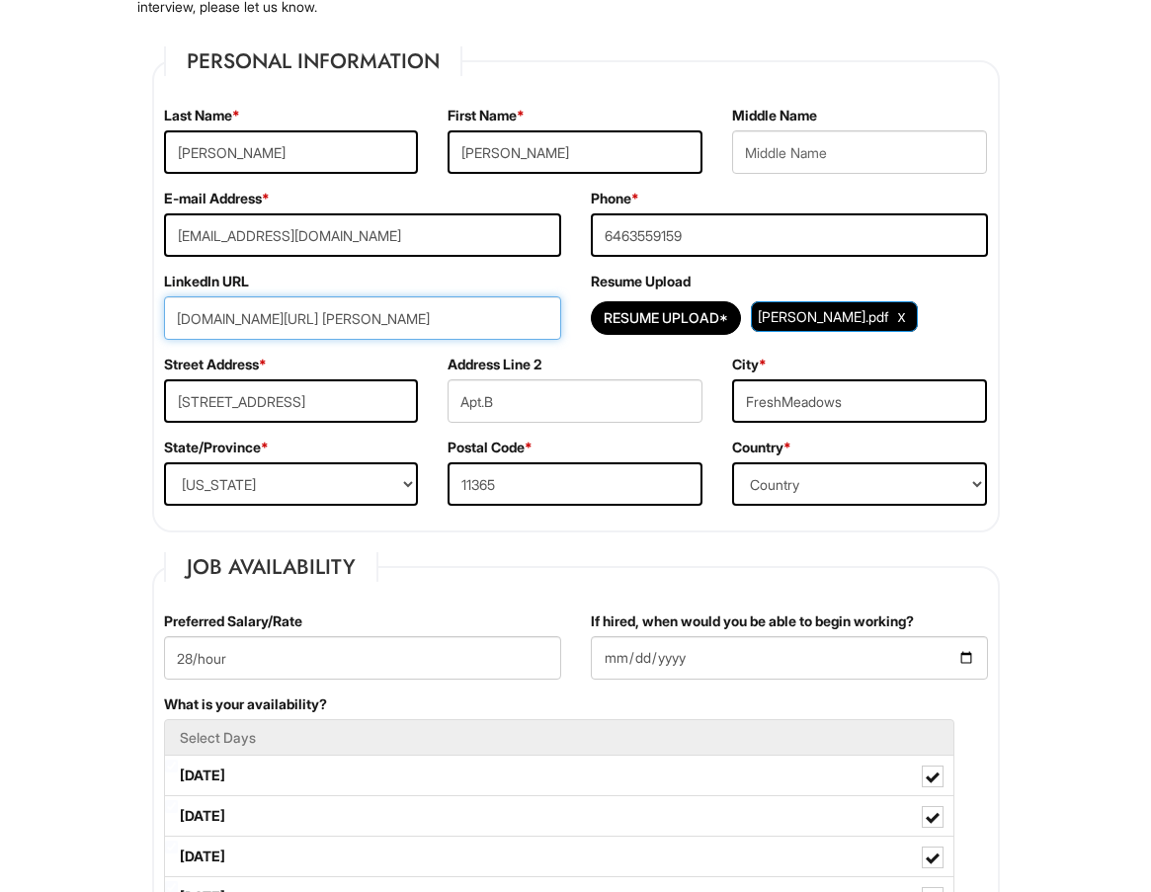
click at [380, 327] on input "[DOMAIN_NAME][URL] [PERSON_NAME]" at bounding box center [362, 317] width 397 height 43
click at [320, 323] on input "[DOMAIN_NAME][URL] [PERSON_NAME]" at bounding box center [362, 317] width 397 height 43
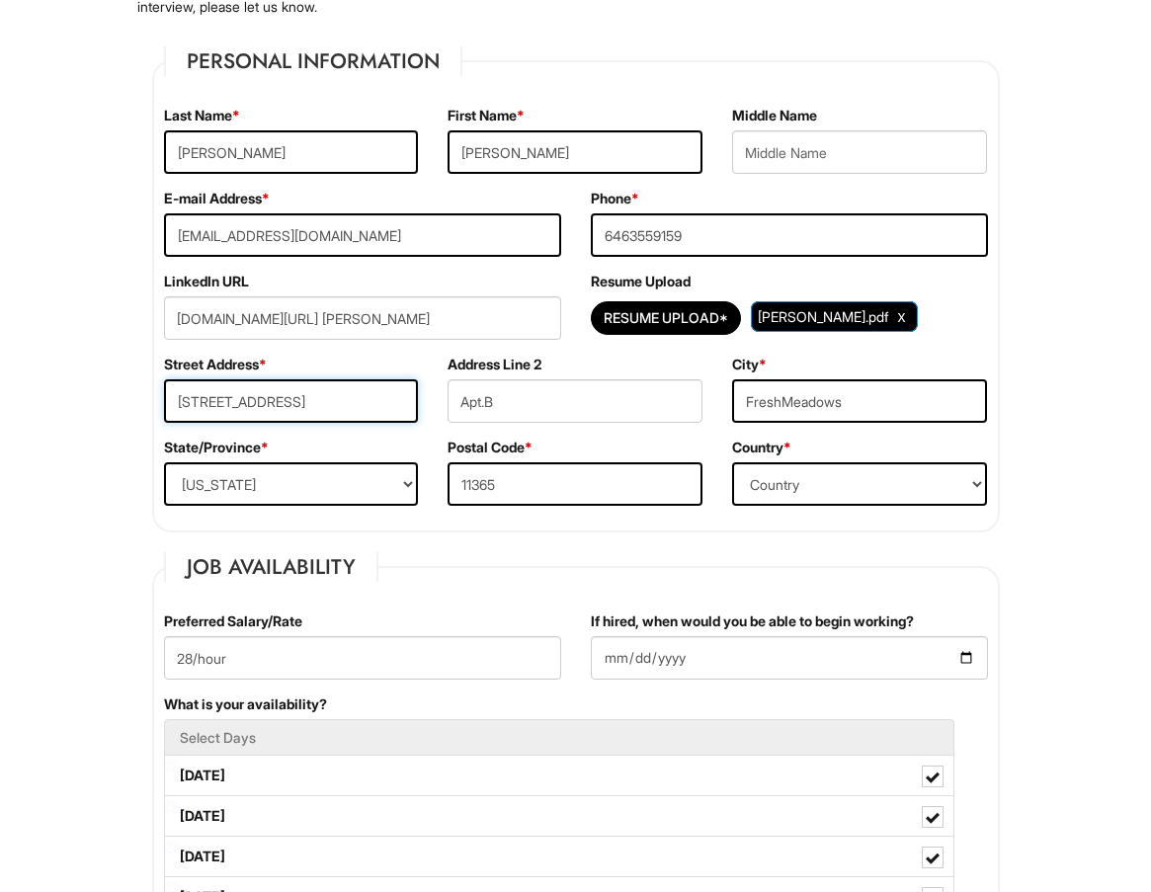
drag, startPoint x: 373, startPoint y: 383, endPoint x: 373, endPoint y: 369, distance: 14.8
click at [373, 380] on input "[STREET_ADDRESS]" at bounding box center [291, 400] width 255 height 43
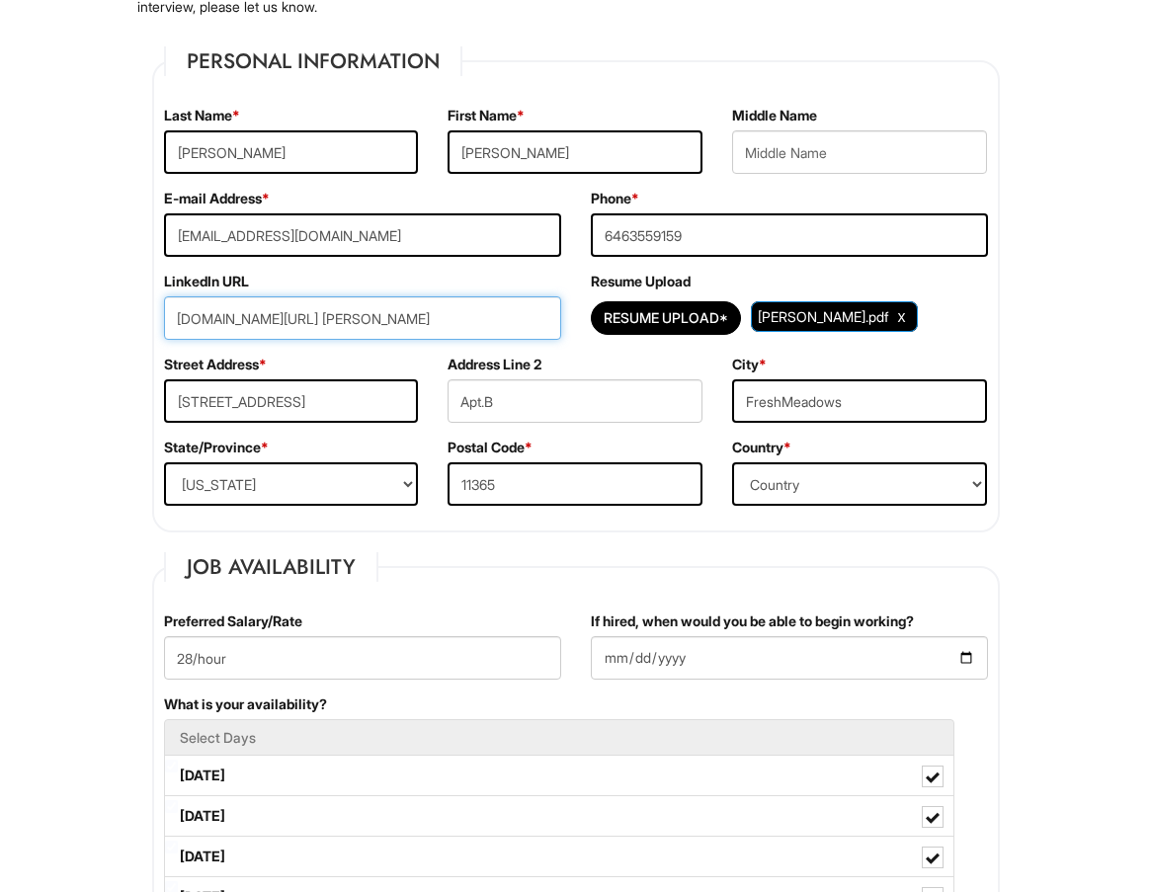
click at [389, 329] on input "[DOMAIN_NAME][URL] [PERSON_NAME]" at bounding box center [362, 317] width 397 height 43
click at [387, 367] on div "Street Address * [STREET_ADDRESS]" at bounding box center [291, 396] width 285 height 83
drag, startPoint x: 449, startPoint y: 329, endPoint x: 65, endPoint y: 323, distance: 383.4
paste input "[URL][DOMAIN_NAME]"
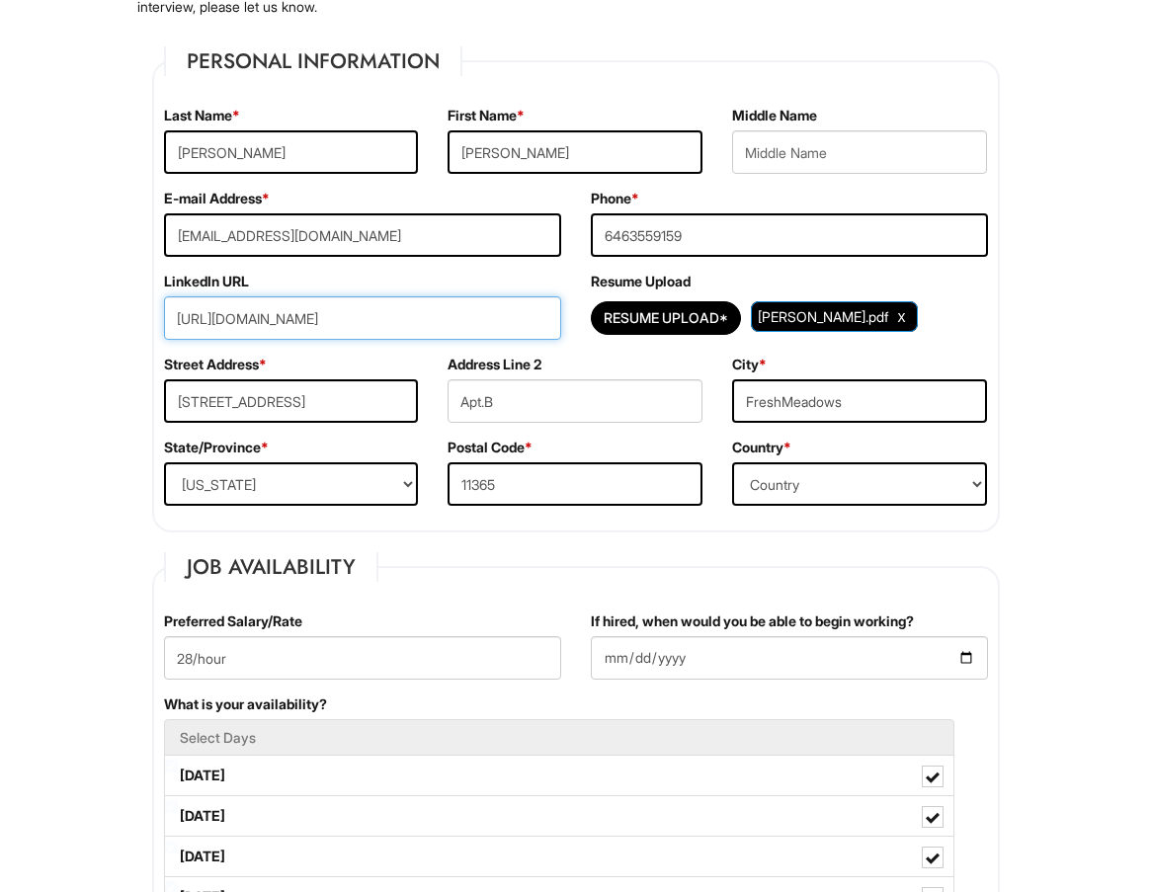
type input "[URL][DOMAIN_NAME]"
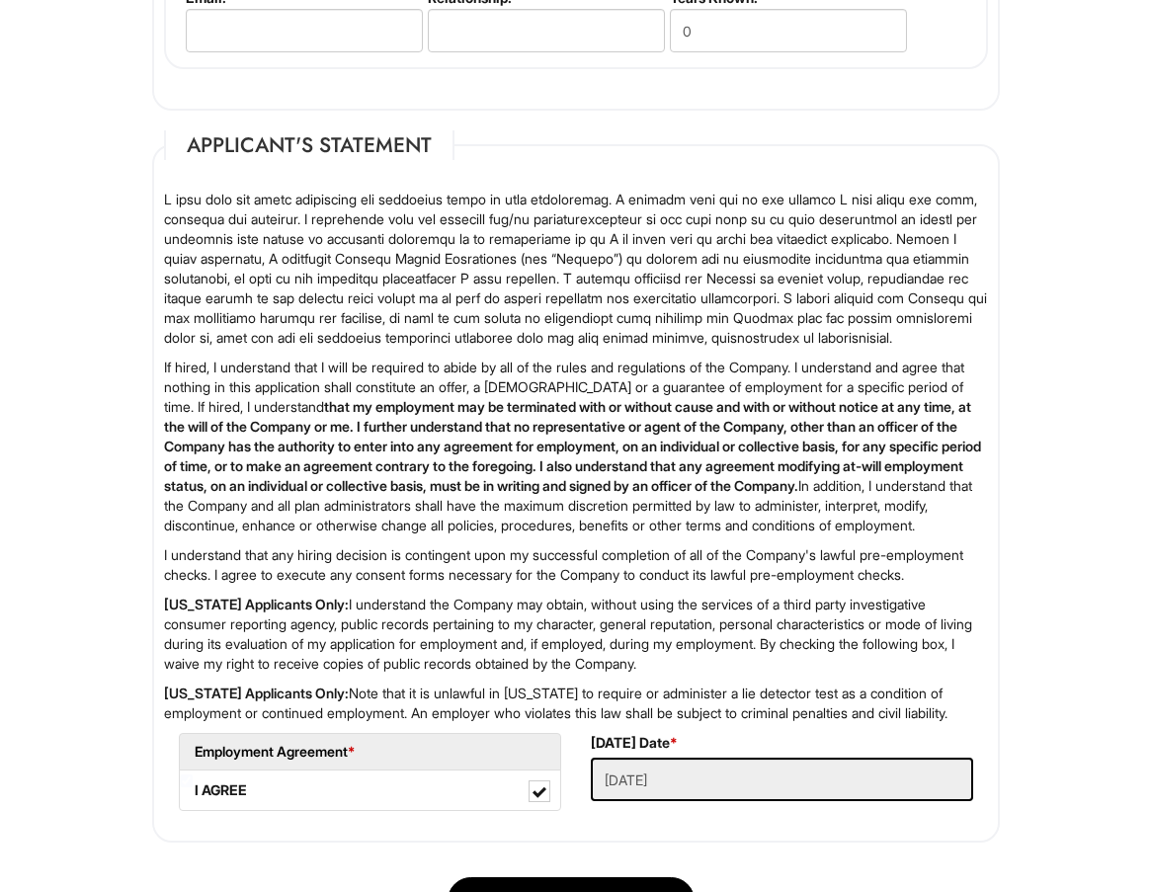
scroll to position [3243, 0]
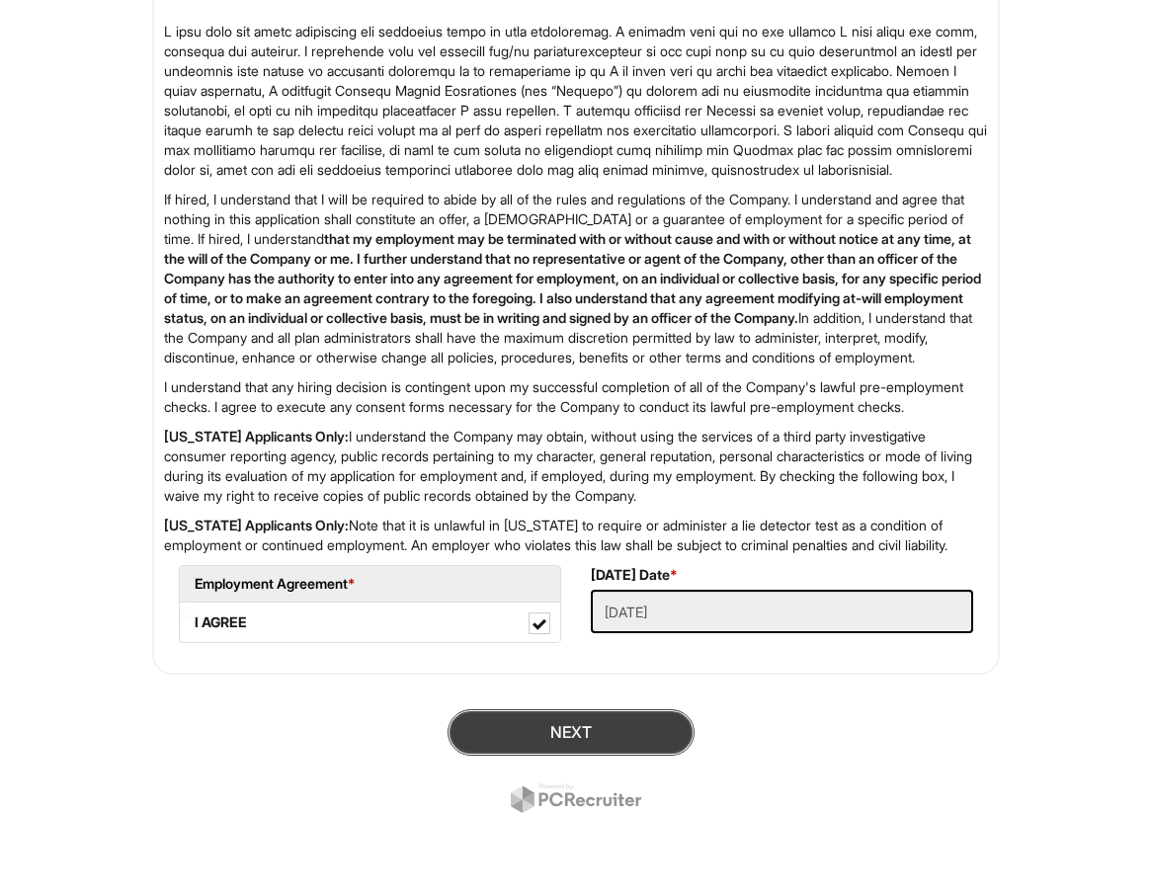
click at [577, 756] on button "Next" at bounding box center [571, 732] width 247 height 46
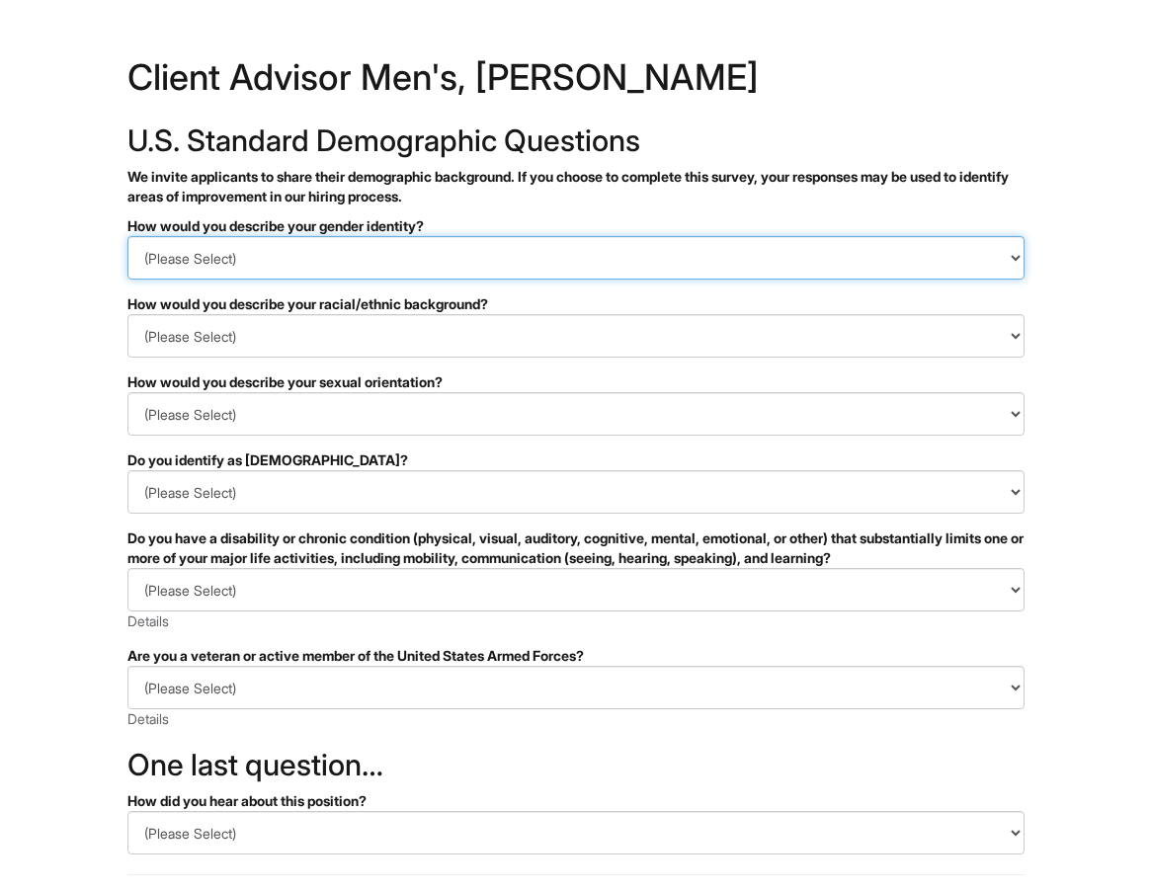
click at [202, 256] on select "(Please Select) Man Woman Non-binary I prefer to self-describe I don't wish to …" at bounding box center [575, 257] width 897 height 43
select select "Man"
click at [127, 236] on select "(Please Select) Man Woman Non-binary I prefer to self-describe I don't wish to …" at bounding box center [575, 257] width 897 height 43
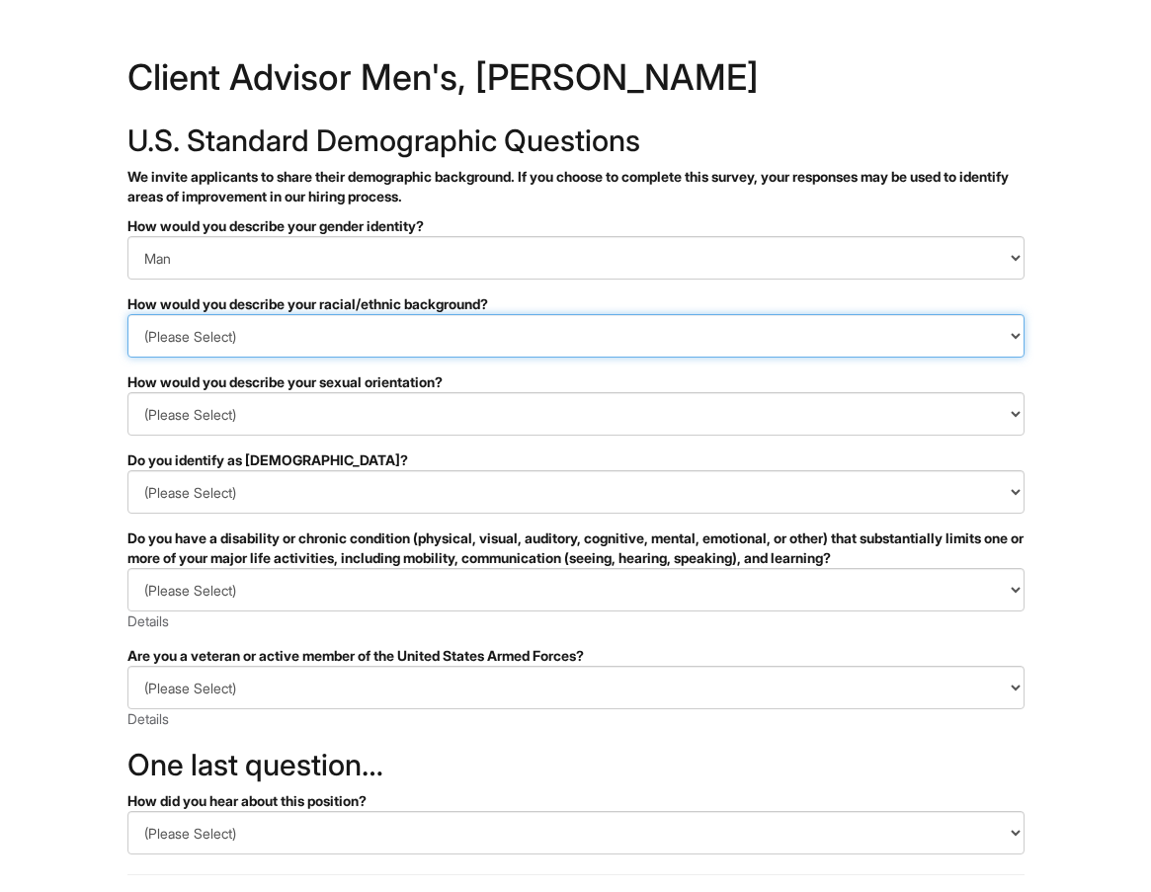
click at [201, 341] on select "(Please Select) Black or of African descent East Asian Hispanic, Latinx or of S…" at bounding box center [575, 335] width 897 height 43
select select "East Asian"
click at [127, 314] on select "(Please Select) Black or of African descent East Asian Hispanic, Latinx or of S…" at bounding box center [575, 335] width 897 height 43
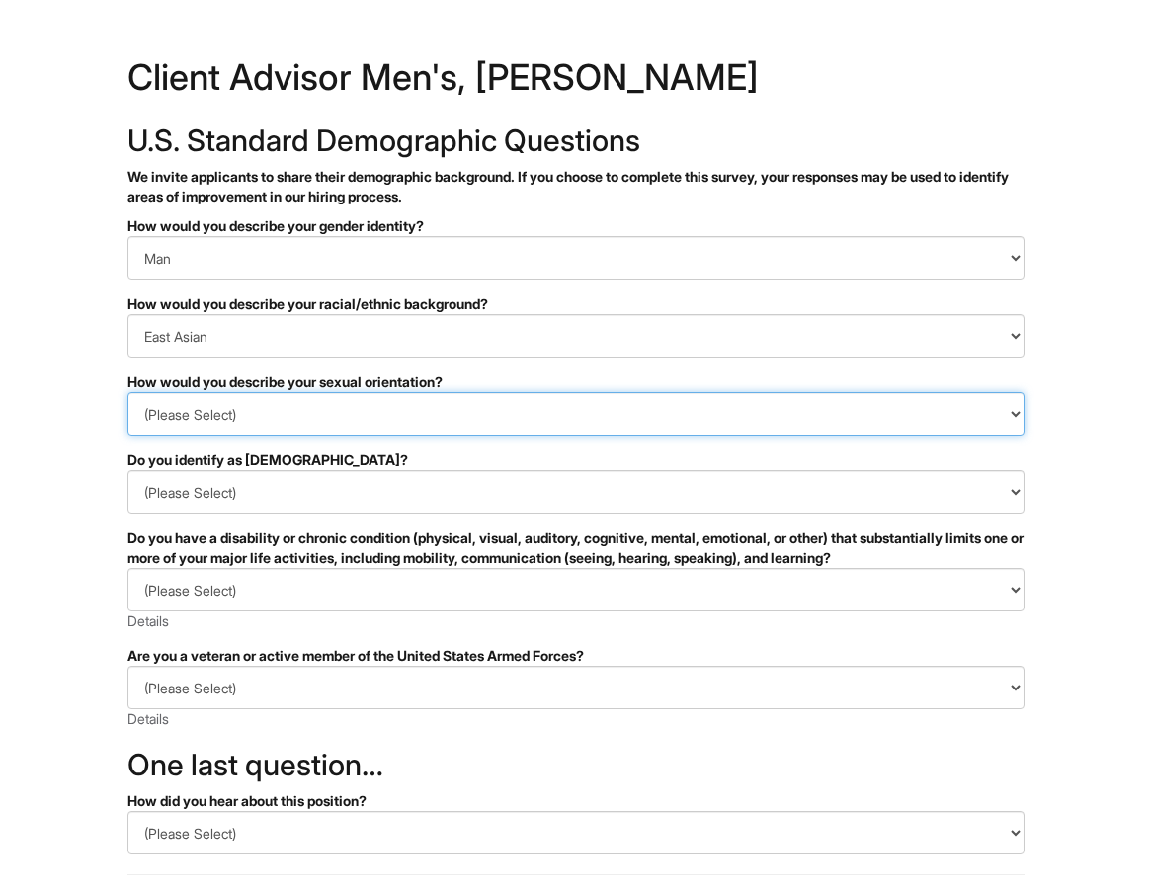
click at [261, 419] on select "(Please Select) Asexual Bisexual and/or pansexual Gay Heterosexual Lesbian Quee…" at bounding box center [575, 413] width 897 height 43
click at [127, 392] on select "(Please Select) Asexual Bisexual and/or pansexual Gay Heterosexual Lesbian Quee…" at bounding box center [575, 413] width 897 height 43
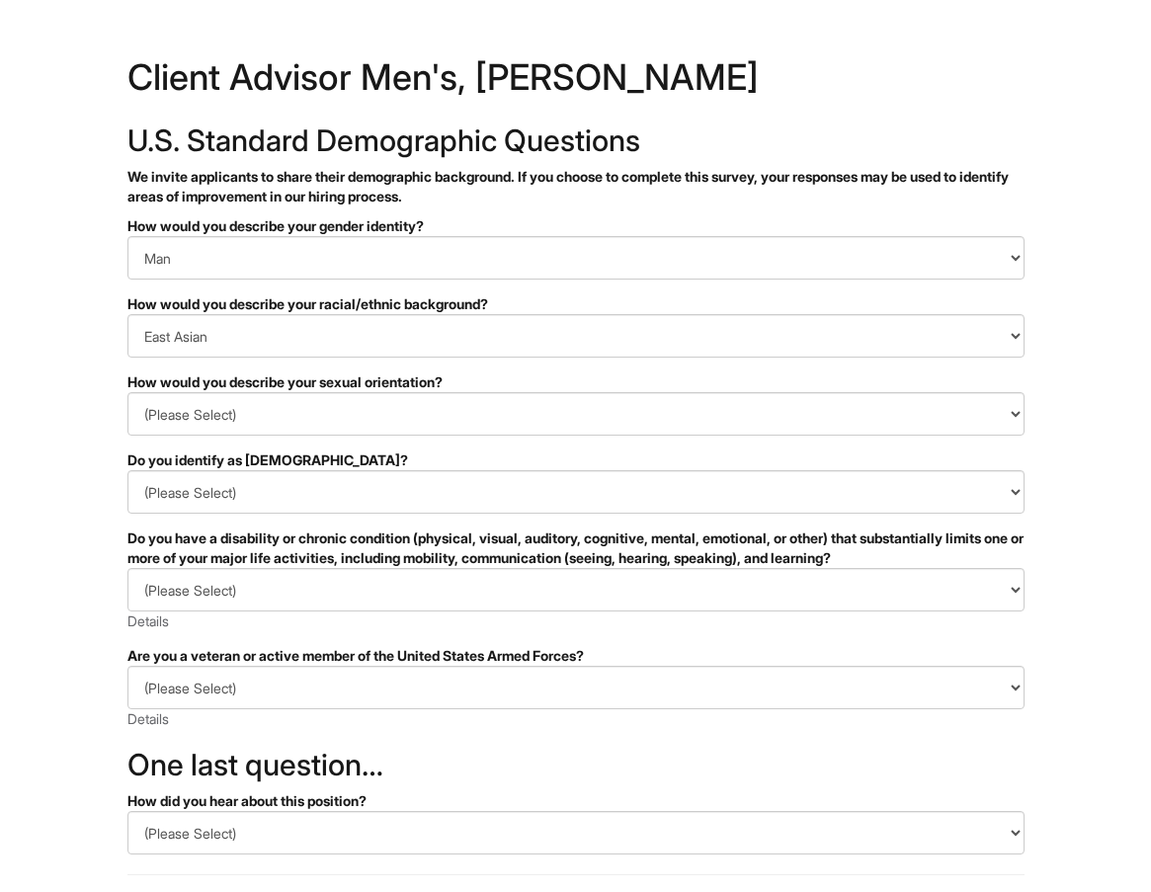
click at [49, 478] on html "&nbsp; ✔ 2 3 Client Advisor Men's, Giorgio Armani U.S. Standard Demographic Que…" at bounding box center [575, 556] width 1151 height 1112
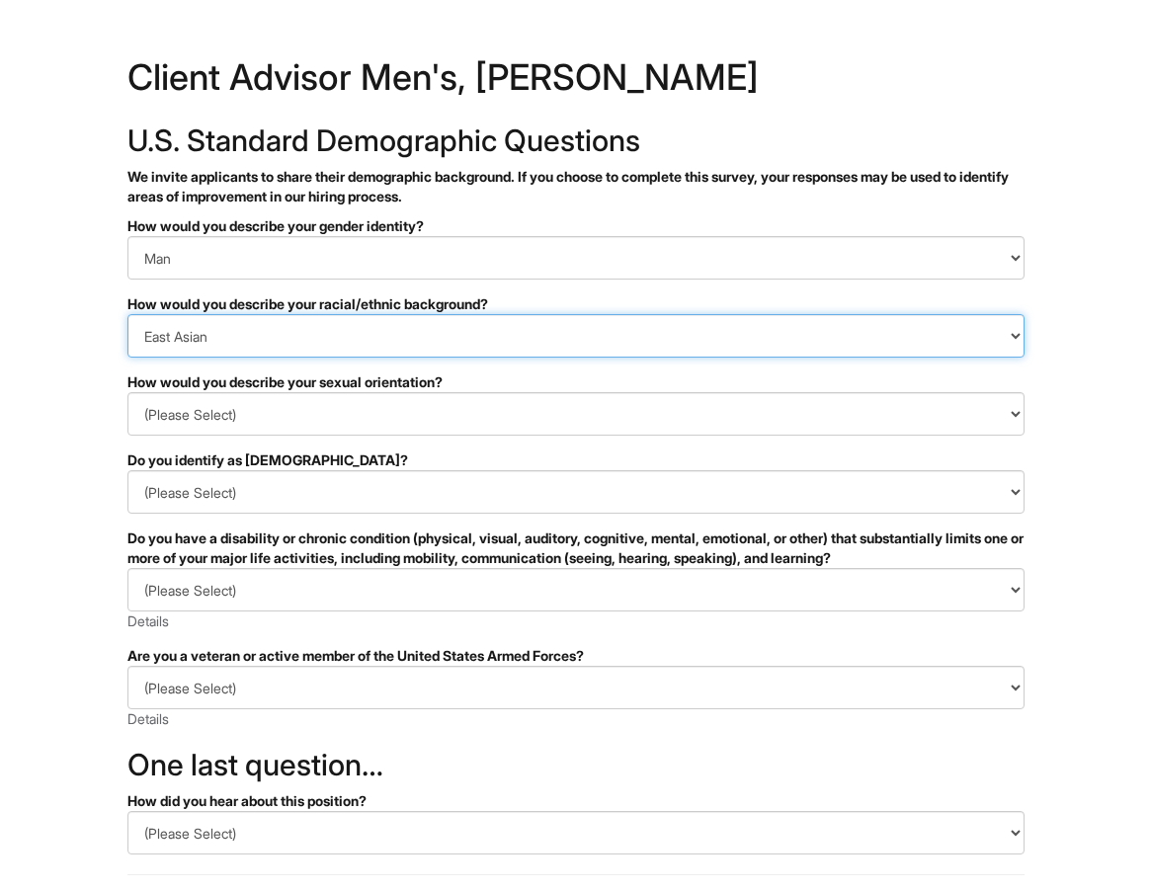
click at [209, 337] on select "(Please Select) Black or of African descent East Asian Hispanic, Latinx or of S…" at bounding box center [575, 335] width 897 height 43
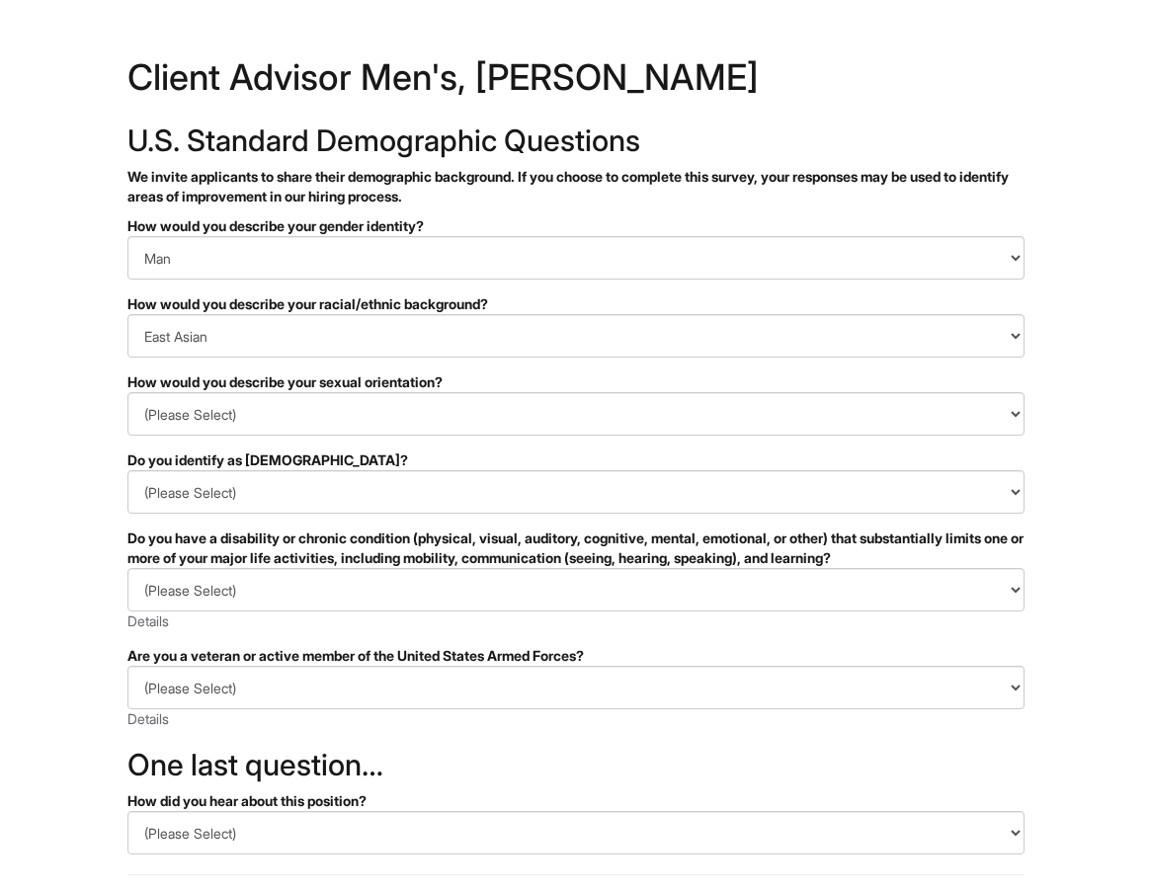
click at [48, 366] on html "&nbsp; ✔ 2 3 Client Advisor Men's, Giorgio Armani U.S. Standard Demographic Que…" at bounding box center [575, 556] width 1151 height 1112
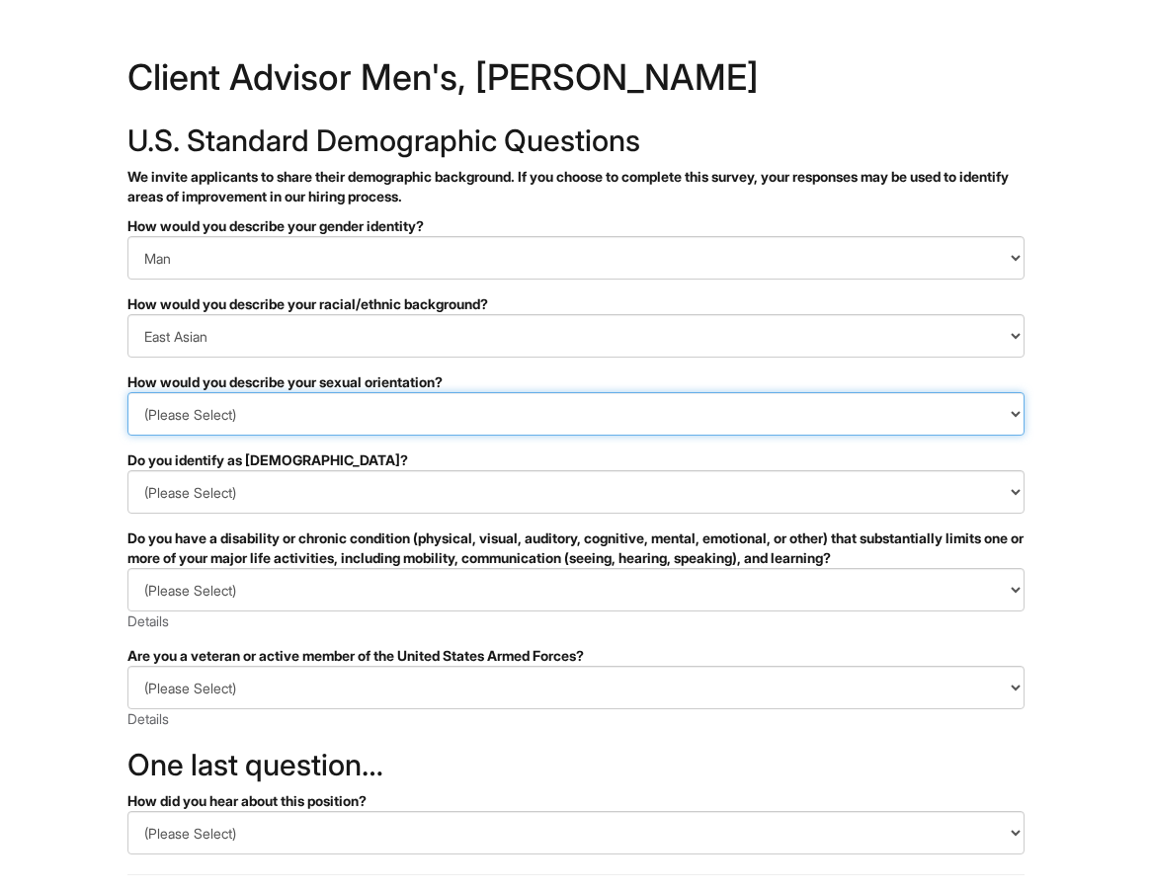
click at [230, 402] on select "(Please Select) Asexual Bisexual and/or pansexual Gay Heterosexual Lesbian Quee…" at bounding box center [575, 413] width 897 height 43
select select "I prefer to self-describe"
click at [127, 392] on select "(Please Select) Asexual Bisexual and/or pansexual Gay Heterosexual Lesbian Quee…" at bounding box center [575, 413] width 897 height 43
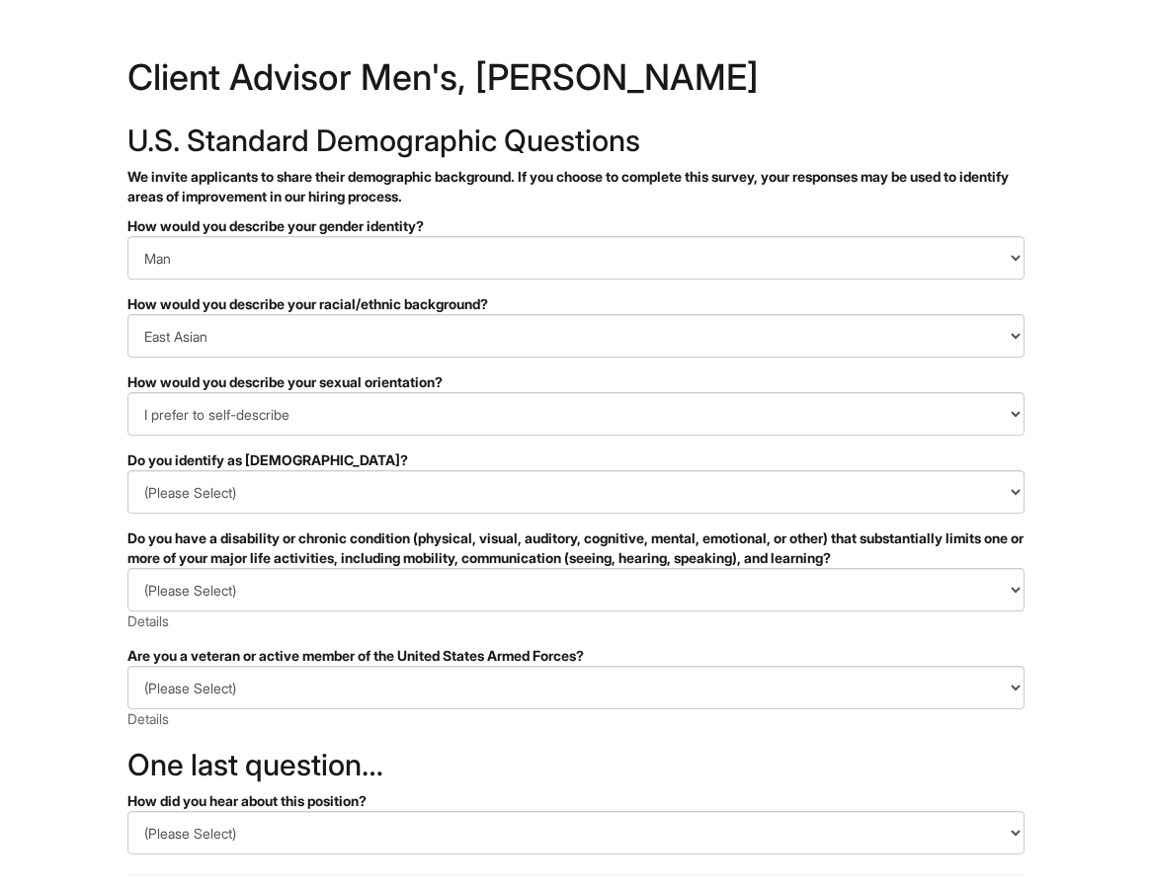
click at [43, 503] on html "&nbsp; ✔ 2 3 Client Advisor Men's, Giorgio Armani U.S. Standard Demographic Que…" at bounding box center [575, 556] width 1151 height 1112
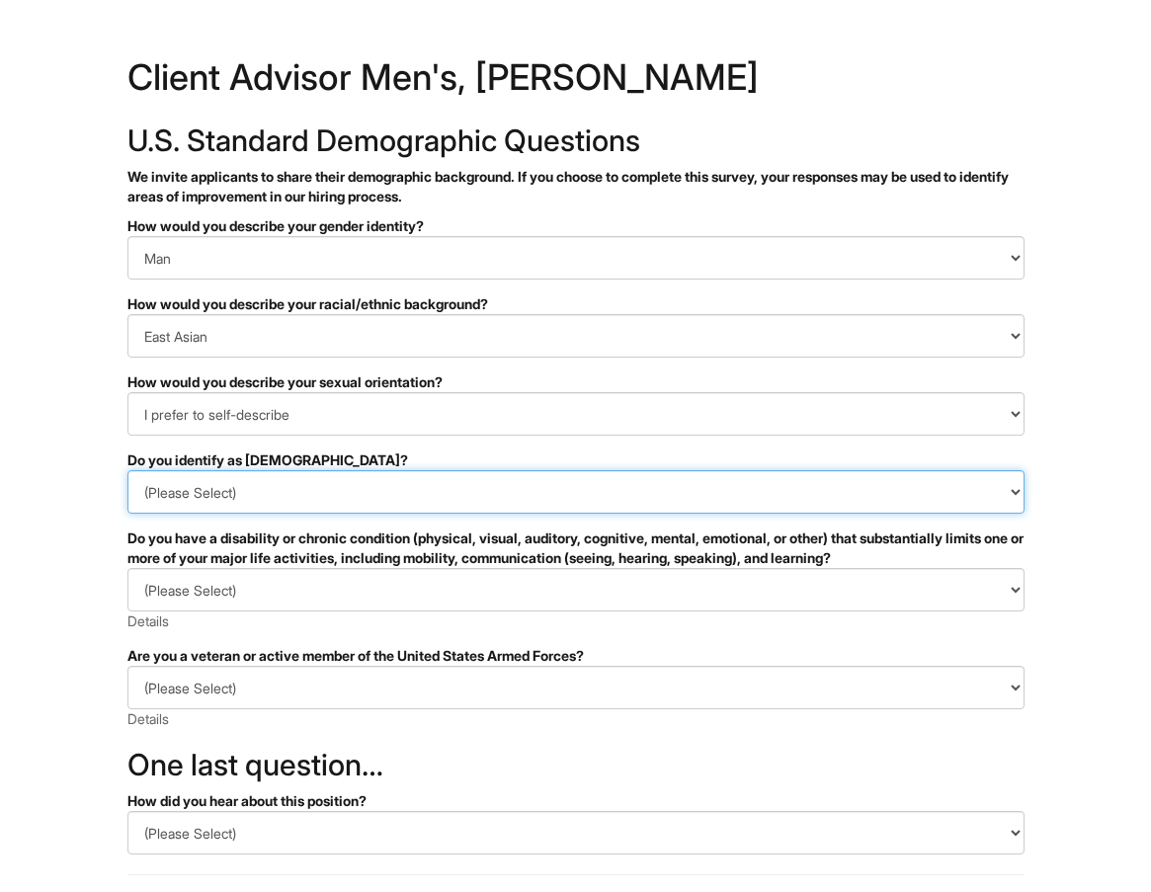
click at [183, 498] on select "(Please Select) Yes No I prefer to self-describe I don't wish to answer" at bounding box center [575, 491] width 897 height 43
select select "No"
click at [127, 470] on select "(Please Select) Yes No I prefer to self-describe I don't wish to answer" at bounding box center [575, 491] width 897 height 43
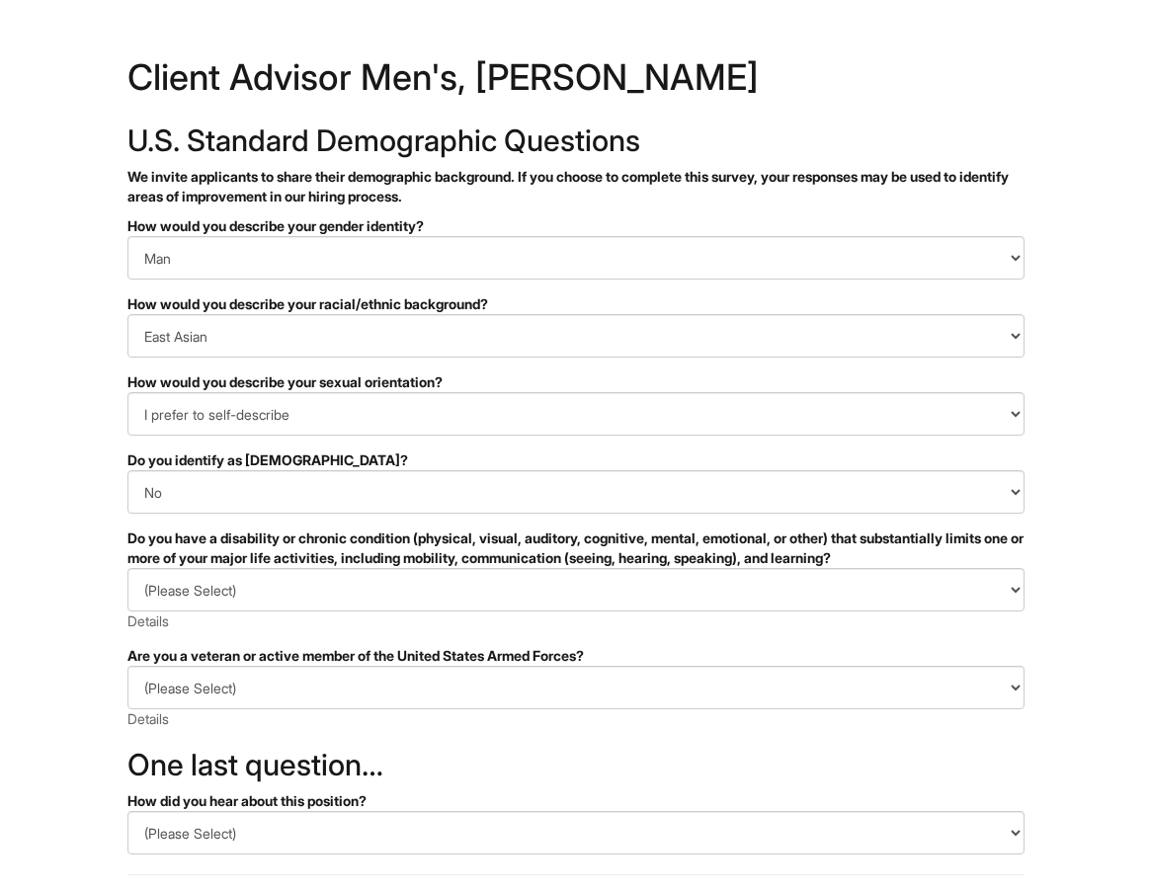
click at [23, 561] on html "&nbsp; ✔ 2 3 Client Advisor Men's, Giorgio Armani U.S. Standard Demographic Que…" at bounding box center [575, 556] width 1151 height 1112
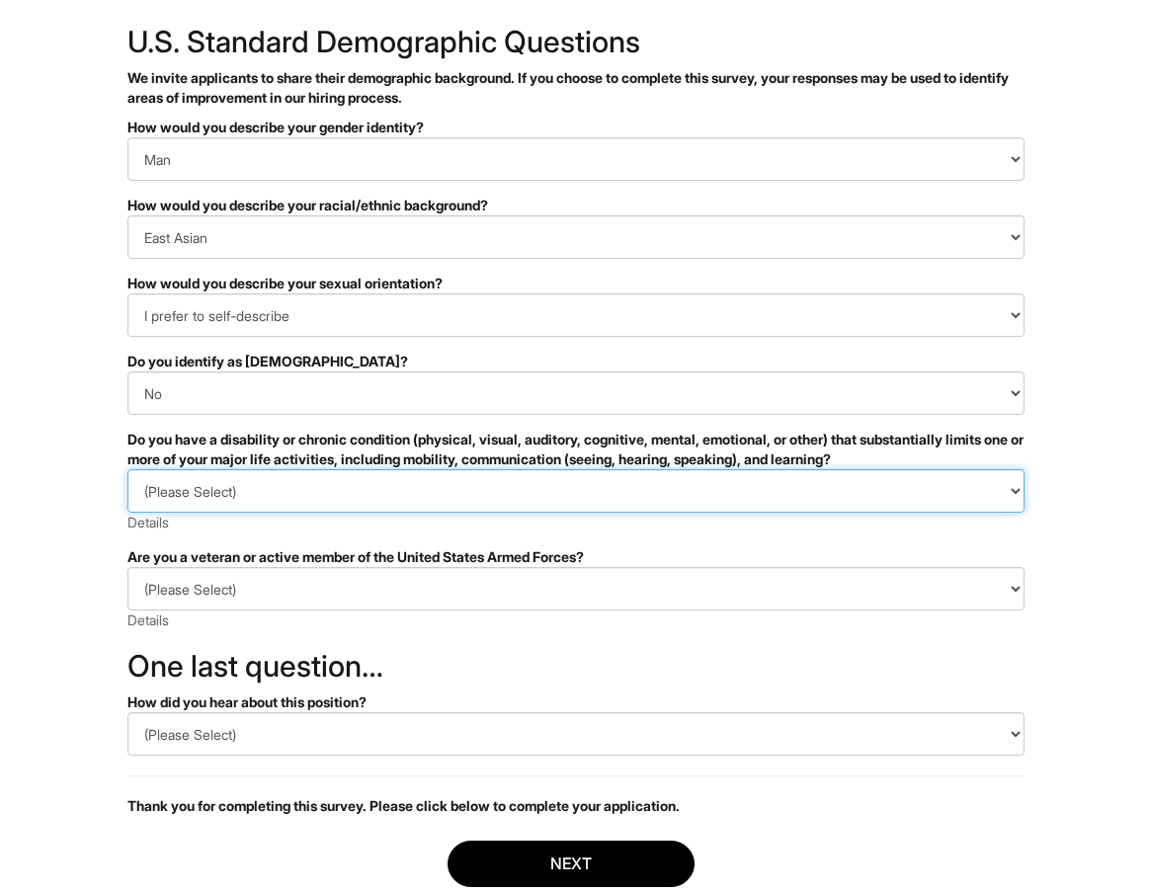
click at [254, 494] on select "(Please Select) YES, I HAVE A DISABILITY (or previously had a disability) NO, I…" at bounding box center [575, 490] width 897 height 43
select select "NO, I DON'T HAVE A DISABILITY"
click at [127, 469] on select "(Please Select) YES, I HAVE A DISABILITY (or previously had a disability) NO, I…" at bounding box center [575, 490] width 897 height 43
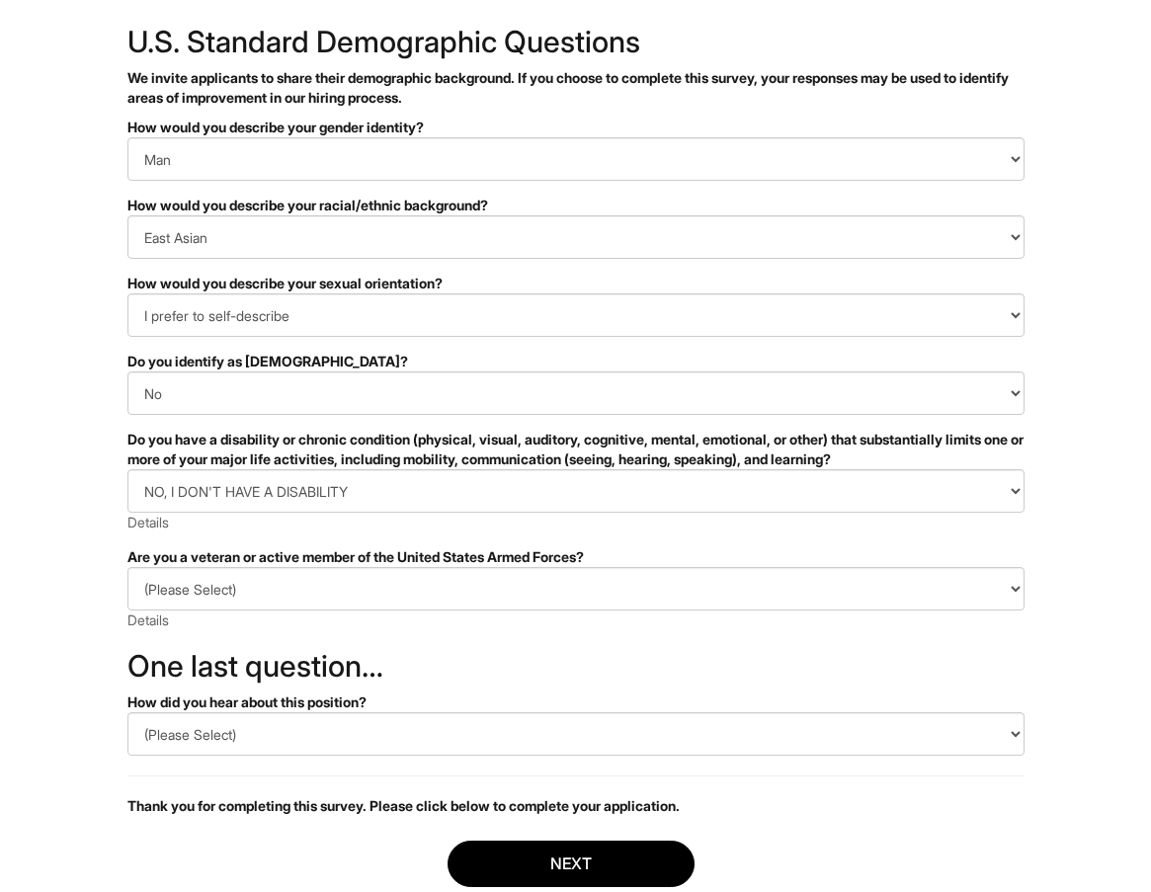
click at [46, 560] on html "&nbsp; ✔ 2 3 Client Advisor Men's, Giorgio Armani U.S. Standard Demographic Que…" at bounding box center [575, 457] width 1151 height 1112
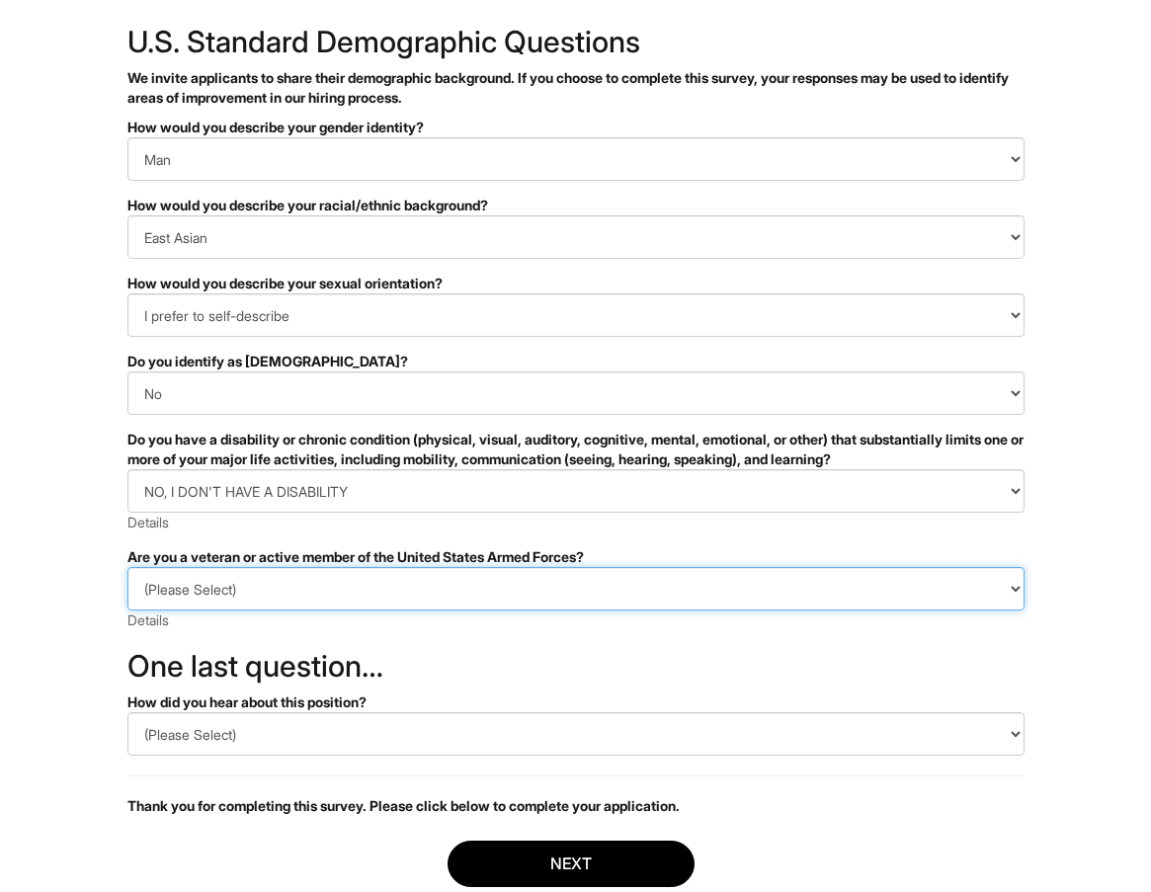
click at [255, 595] on select "(Please Select) I IDENTIFY AS ONE OR MORE OF THE CLASSIFICATIONS OF PROTECTED V…" at bounding box center [575, 588] width 897 height 43
select select "I AM NOT A PROTECTED VETERAN"
click at [127, 567] on select "(Please Select) I IDENTIFY AS ONE OR MORE OF THE CLASSIFICATIONS OF PROTECTED V…" at bounding box center [575, 588] width 897 height 43
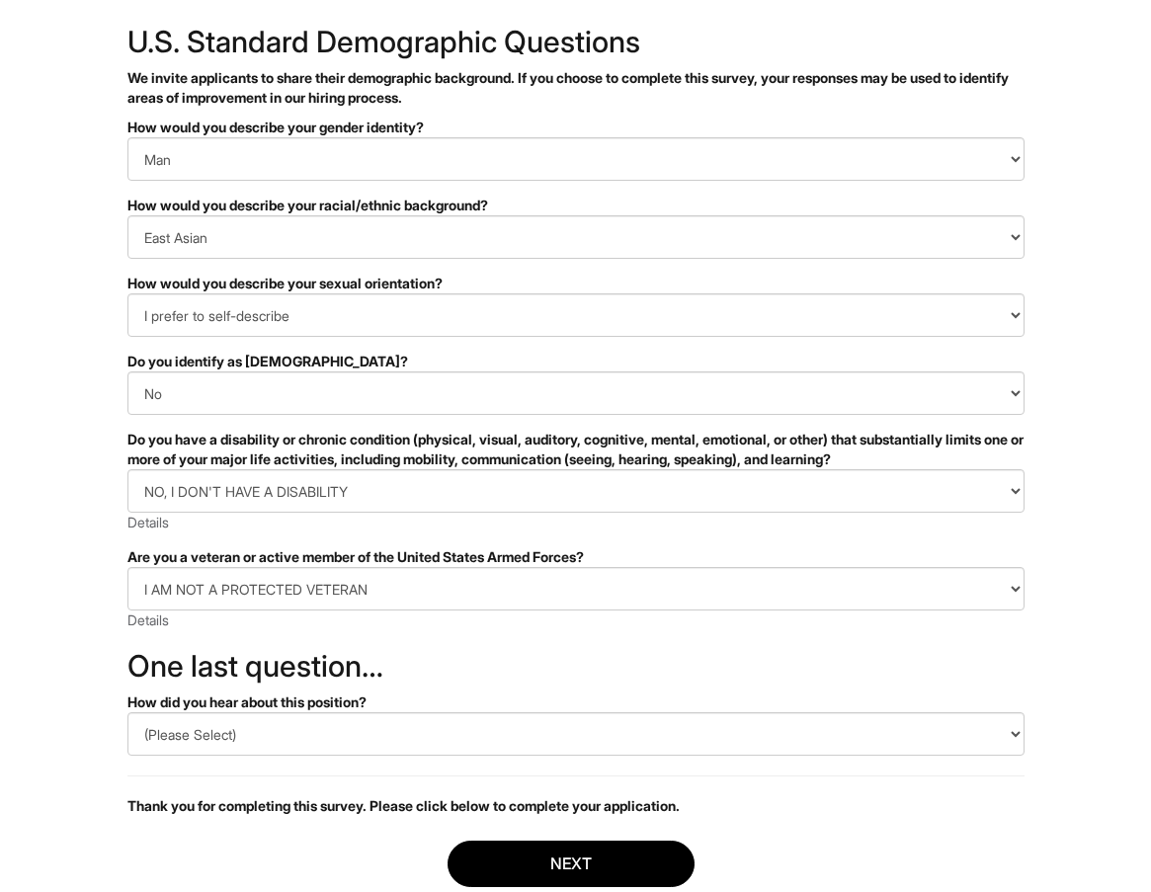
click at [29, 651] on html "&nbsp; ✔ 2 3 Client Advisor Men's, Giorgio Armani U.S. Standard Demographic Que…" at bounding box center [575, 457] width 1151 height 1112
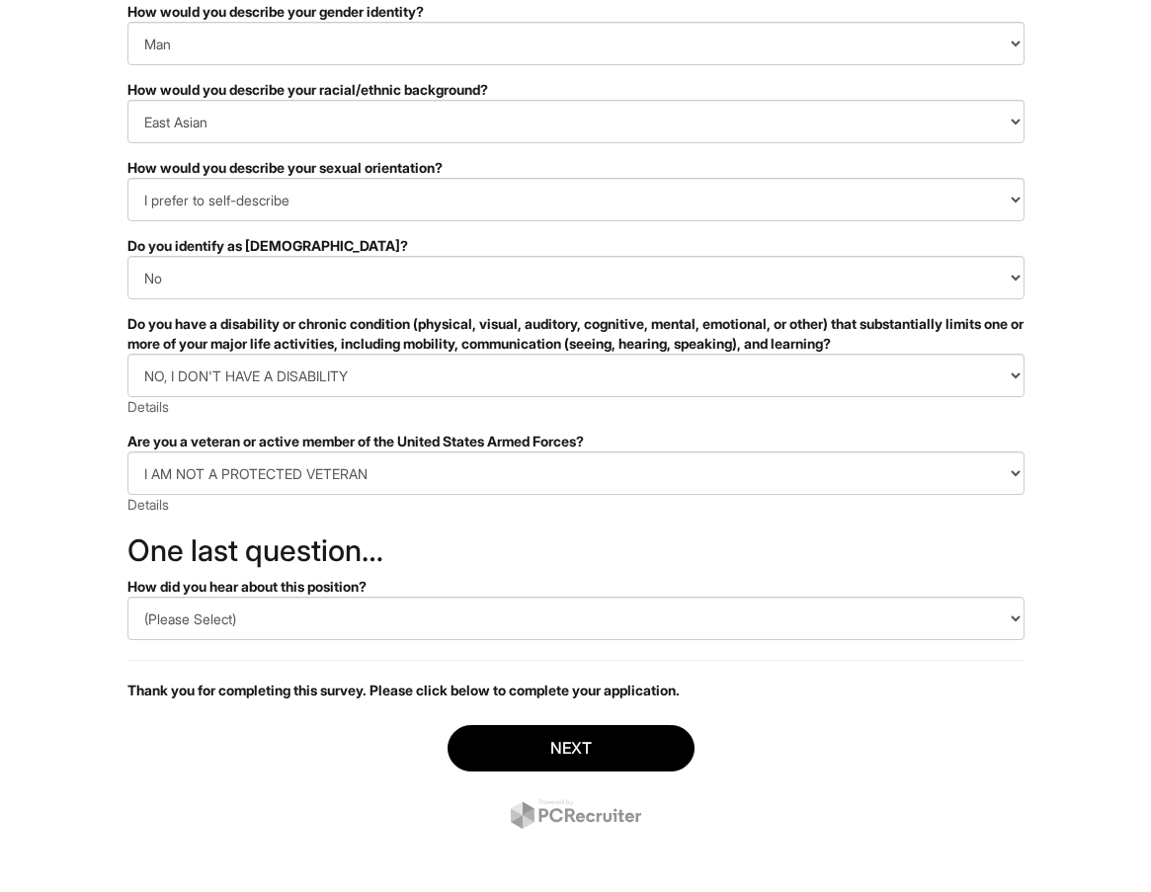
scroll to position [220, 0]
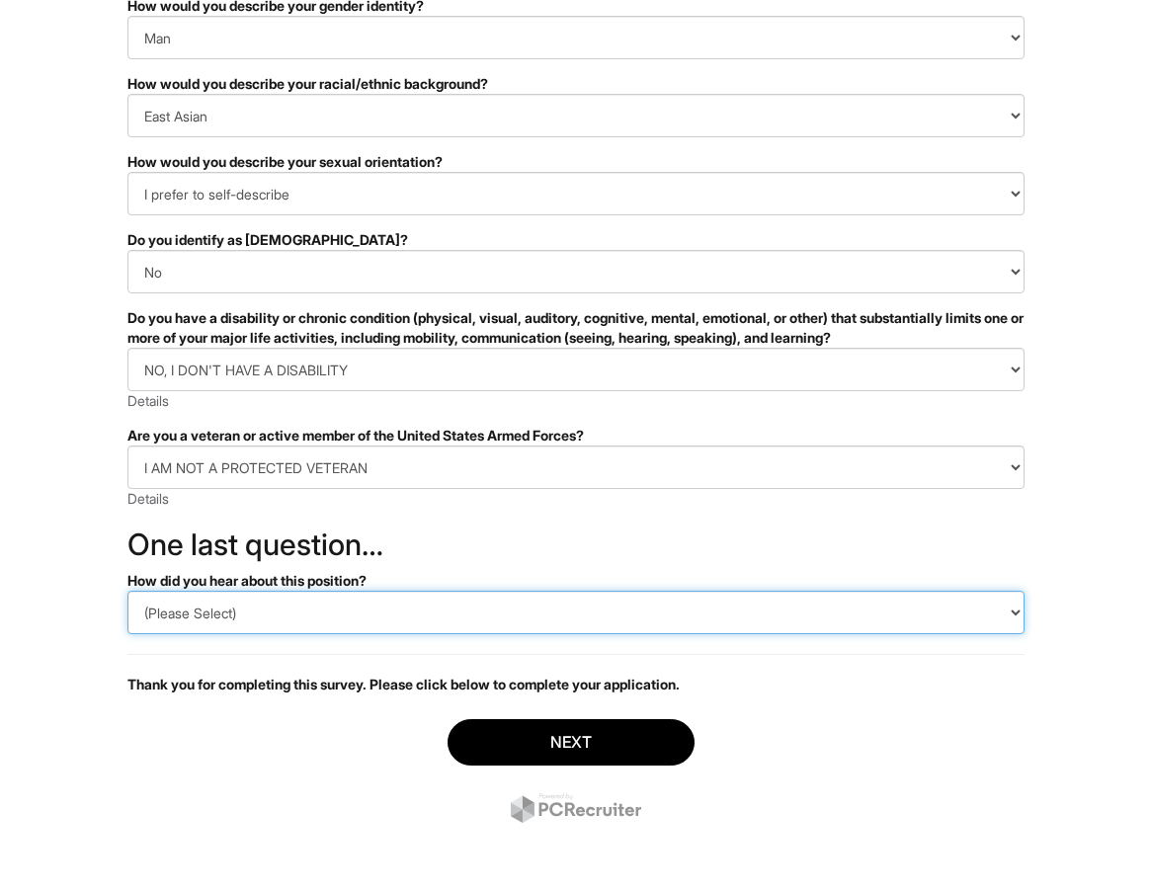
click at [226, 615] on select "(Please Select) CareerBuilder Indeed LinkedIn Monster Referral Other" at bounding box center [575, 612] width 897 height 43
select select "LinkedIn"
click at [127, 591] on select "(Please Select) CareerBuilder Indeed LinkedIn Monster Referral Other" at bounding box center [575, 612] width 897 height 43
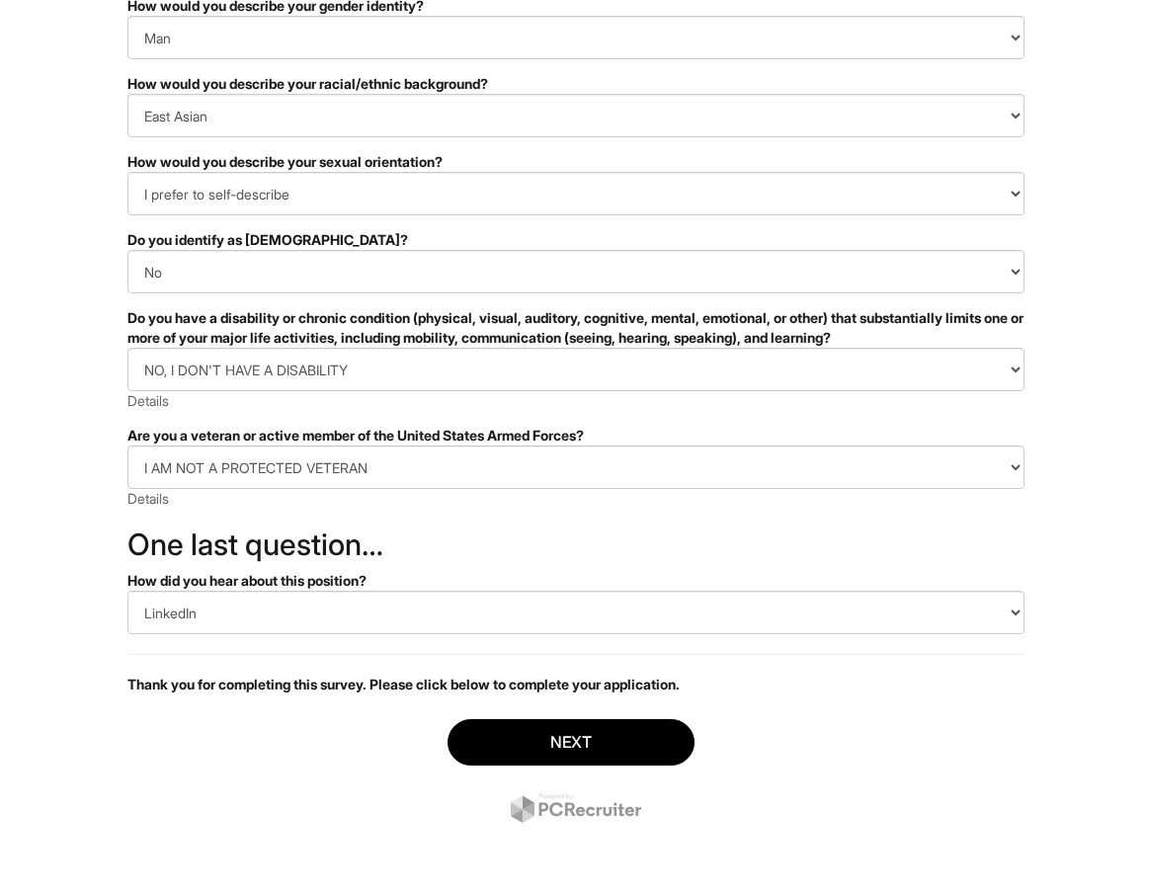
click at [176, 712] on div "Next" at bounding box center [575, 773] width 897 height 138
click at [552, 733] on button "Next" at bounding box center [571, 742] width 247 height 46
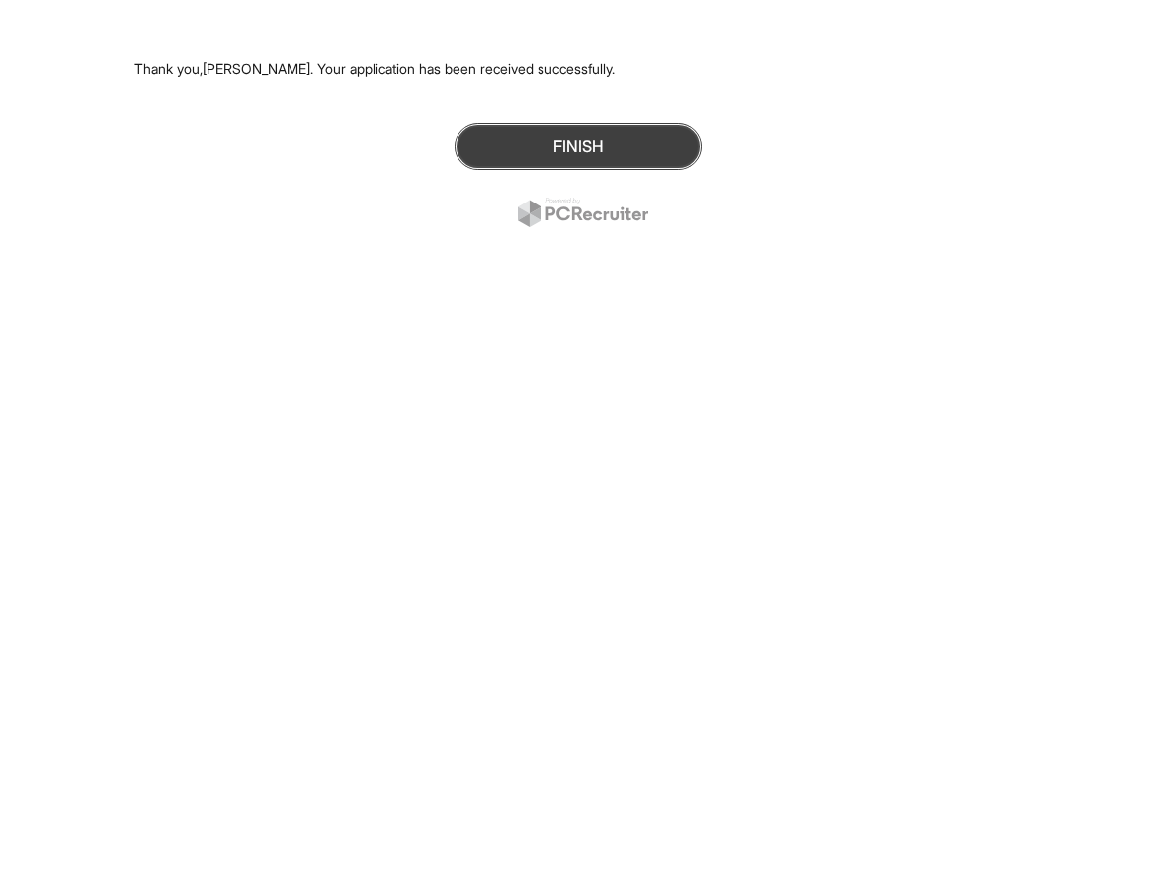
click at [517, 153] on button "Finish" at bounding box center [577, 146] width 247 height 46
